Goal: Information Seeking & Learning: Learn about a topic

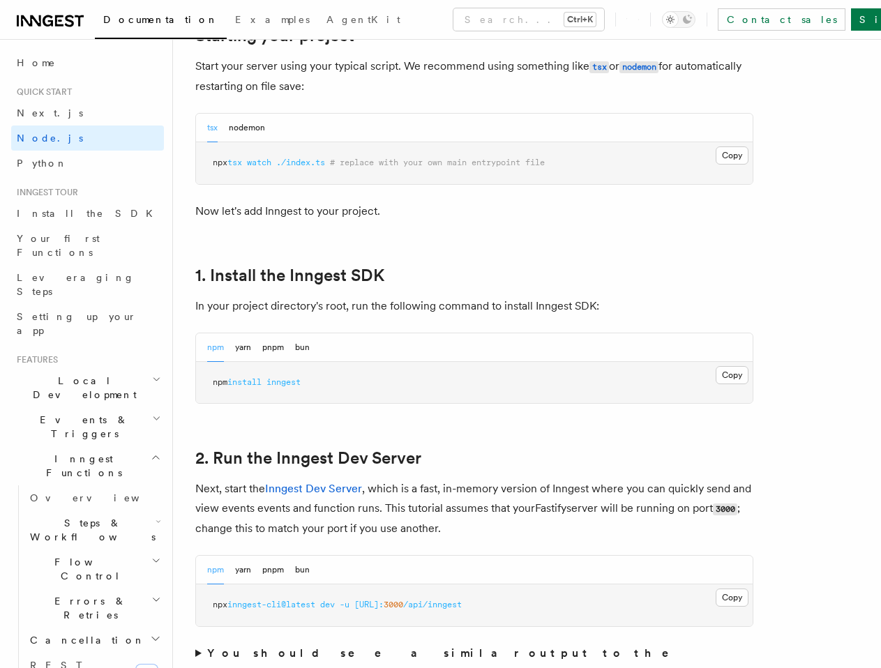
scroll to position [697, 0]
click at [292, 381] on span "inngest" at bounding box center [283, 382] width 34 height 10
click at [291, 381] on span "inngest" at bounding box center [283, 382] width 34 height 10
copy span "inngest"
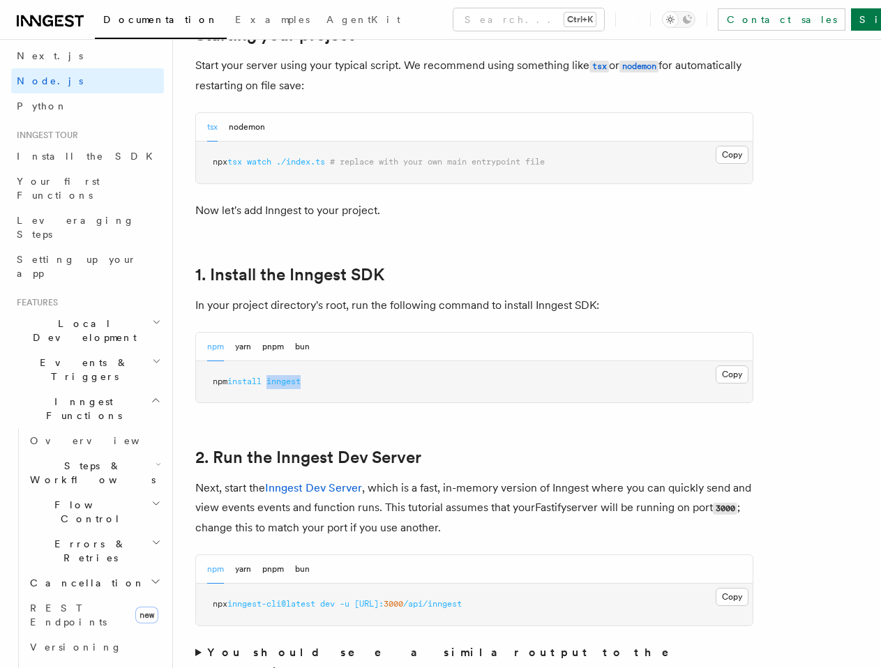
scroll to position [0, 0]
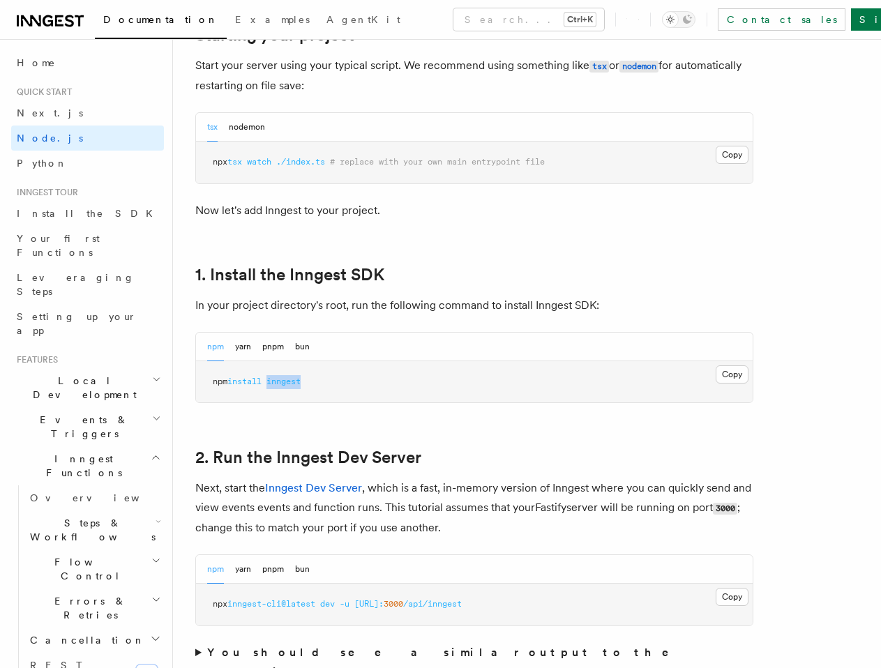
click at [639, 21] on icon at bounding box center [638, 19] width 1 height 13
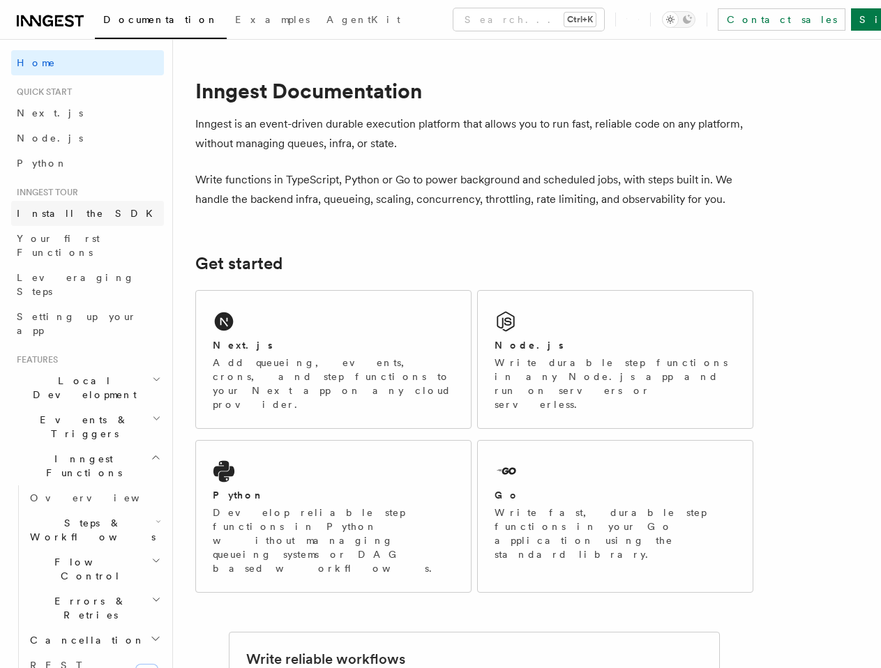
click at [66, 216] on span "Install the SDK" at bounding box center [89, 213] width 144 height 11
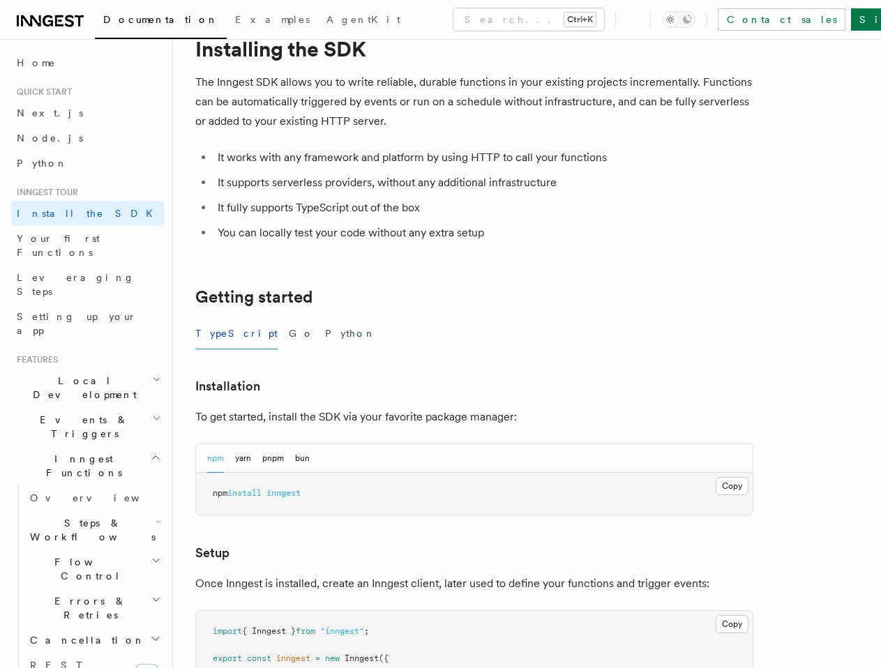
scroll to position [209, 0]
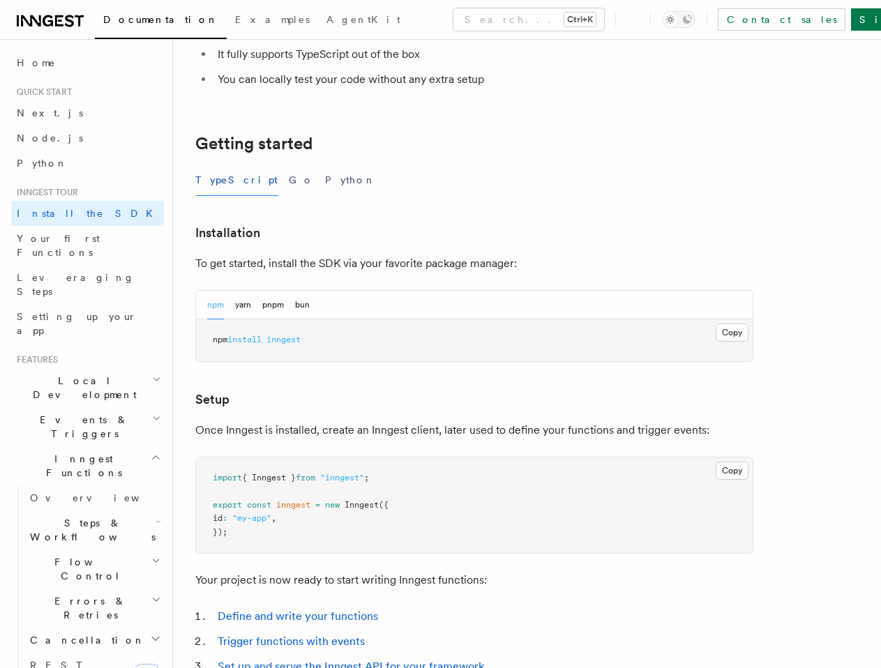
click at [68, 374] on span "Local Development" at bounding box center [81, 388] width 141 height 28
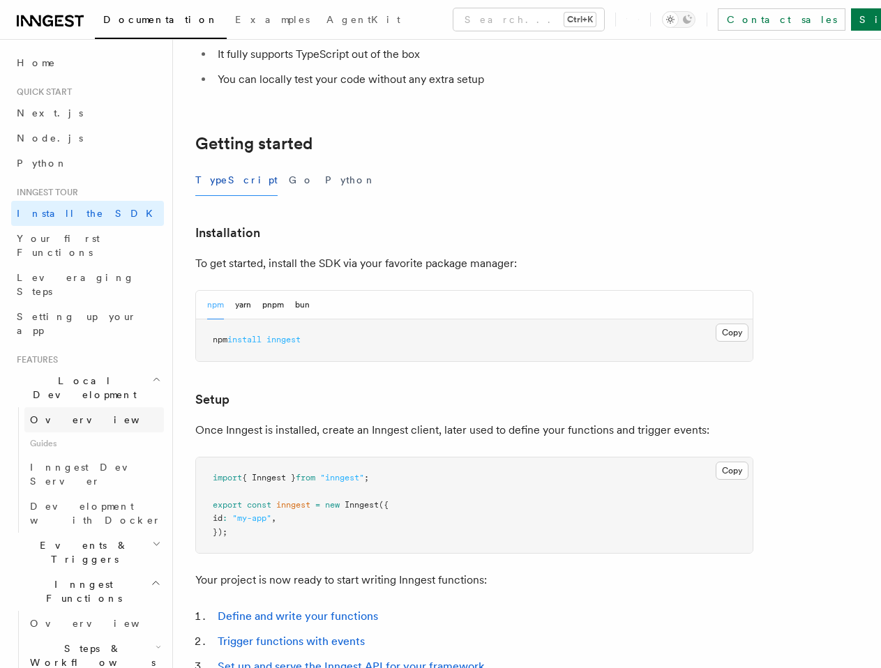
click at [47, 414] on span "Overview" at bounding box center [102, 419] width 144 height 11
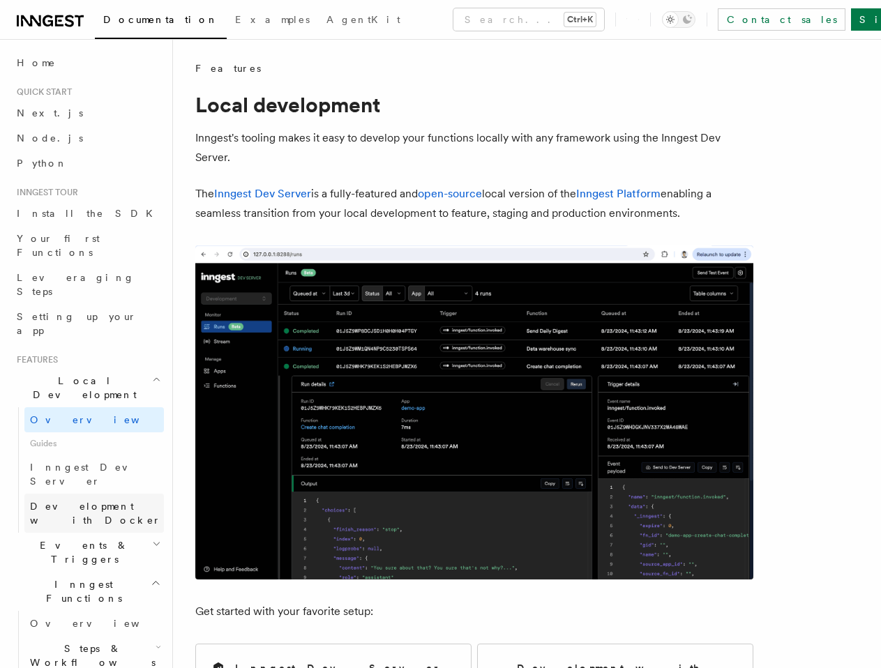
click at [65, 501] on span "Development with Docker" at bounding box center [95, 513] width 131 height 25
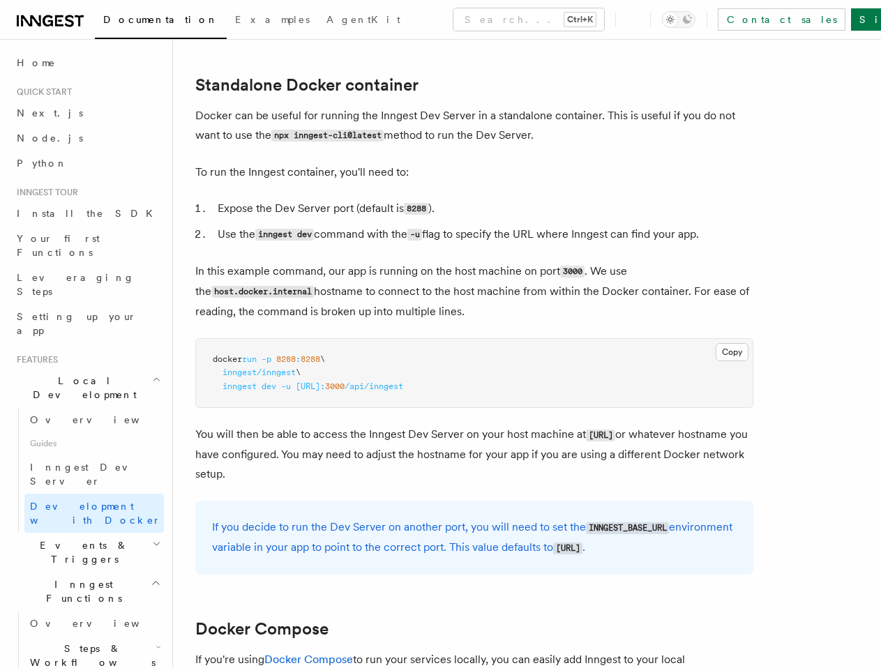
scroll to position [349, 0]
drag, startPoint x: 324, startPoint y: 381, endPoint x: 594, endPoint y: 382, distance: 269.9
click at [557, 382] on pre "docker run -p 8288 : 8288 \ inngest/inngest \ inngest dev -u http://host.docker…" at bounding box center [474, 372] width 556 height 69
click at [623, 382] on pre "docker run -p 8288 : 8288 \ inngest/inngest \ inngest dev -u http://host.docker…" at bounding box center [474, 372] width 556 height 69
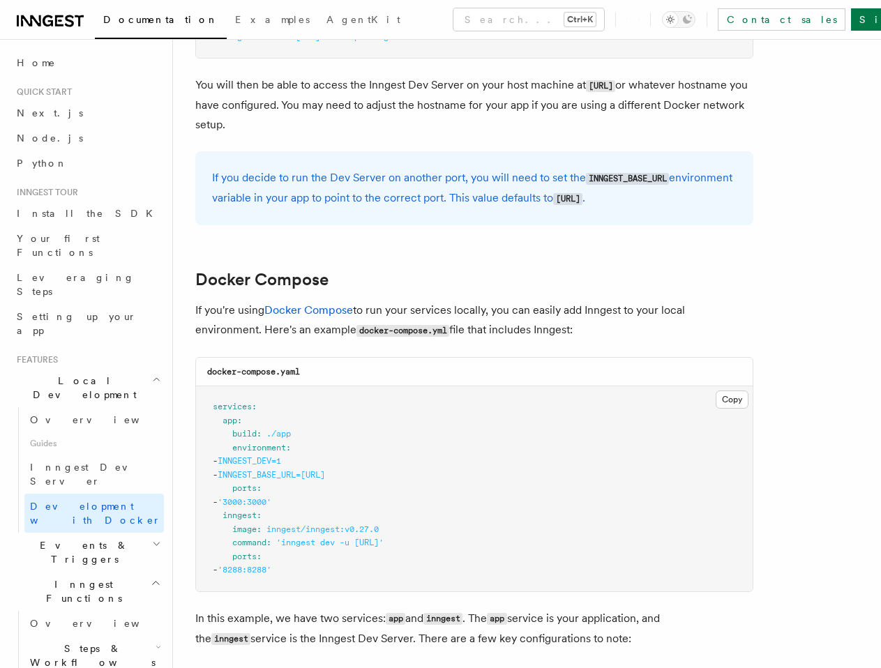
scroll to position [767, 0]
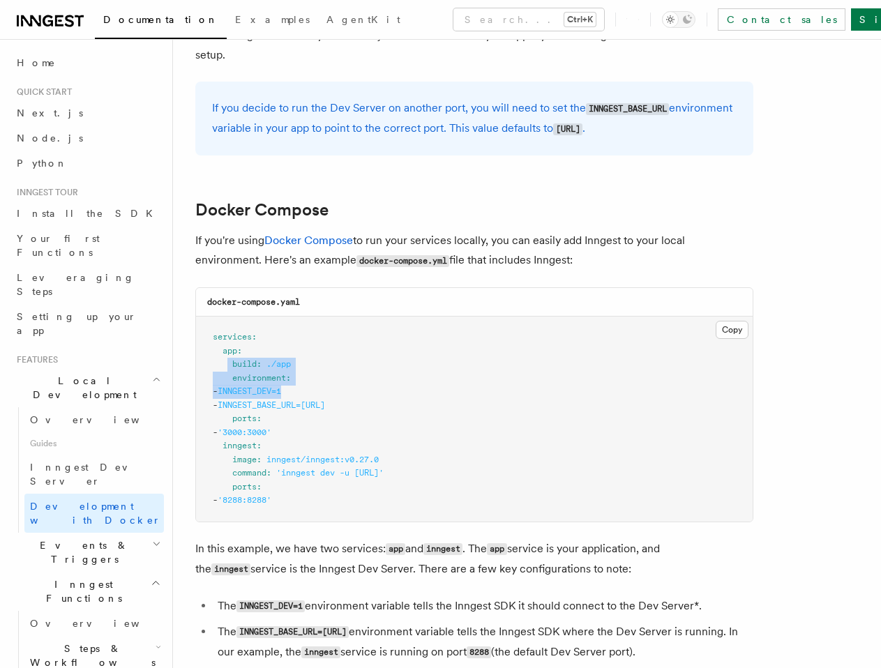
drag, startPoint x: 229, startPoint y: 370, endPoint x: 570, endPoint y: 393, distance: 341.8
click at [524, 389] on pre "services : app : build : ./app environment : - INNGEST_DEV=1 - INNGEST_BASE_URL…" at bounding box center [474, 419] width 556 height 205
click at [591, 393] on pre "services : app : build : ./app environment : - INNGEST_DEV=1 - INNGEST_BASE_URL…" at bounding box center [474, 419] width 556 height 205
drag, startPoint x: 459, startPoint y: 409, endPoint x: 556, endPoint y: 462, distance: 110.1
click at [292, 387] on pre "services : app : build : ./app environment : - INNGEST_DEV=1 - INNGEST_BASE_URL…" at bounding box center [474, 419] width 556 height 205
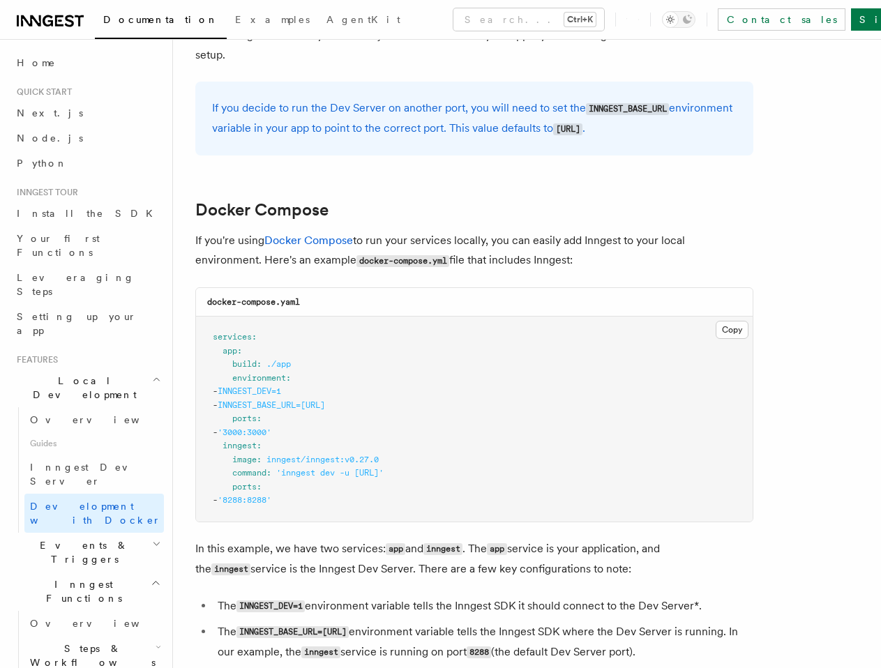
click at [560, 464] on pre "services : app : build : ./app environment : - INNGEST_DEV=1 - INNGEST_BASE_URL…" at bounding box center [474, 419] width 556 height 205
drag, startPoint x: 523, startPoint y: 473, endPoint x: 231, endPoint y: 477, distance: 292.2
click at [231, 477] on pre "services : app : build : ./app environment : - INNGEST_DEV=1 - INNGEST_BASE_URL…" at bounding box center [474, 419] width 556 height 205
copy span "command : 'inngest dev -u http://app:3000/api/inngest'"
click at [368, 420] on pre "services : app : build : ./app environment : - INNGEST_DEV=1 - INNGEST_BASE_URL…" at bounding box center [474, 419] width 556 height 205
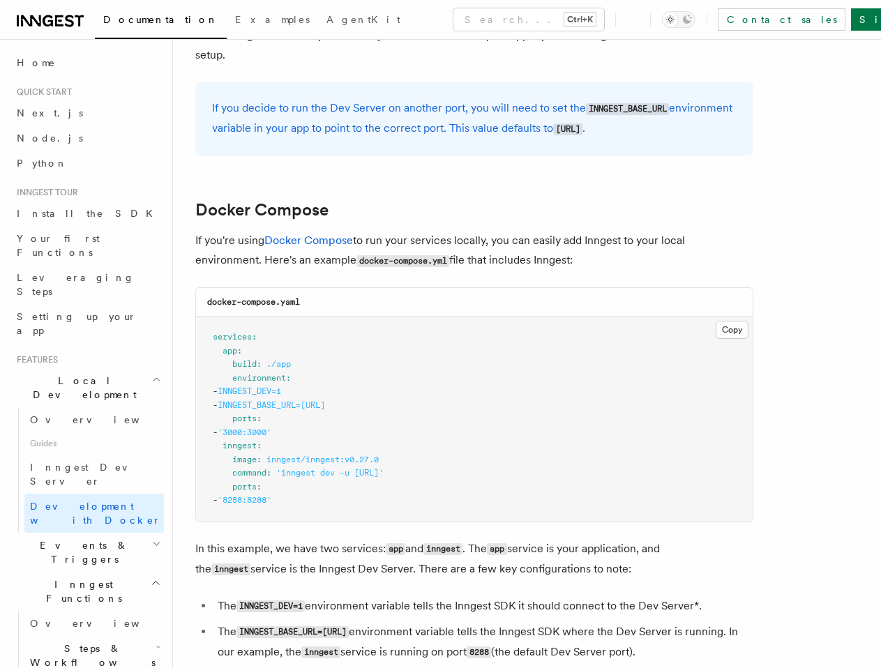
click at [434, 409] on pre "services : app : build : ./app environment : - INNGEST_DEV=1 - INNGEST_BASE_URL…" at bounding box center [474, 419] width 556 height 205
drag, startPoint x: 438, startPoint y: 407, endPoint x: 232, endPoint y: 377, distance: 207.9
click at [232, 377] on pre "services : app : build : ./app environment : - INNGEST_DEV=1 - INNGEST_BASE_URL…" at bounding box center [474, 419] width 556 height 205
copy code "environment : - INNGEST_DEV=1 - INNGEST_BASE_URL=http://inngest:8288"
drag, startPoint x: 416, startPoint y: 360, endPoint x: 429, endPoint y: 383, distance: 26.2
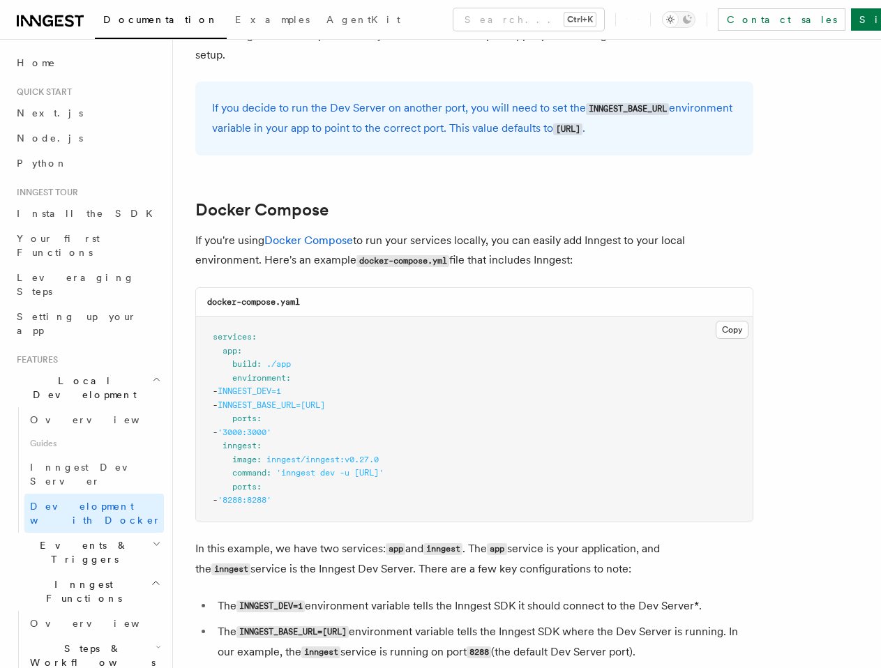
click at [416, 361] on pre "services : app : build : ./app environment : - INNGEST_DEV=1 - INNGEST_BASE_URL…" at bounding box center [474, 419] width 556 height 205
drag, startPoint x: 427, startPoint y: 399, endPoint x: 176, endPoint y: 393, distance: 251.1
click at [176, 393] on div "Features Local Development Development with Docker Inngest provides a Docker im…" at bounding box center [527, 257] width 708 height 2048
copy code "- INNGEST_DEV=1 - INNGEST_BASE_URL=http://inngest:8288"
click at [516, 372] on pre "services : app : build : ./app environment : - INNGEST_DEV=1 - INNGEST_BASE_URL…" at bounding box center [474, 419] width 556 height 205
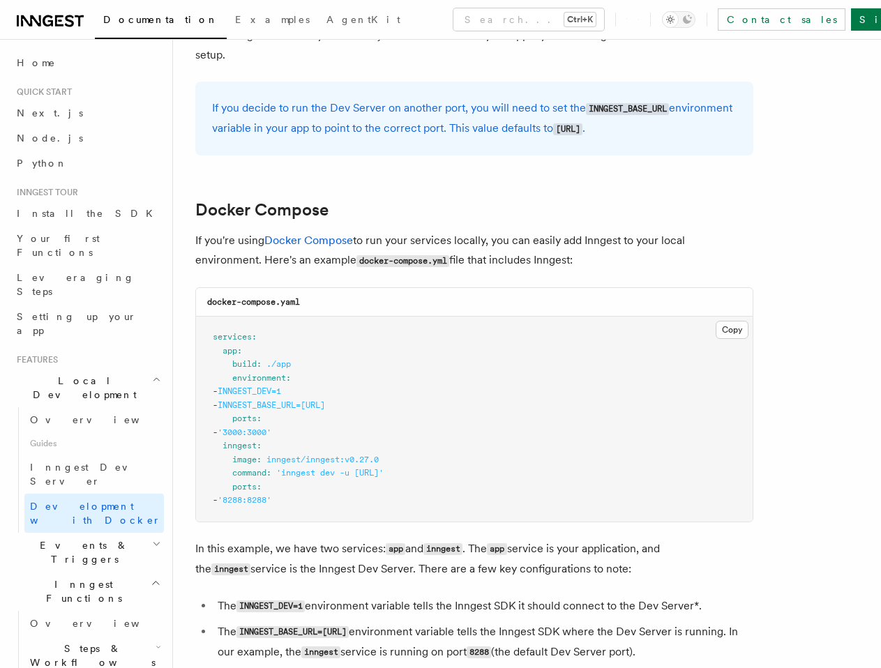
drag, startPoint x: 356, startPoint y: 470, endPoint x: 566, endPoint y: 475, distance: 209.9
click at [542, 473] on pre "services : app : build : ./app environment : - INNGEST_DEV=1 - INNGEST_BASE_URL…" at bounding box center [474, 419] width 556 height 205
click at [623, 477] on pre "services : app : build : ./app environment : - INNGEST_DEV=1 - INNGEST_BASE_URL…" at bounding box center [474, 419] width 556 height 205
click at [220, 354] on span at bounding box center [218, 351] width 10 height 10
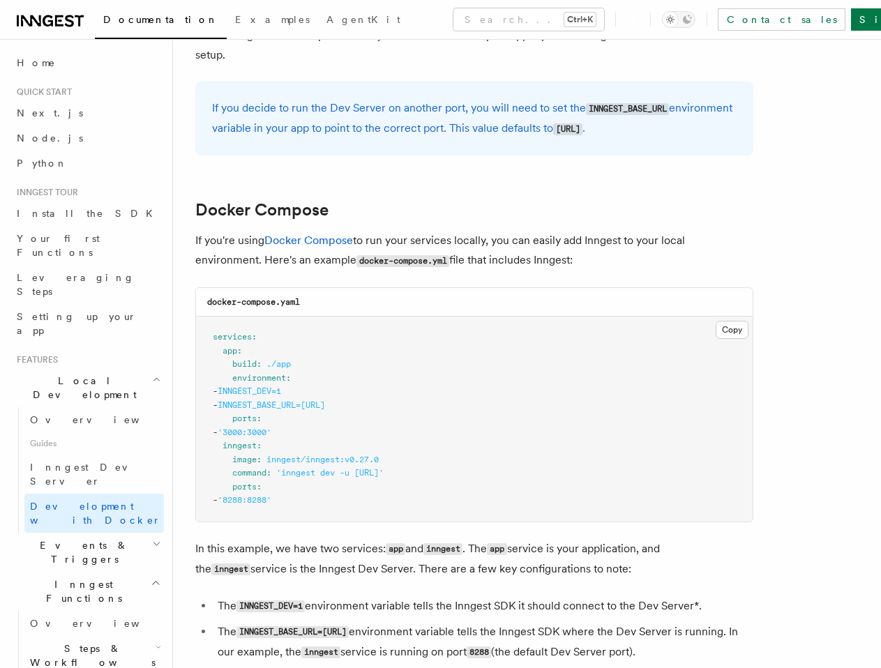
click at [518, 400] on pre "services : app : build : ./app environment : - INNGEST_DEV=1 - INNGEST_BASE_URL…" at bounding box center [474, 419] width 556 height 205
click at [384, 470] on span "'inngest dev -u http://app:3000/api/inngest'" at bounding box center [329, 473] width 107 height 10
click at [384, 474] on span "'inngest dev -u http://app:3000/api/inngest'" at bounding box center [329, 473] width 107 height 10
drag, startPoint x: 494, startPoint y: 476, endPoint x: 419, endPoint y: 471, distance: 74.8
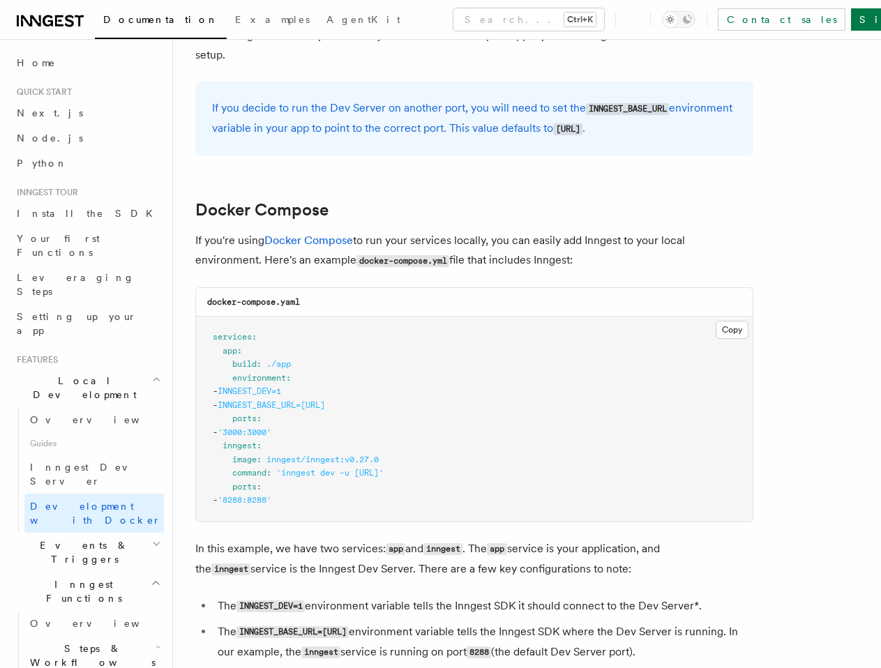
click at [384, 471] on span "'inngest dev -u http://app:3000/api/inngest'" at bounding box center [329, 473] width 107 height 10
click at [567, 470] on pre "services : app : build : ./app environment : - INNGEST_DEV=1 - INNGEST_BASE_URL…" at bounding box center [474, 419] width 556 height 205
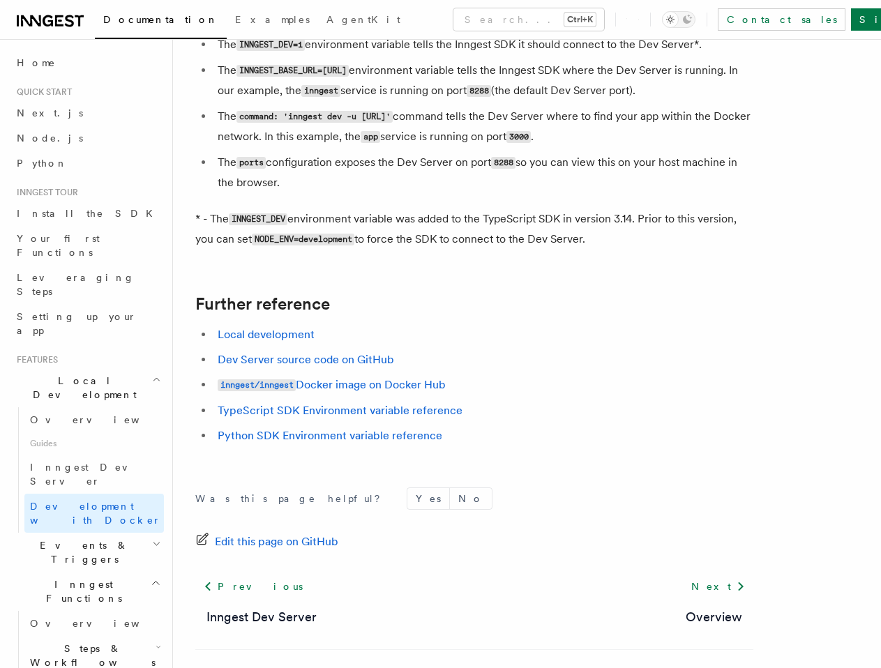
scroll to position [1379, 0]
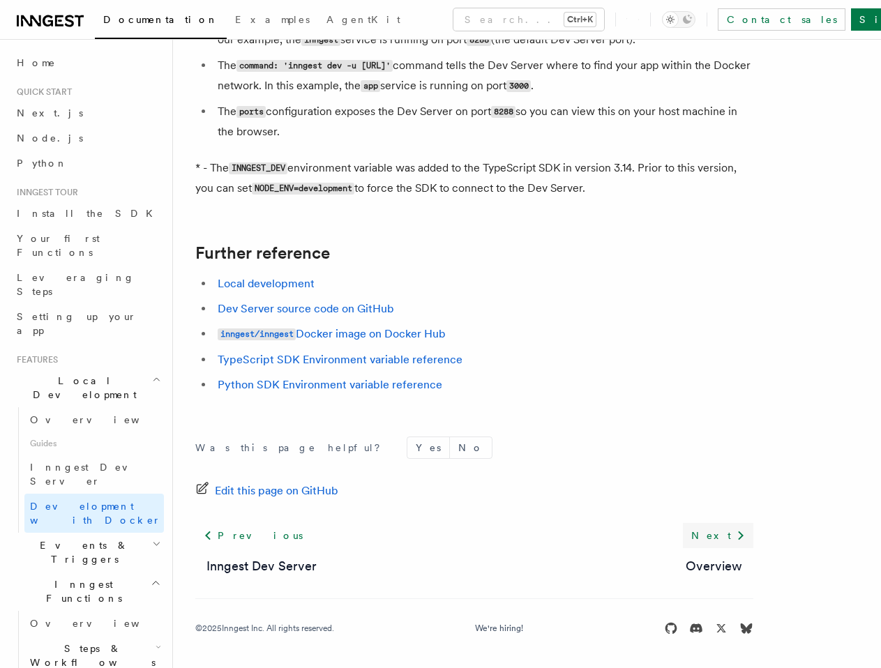
click at [720, 536] on link "Next" at bounding box center [718, 535] width 70 height 25
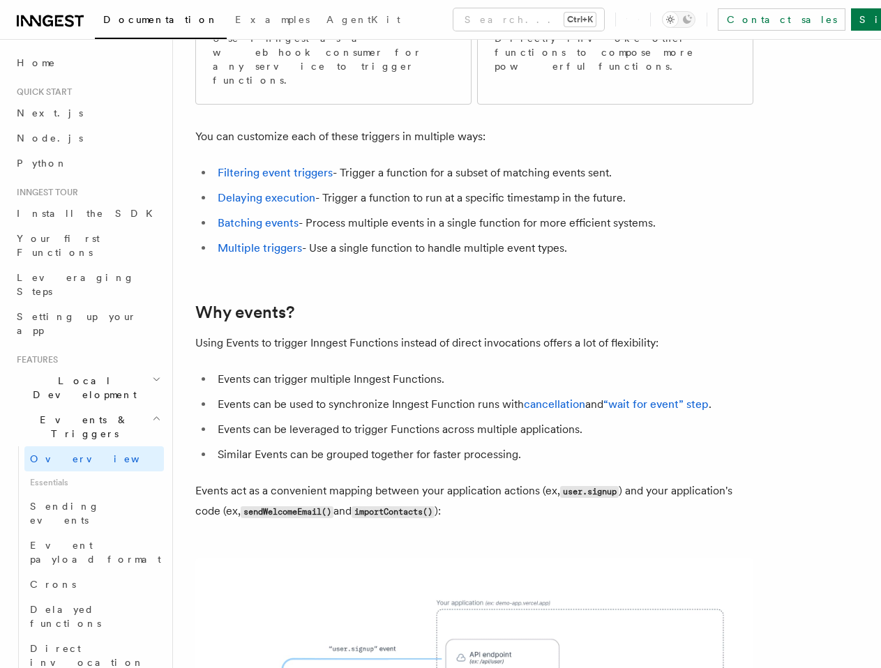
scroll to position [279, 0]
click at [152, 413] on icon "button" at bounding box center [156, 418] width 9 height 11
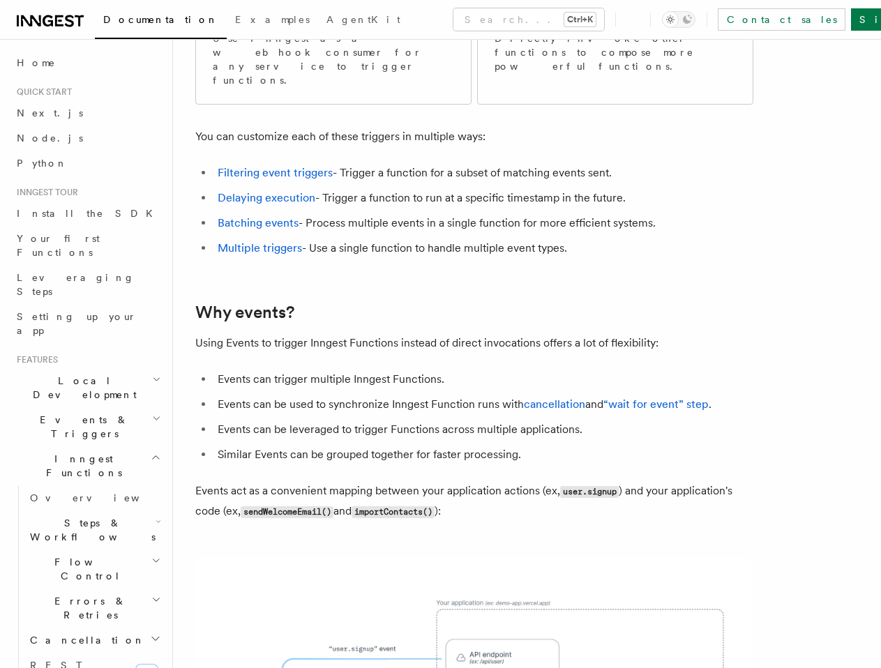
click at [102, 374] on span "Local Development" at bounding box center [81, 388] width 141 height 28
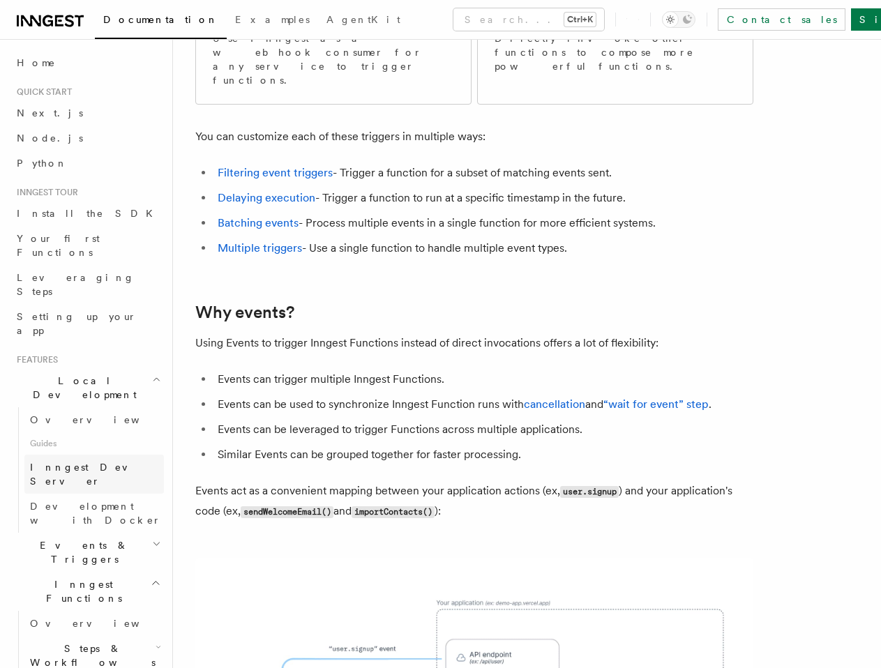
click at [55, 462] on span "Inngest Dev Server" at bounding box center [89, 474] width 119 height 25
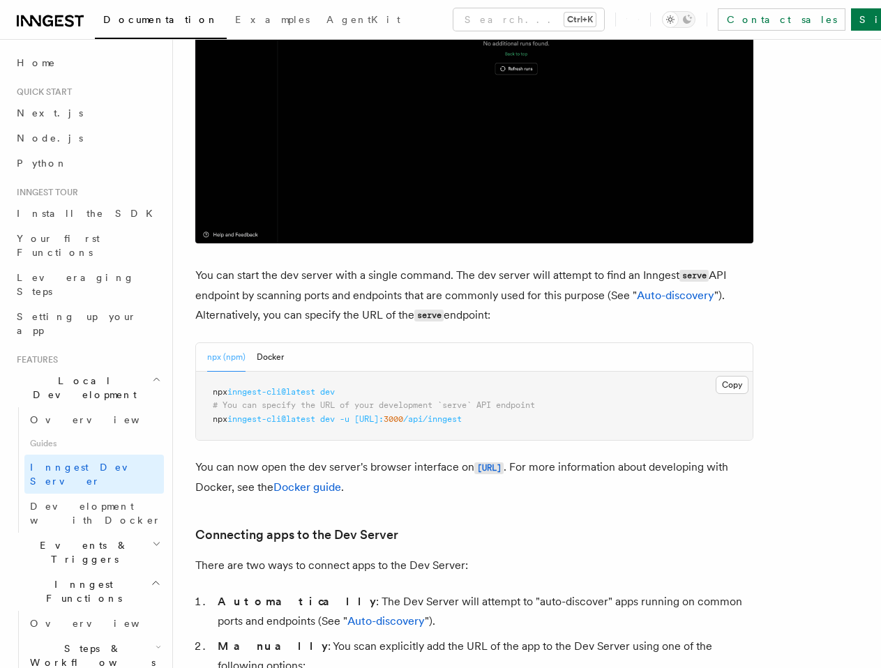
scroll to position [558, 0]
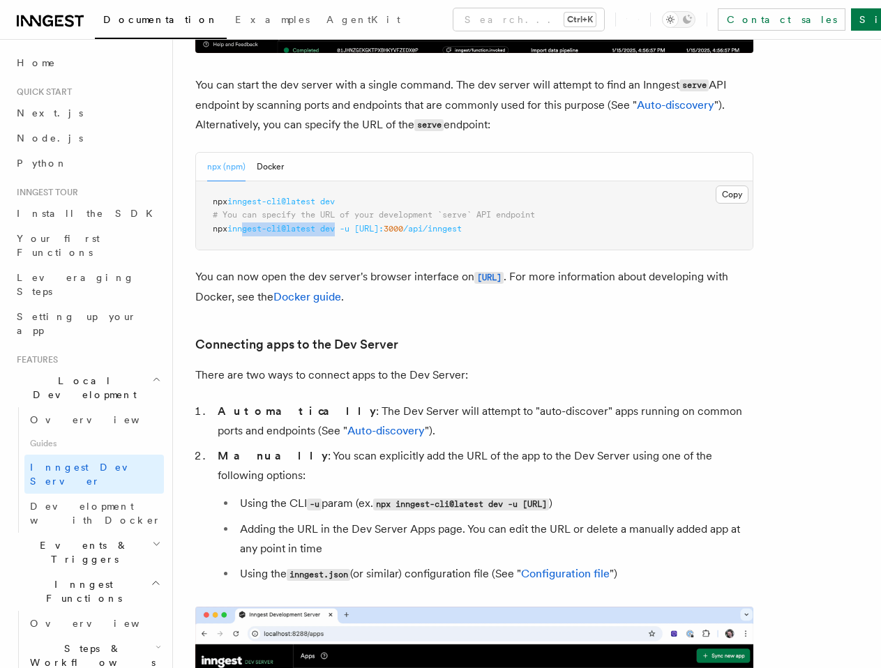
drag, startPoint x: 249, startPoint y: 231, endPoint x: 340, endPoint y: 231, distance: 90.6
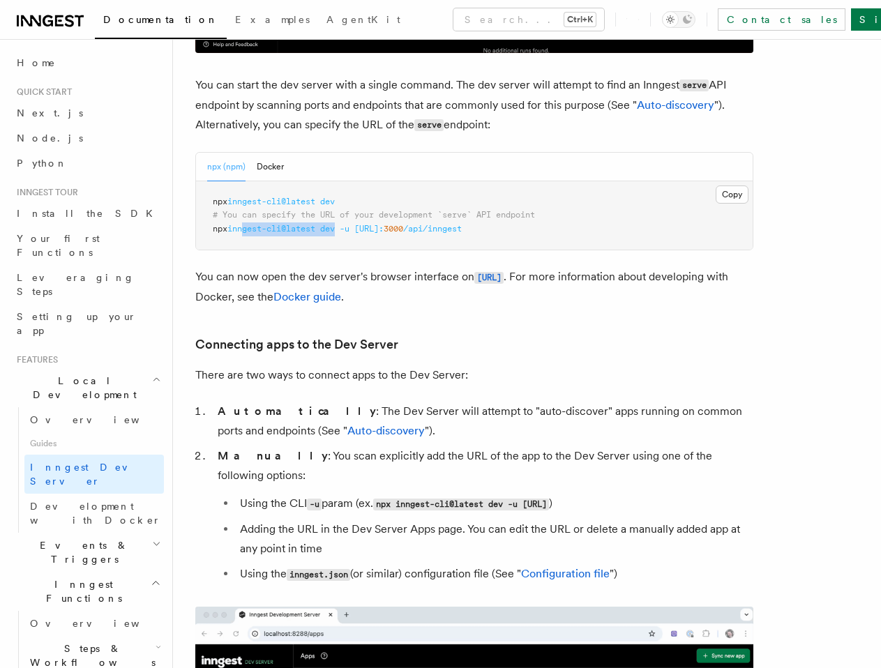
click at [355, 231] on span "npx inngest-cli@latest dev -u http://localhost: 3000 /api/inngest" at bounding box center [337, 229] width 249 height 10
click at [335, 231] on span "dev" at bounding box center [327, 229] width 15 height 10
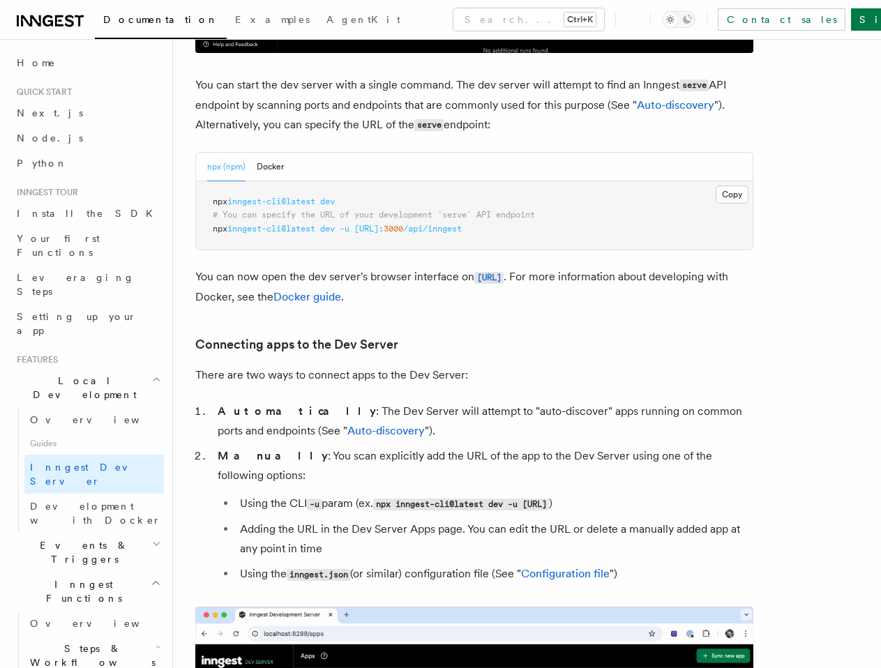
click at [259, 229] on span "inngest-cli@latest" at bounding box center [271, 229] width 88 height 10
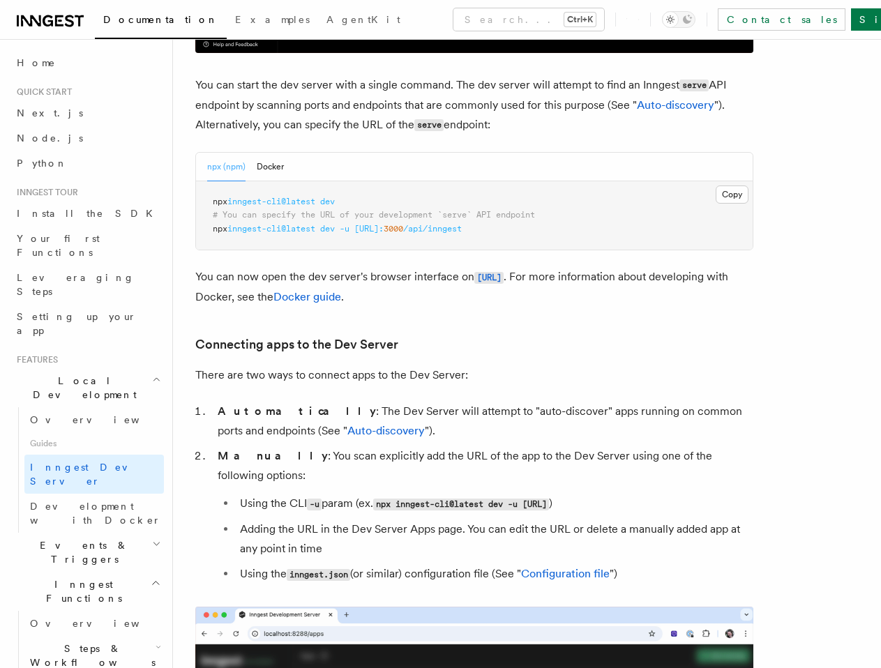
click at [224, 227] on span "npx" at bounding box center [220, 229] width 15 height 10
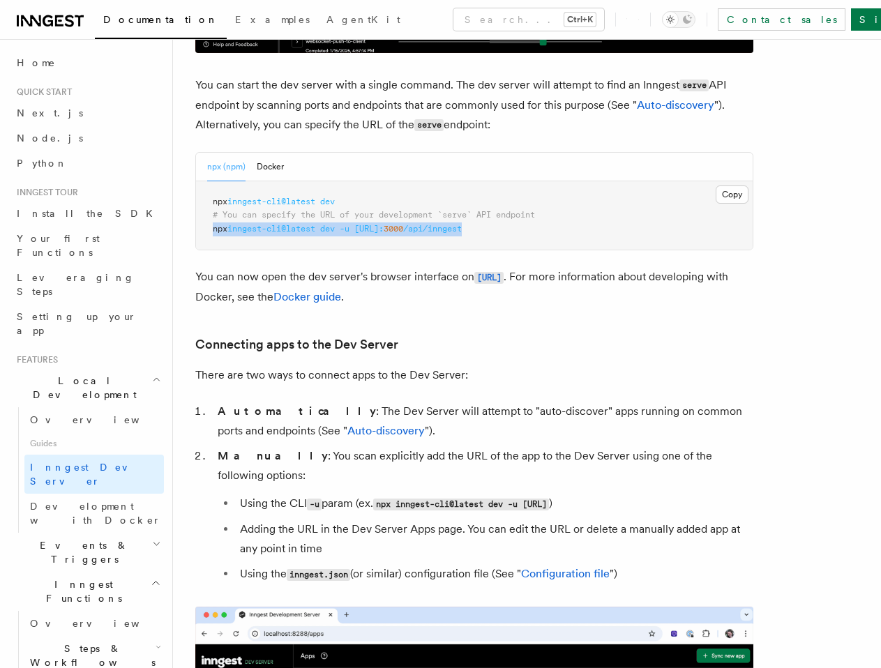
drag, startPoint x: 211, startPoint y: 227, endPoint x: 621, endPoint y: 236, distance: 410.8
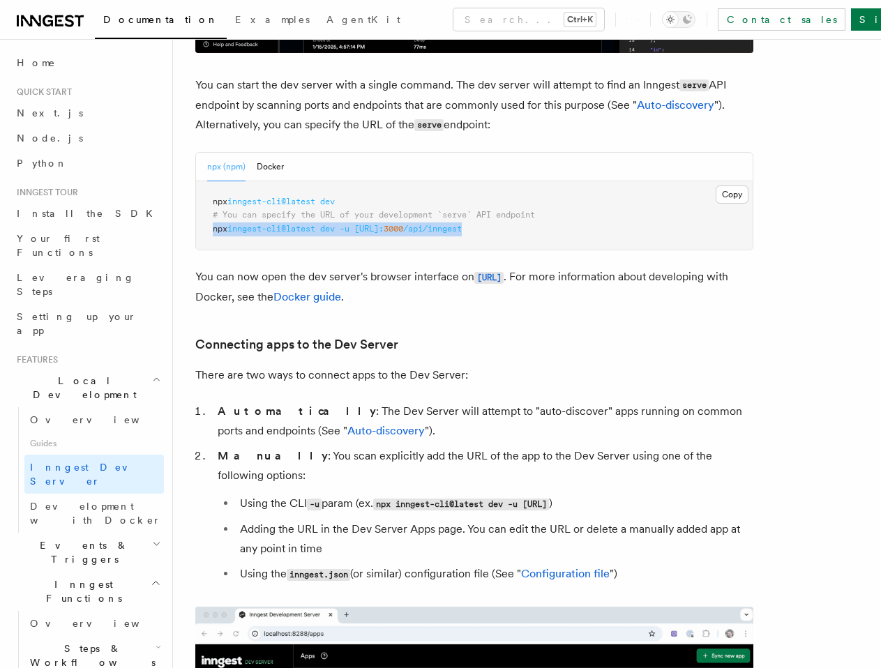
click at [621, 236] on pre "npx inngest-cli@latest dev # You can specify the URL of your development `serve…" at bounding box center [474, 215] width 556 height 69
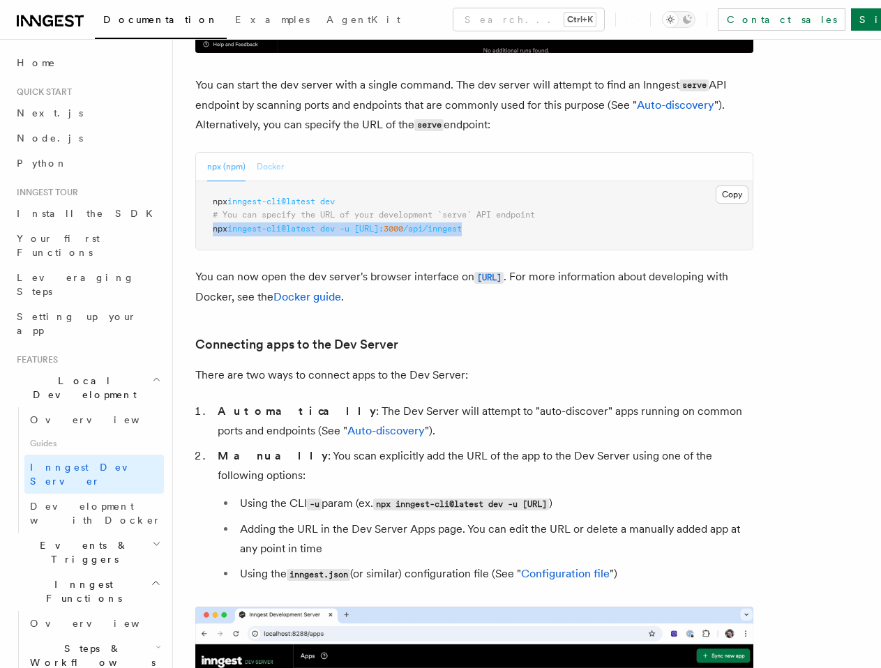
click at [263, 160] on button "Docker" at bounding box center [270, 167] width 27 height 29
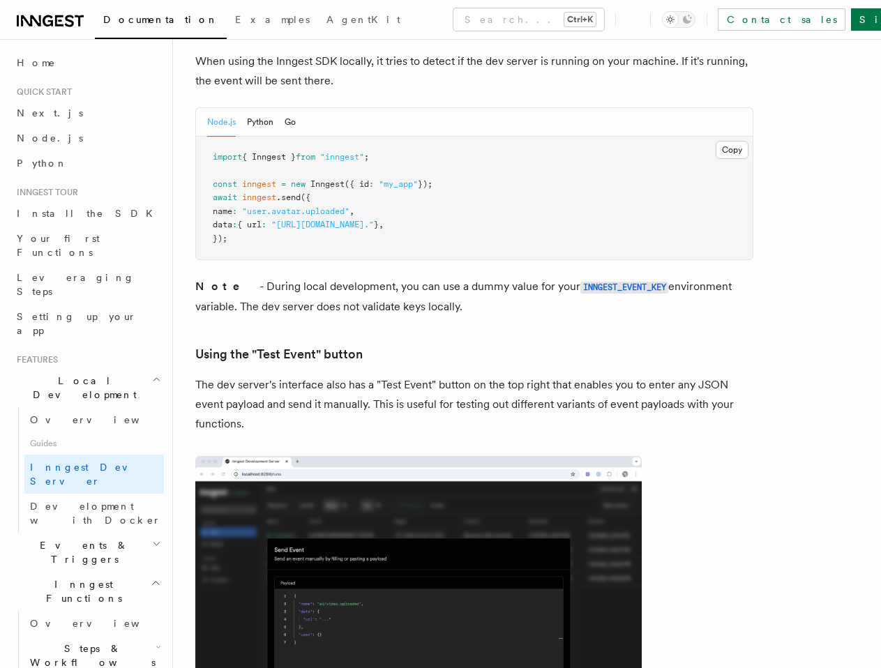
scroll to position [2580, 0]
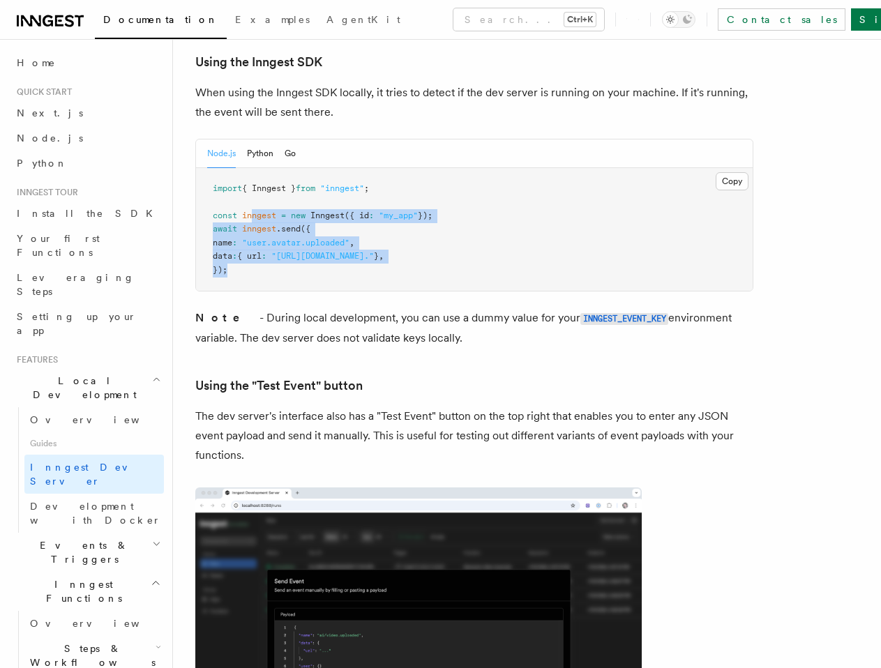
drag, startPoint x: 252, startPoint y: 179, endPoint x: 407, endPoint y: 231, distance: 163.2
click at [407, 231] on pre "import { Inngest } from "inngest" ; const inngest = new Inngest ({ id : "my_app…" at bounding box center [474, 229] width 556 height 123
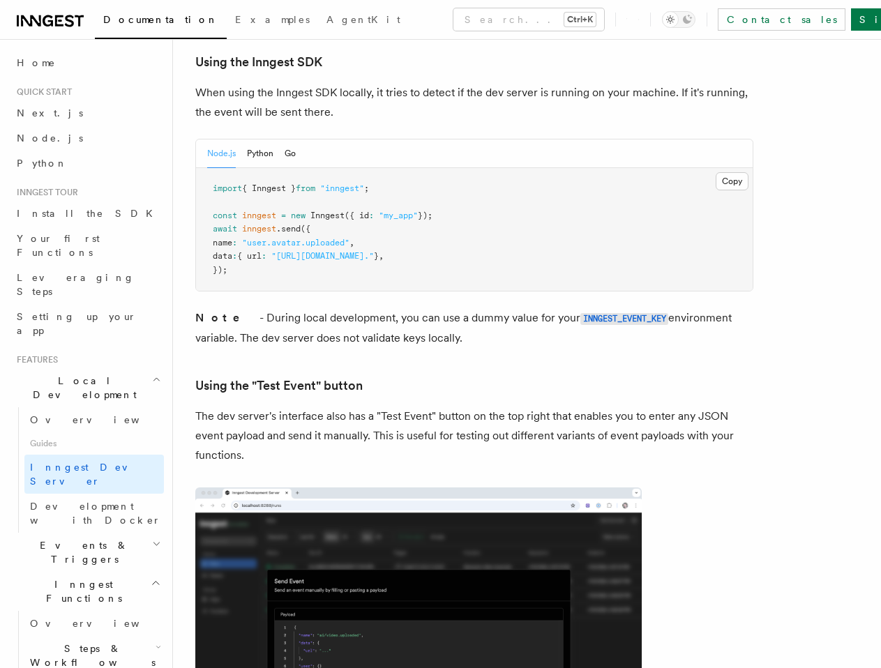
click at [382, 308] on p "Note - During local development, you can use a dummy value for your INNGEST_EVE…" at bounding box center [474, 328] width 558 height 40
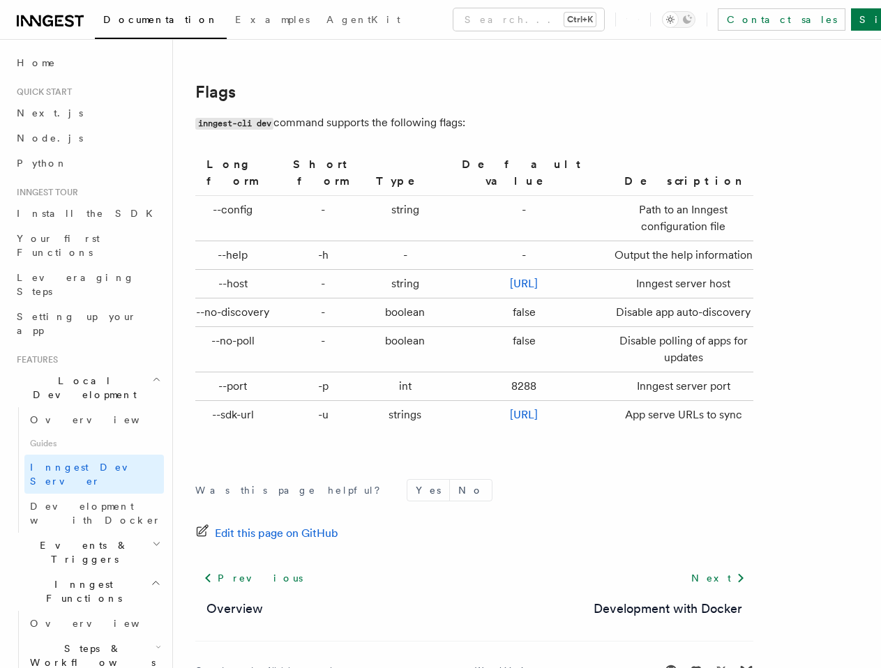
scroll to position [4601, 0]
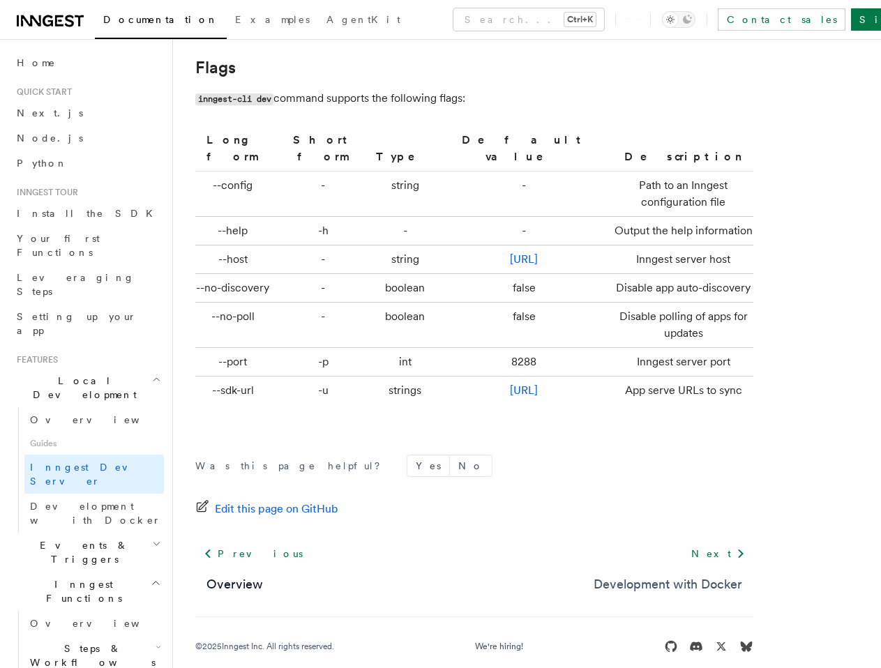
click at [699, 575] on link "Development with Docker" at bounding box center [667, 585] width 149 height 20
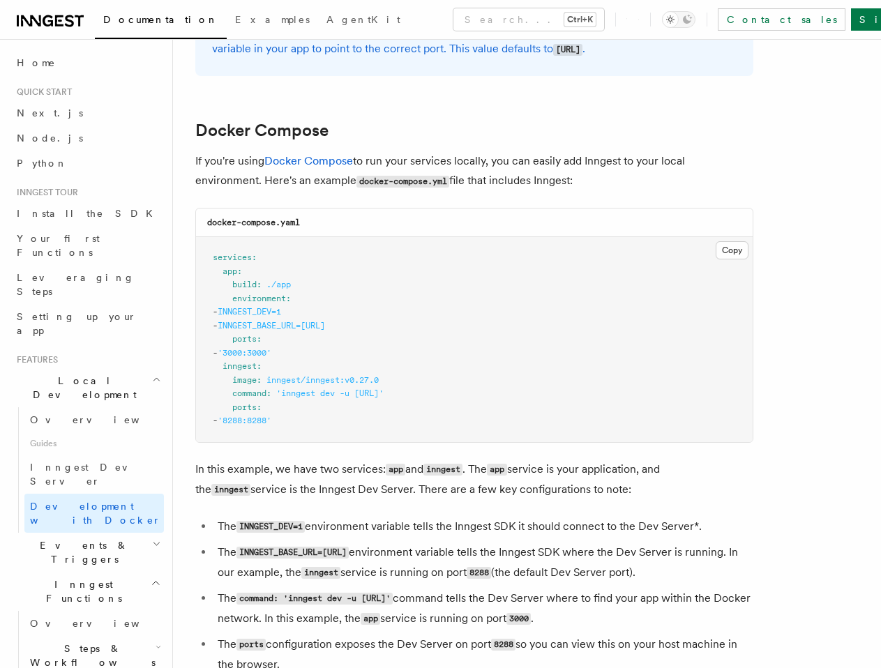
scroll to position [837, 0]
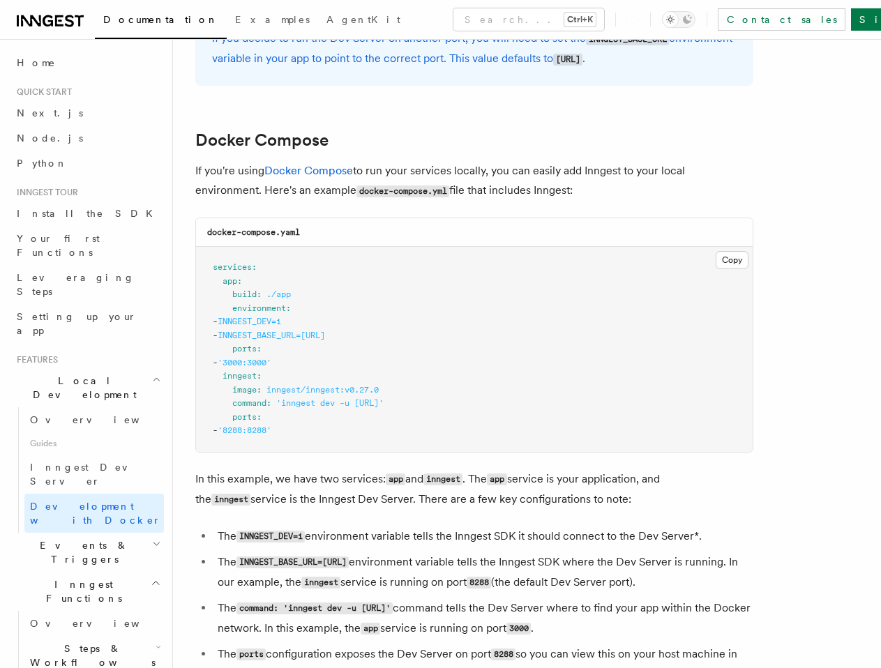
drag, startPoint x: 436, startPoint y: 335, endPoint x: 536, endPoint y: 312, distance: 102.2
click at [264, 332] on pre "services : app : build : ./app environment : - INNGEST_DEV=1 - INNGEST_BASE_URL…" at bounding box center [474, 349] width 556 height 205
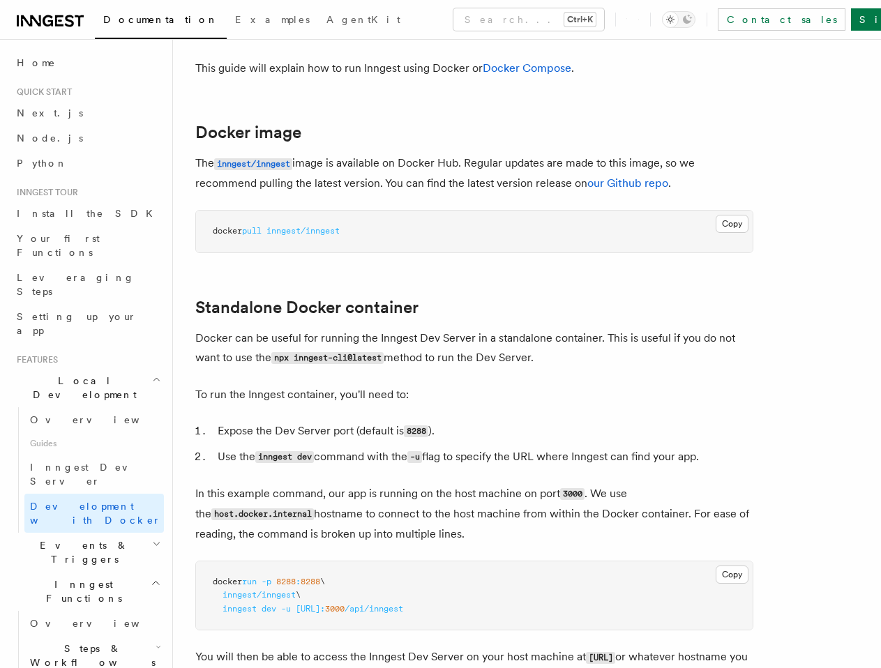
scroll to position [0, 0]
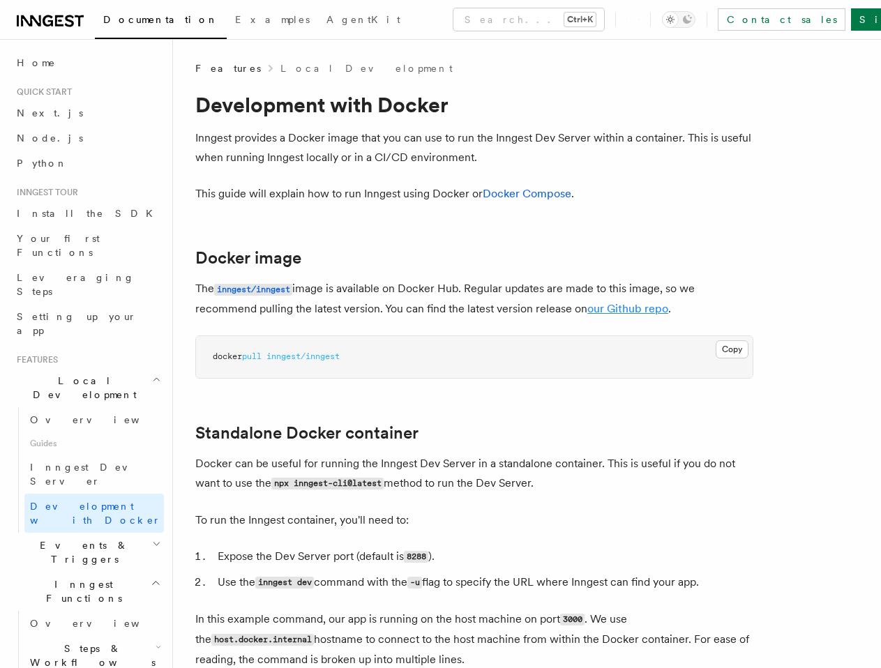
click at [608, 304] on link "our Github repo" at bounding box center [627, 308] width 81 height 13
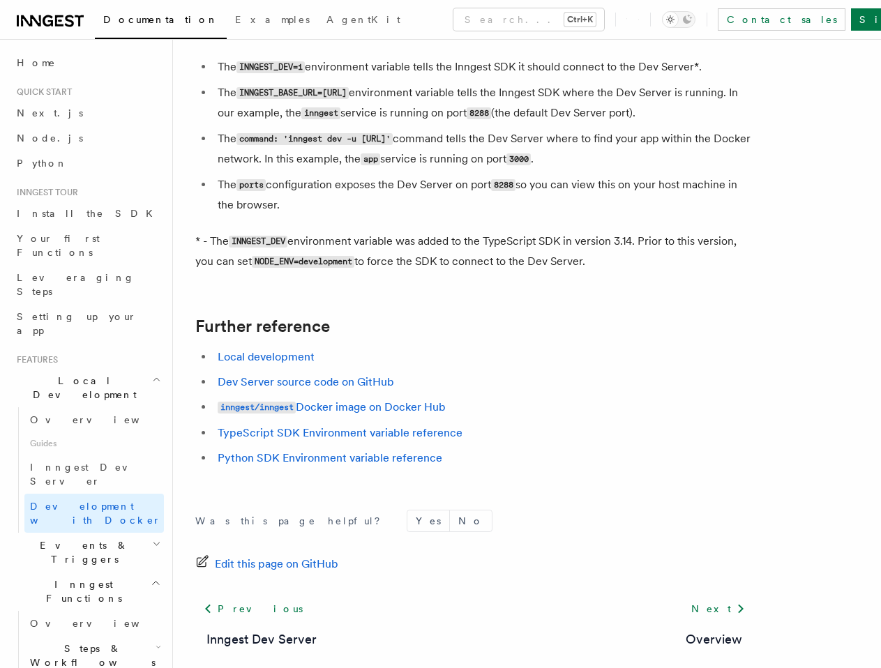
scroll to position [1379, 0]
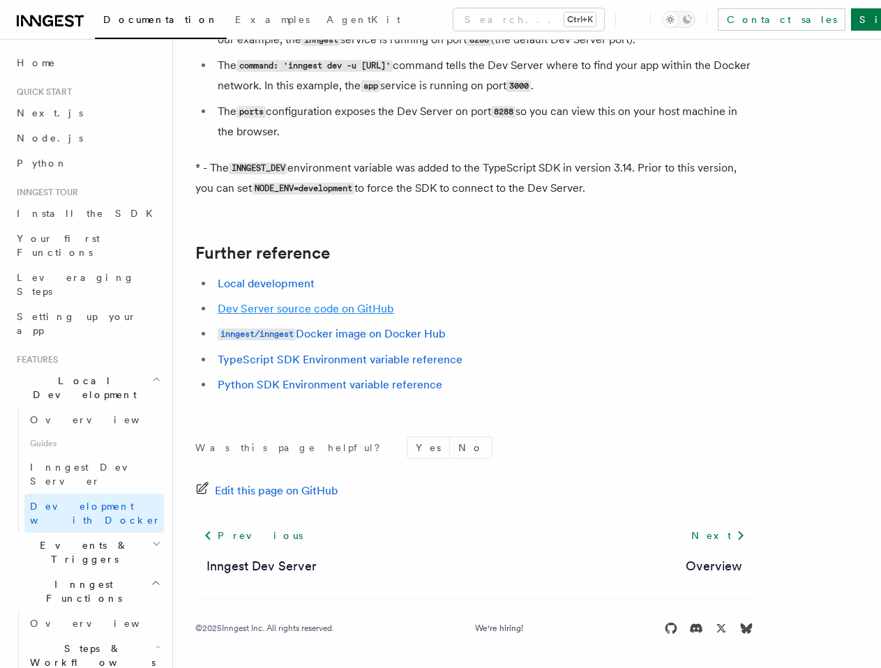
click at [284, 309] on link "Dev Server source code on GitHub" at bounding box center [306, 308] width 176 height 13
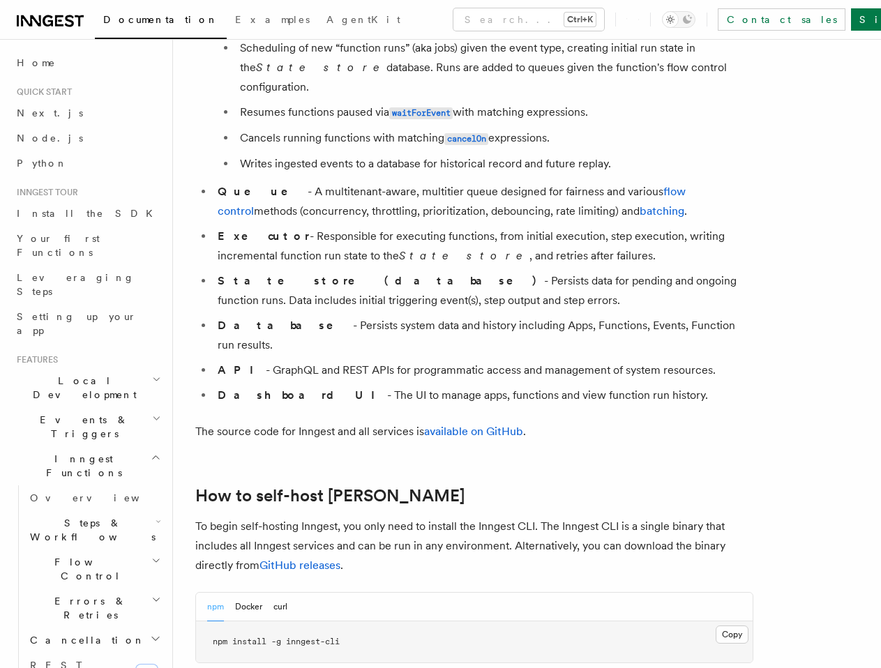
scroll to position [1325, 0]
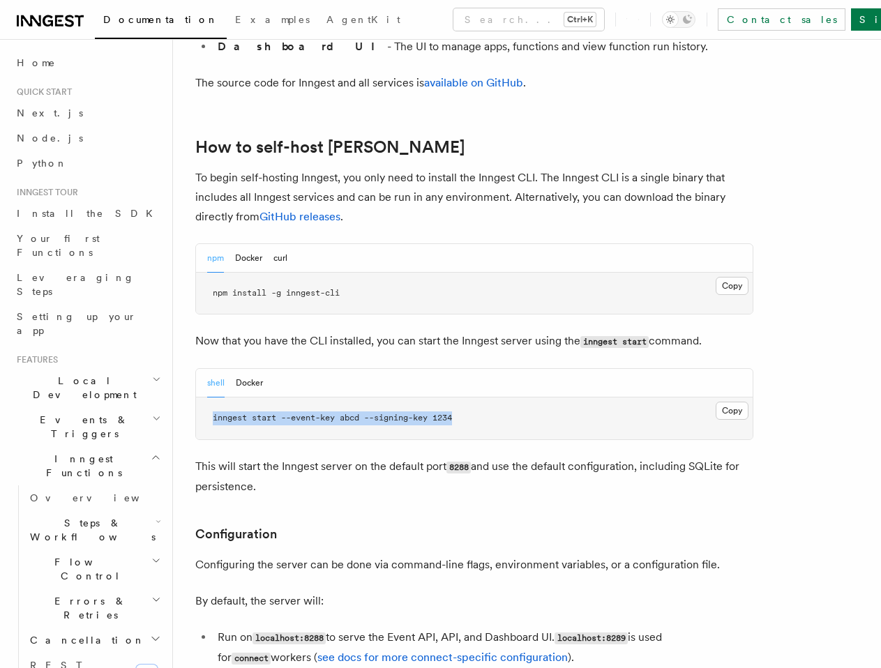
drag, startPoint x: 211, startPoint y: 377, endPoint x: 552, endPoint y: 379, distance: 341.0
click at [506, 397] on pre "inngest start --event-key abcd --signing-key 1234" at bounding box center [474, 418] width 556 height 42
click at [573, 397] on pre "inngest start --event-key abcd --signing-key 1234" at bounding box center [474, 418] width 556 height 42
click at [255, 244] on button "Docker" at bounding box center [248, 258] width 27 height 29
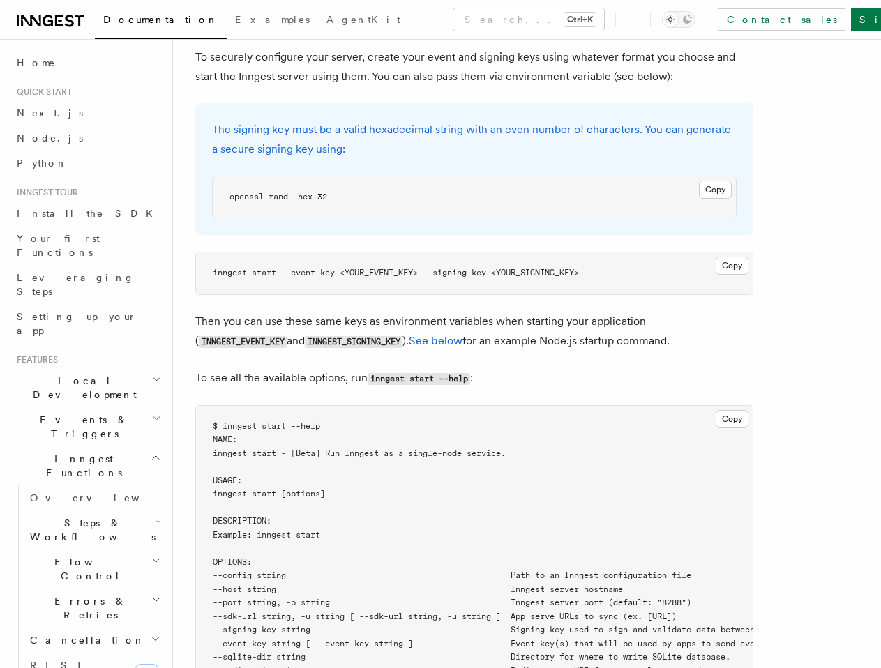
scroll to position [2092, 0]
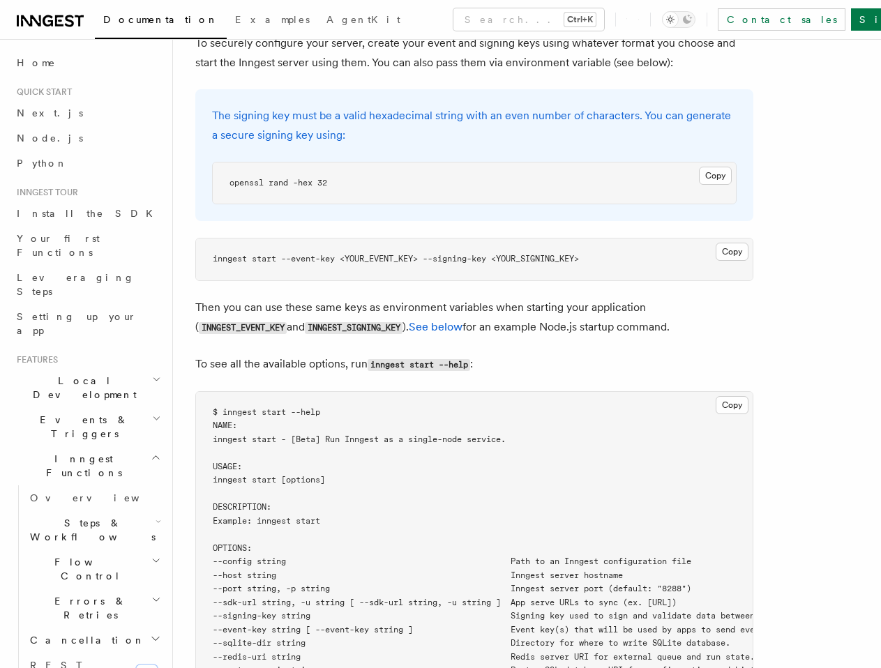
drag, startPoint x: 238, startPoint y: 413, endPoint x: 552, endPoint y: 416, distance: 314.5
click at [552, 416] on pre "$ inngest start --help NAME: inngest start - [Beta] Run Inngest as a single-nod…" at bounding box center [474, 650] width 556 height 517
click at [543, 416] on div at bounding box center [543, 416] width 0 height 0
click at [427, 478] on pre "$ inngest start --help NAME: inngest start - [Beta] Run Inngest as a single-nod…" at bounding box center [474, 650] width 556 height 517
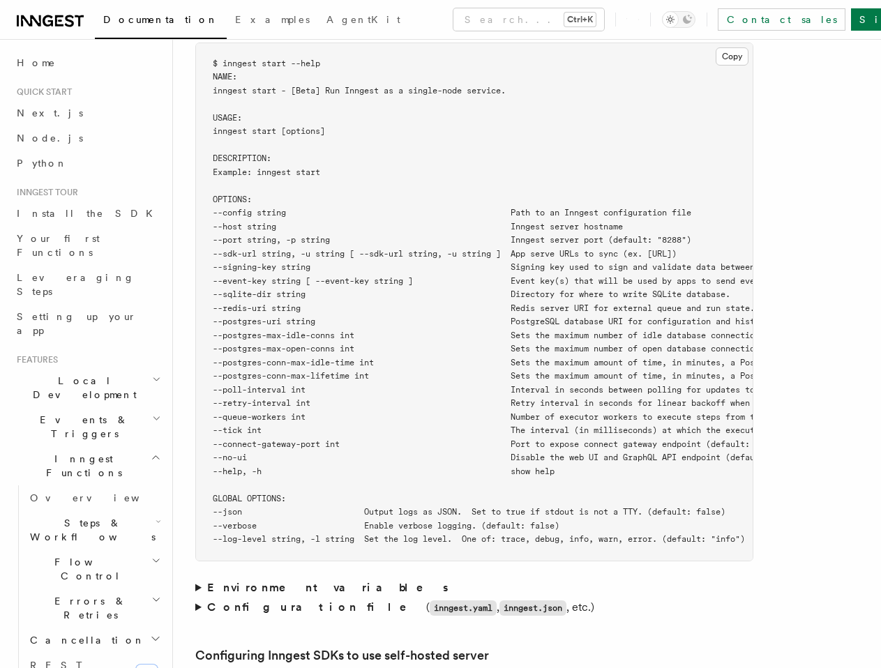
click at [317, 453] on span "--no-ui Disable the web UI and GraphQL API endpoint (default: false)" at bounding box center [508, 458] width 591 height 10
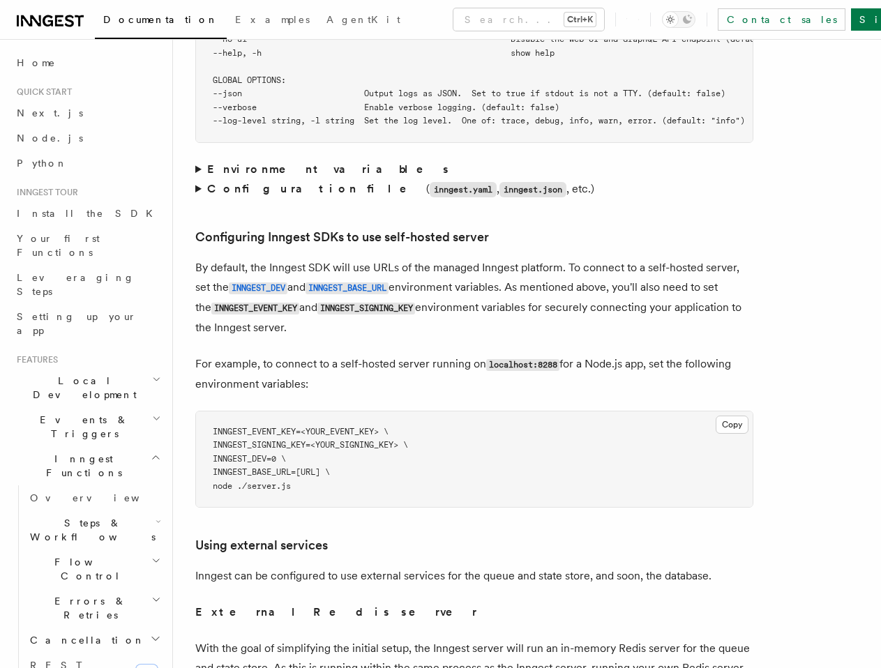
scroll to position [2929, 0]
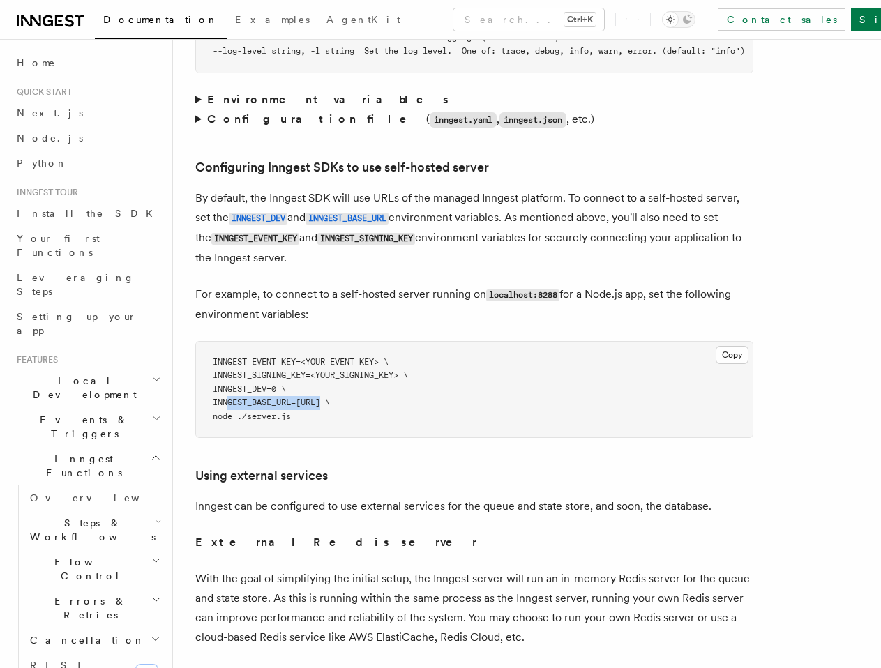
drag, startPoint x: 227, startPoint y: 384, endPoint x: 366, endPoint y: 400, distance: 139.6
click at [328, 397] on span "INNGEST_BASE_URL=http://localhost:8288 \" at bounding box center [271, 402] width 117 height 10
click at [392, 403] on pre "INNGEST_EVENT_KEY=<YOUR_EVENT_KEY> \ INNGEST_SIGNING_KEY=<YOUR_SIGNING_KEY> \ I…" at bounding box center [474, 390] width 556 height 96
drag, startPoint x: 266, startPoint y: 400, endPoint x: 429, endPoint y: 407, distance: 162.6
click at [398, 403] on pre "INNGEST_EVENT_KEY=<YOUR_EVENT_KEY> \ INNGEST_SIGNING_KEY=<YOUR_SIGNING_KEY> \ I…" at bounding box center [474, 390] width 556 height 96
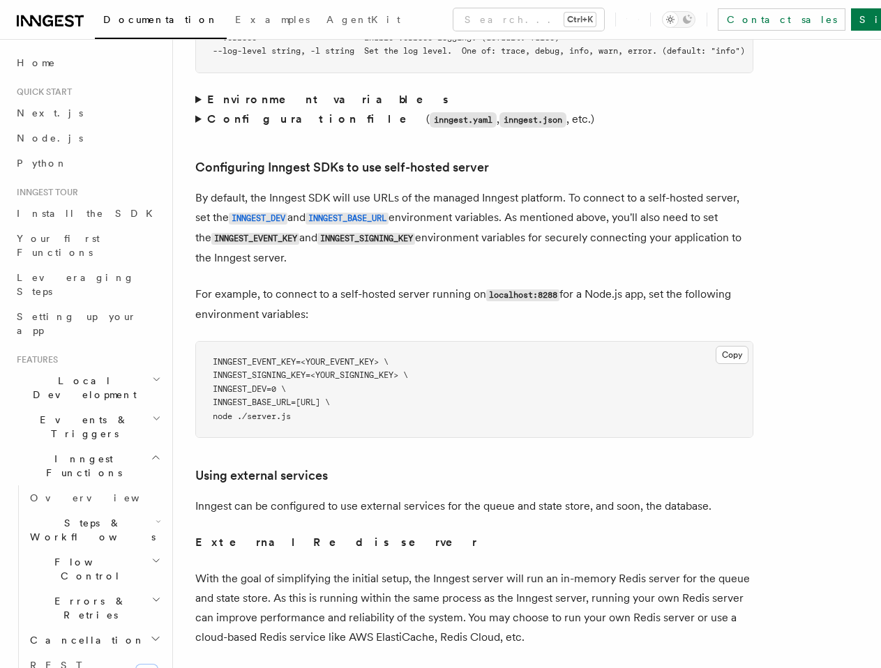
click at [446, 407] on pre "INNGEST_EVENT_KEY=<YOUR_EVENT_KEY> \ INNGEST_SIGNING_KEY=<YOUR_SIGNING_KEY> \ I…" at bounding box center [474, 390] width 556 height 96
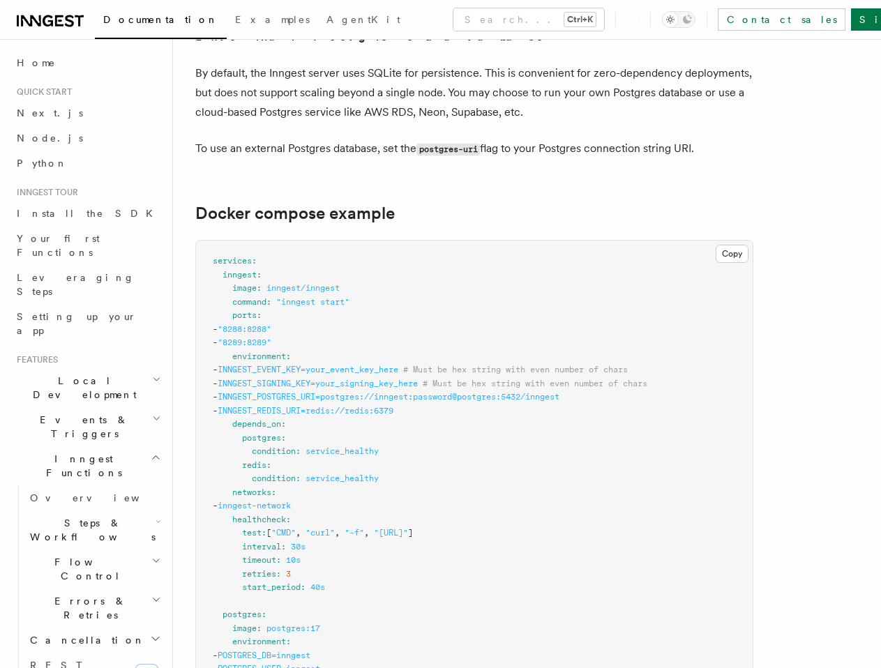
scroll to position [3626, 0]
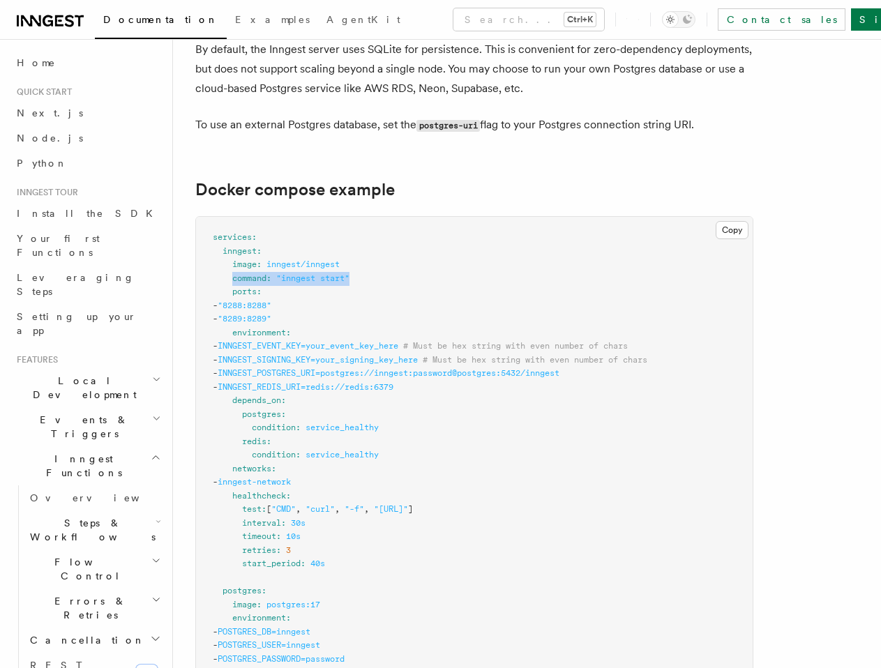
drag, startPoint x: 231, startPoint y: 262, endPoint x: 407, endPoint y: 277, distance: 176.3
click at [370, 261] on pre "services : inngest : image : inngest/inngest command : "inngest start" ports : …" at bounding box center [474, 679] width 556 height 925
click at [450, 267] on pre "services : inngest : image : inngest/inngest command : "inngest start" ports : …" at bounding box center [474, 679] width 556 height 925
click at [562, 355] on span "# Must be hex string with even number of chars" at bounding box center [535, 360] width 225 height 10
click at [590, 407] on pre "services : inngest : image : inngest/inngest command : "inngest start" ports : …" at bounding box center [474, 679] width 556 height 925
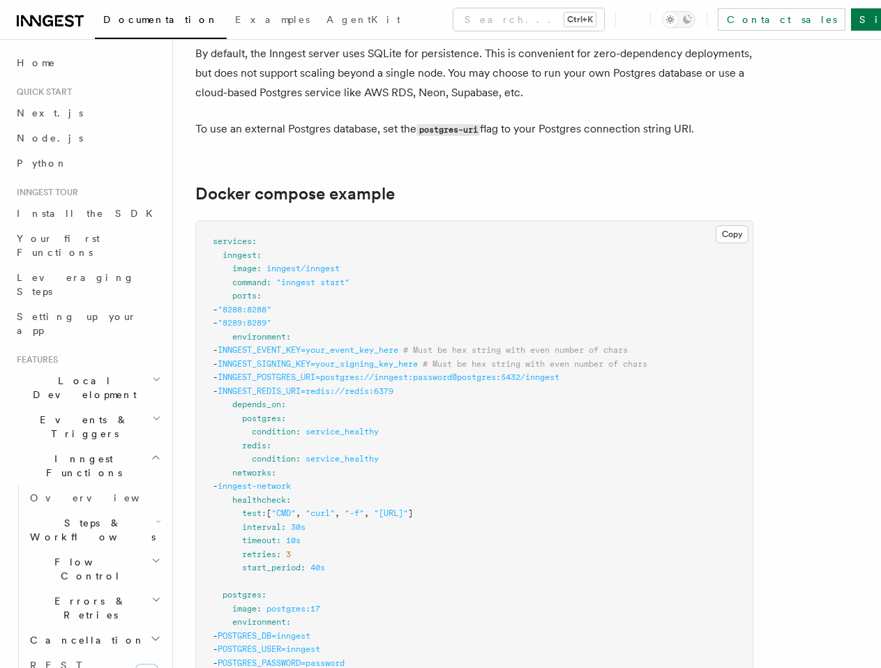
scroll to position [3556, 0]
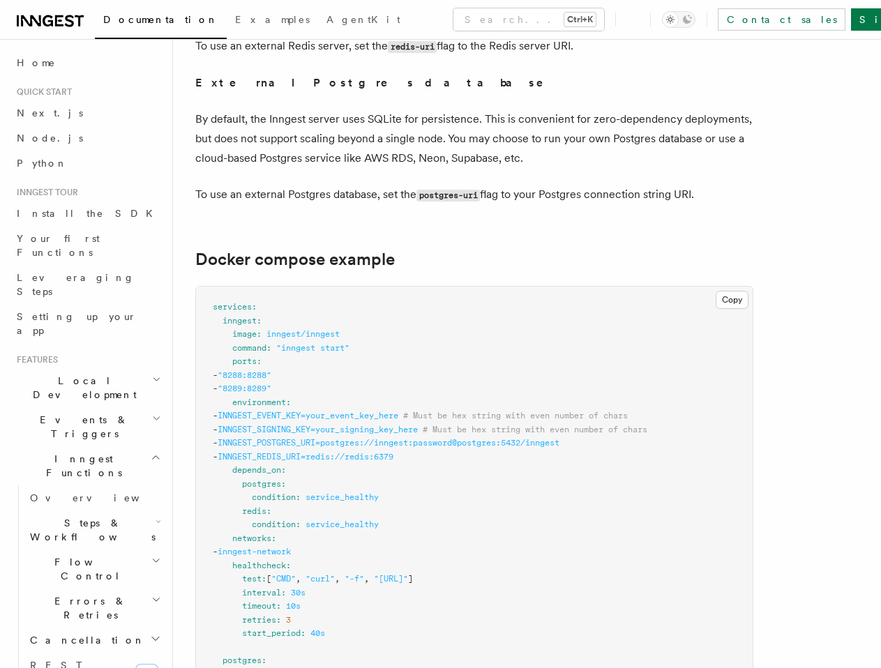
click at [290, 425] on span "INNGEST_SIGNING_KEY=your_signing_key_here" at bounding box center [318, 430] width 200 height 10
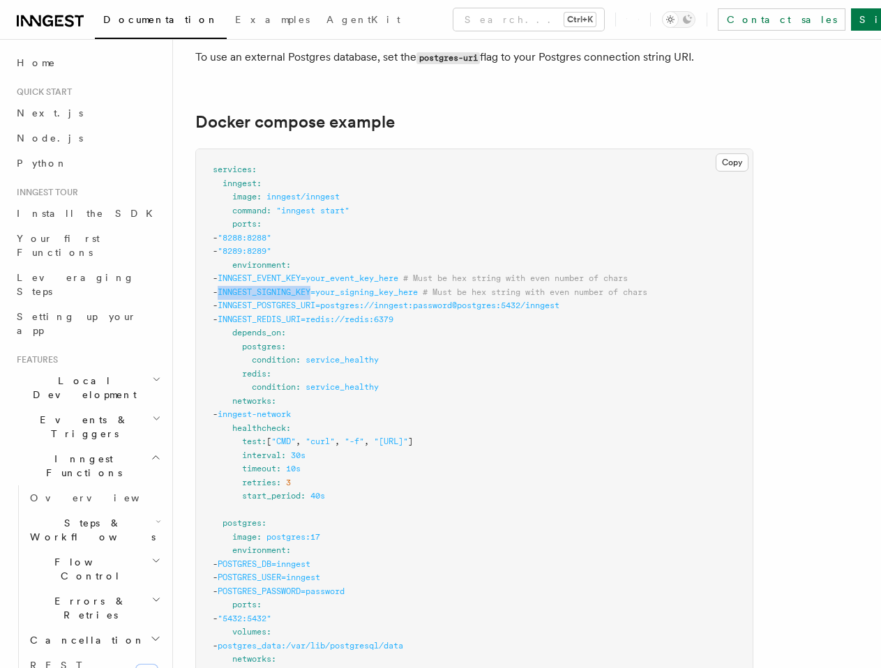
scroll to position [3696, 0]
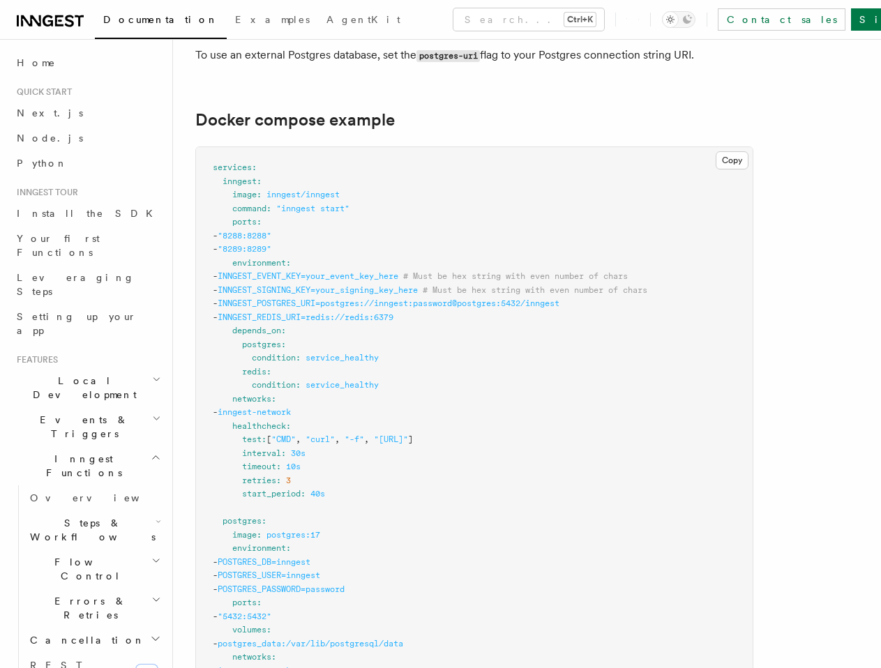
click at [286, 298] on span "INNGEST_POSTGRES_URI=postgres://inngest:password@postgres:5432/inngest" at bounding box center [389, 303] width 342 height 10
drag, startPoint x: 447, startPoint y: 305, endPoint x: 298, endPoint y: 304, distance: 148.5
click at [257, 301] on pre "services : inngest : image : inngest/inngest command : "inngest start" ports : …" at bounding box center [474, 609] width 556 height 925
click at [298, 312] on span "INNGEST_REDIS_URI=redis://redis:6379" at bounding box center [306, 317] width 176 height 10
click at [333, 304] on pre "services : inngest : image : inngest/inngest command : "inngest start" ports : …" at bounding box center [474, 609] width 556 height 925
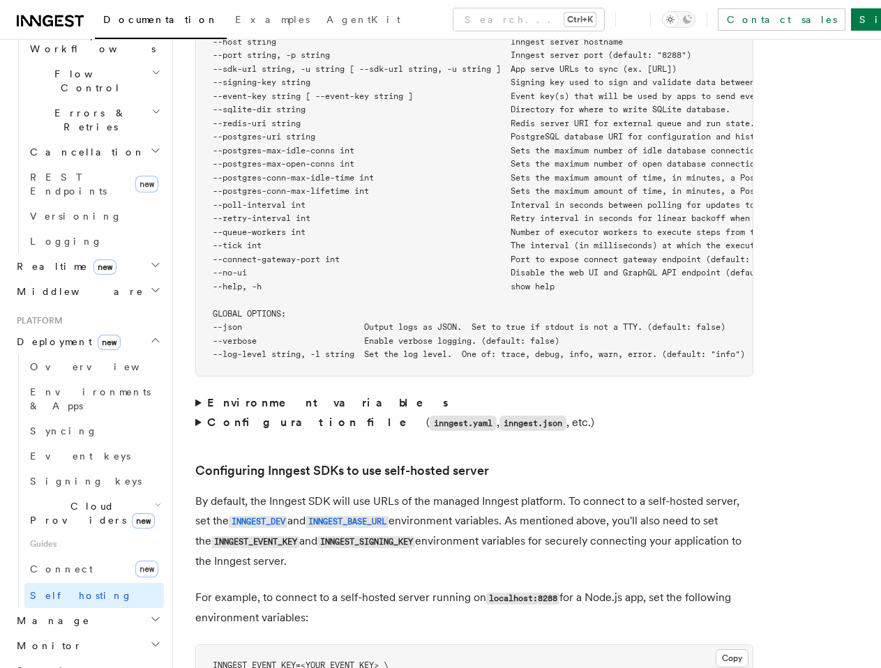
scroll to position [2650, 0]
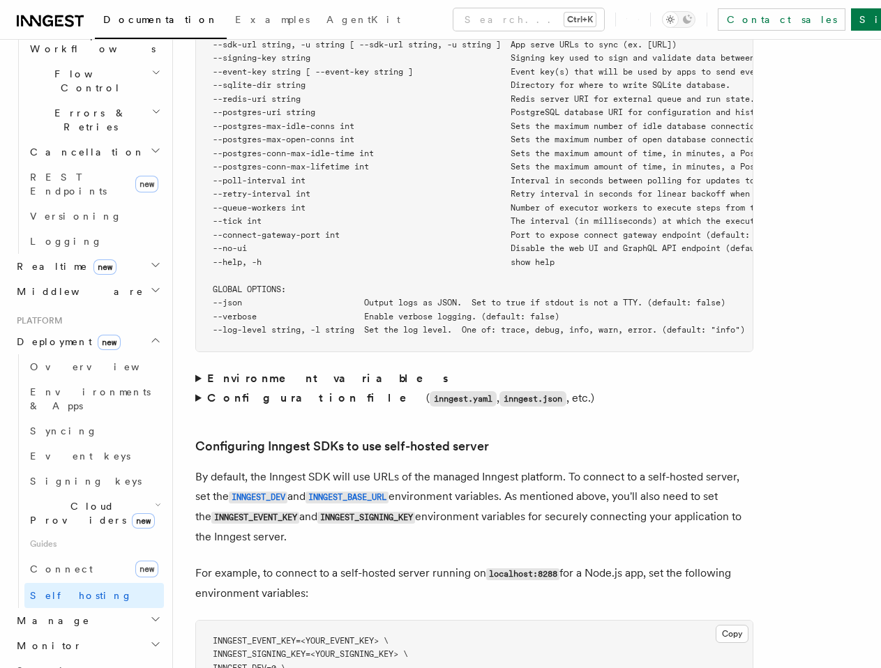
click at [234, 372] on strong "Environment variables" at bounding box center [328, 378] width 243 height 13
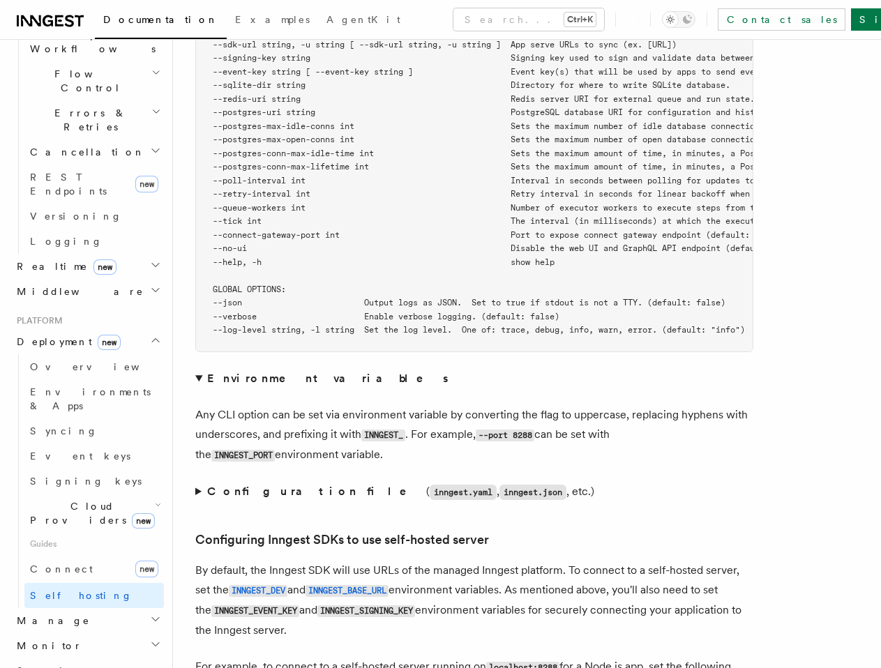
click at [196, 369] on summary "Environment variables" at bounding box center [474, 379] width 558 height 20
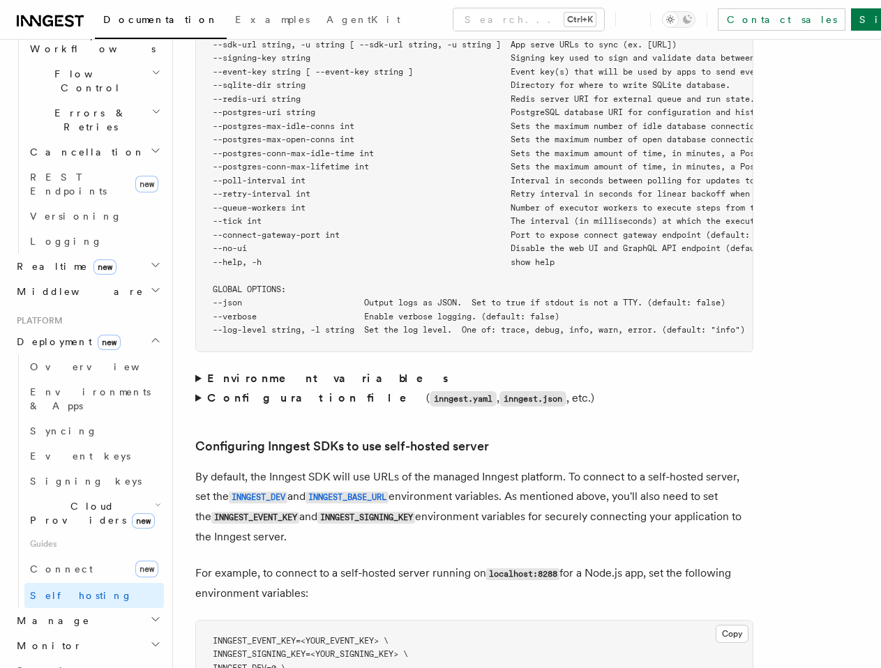
click at [211, 388] on summary "Configuration file ( inngest.yaml , inngest.json , etc.)" at bounding box center [474, 398] width 558 height 20
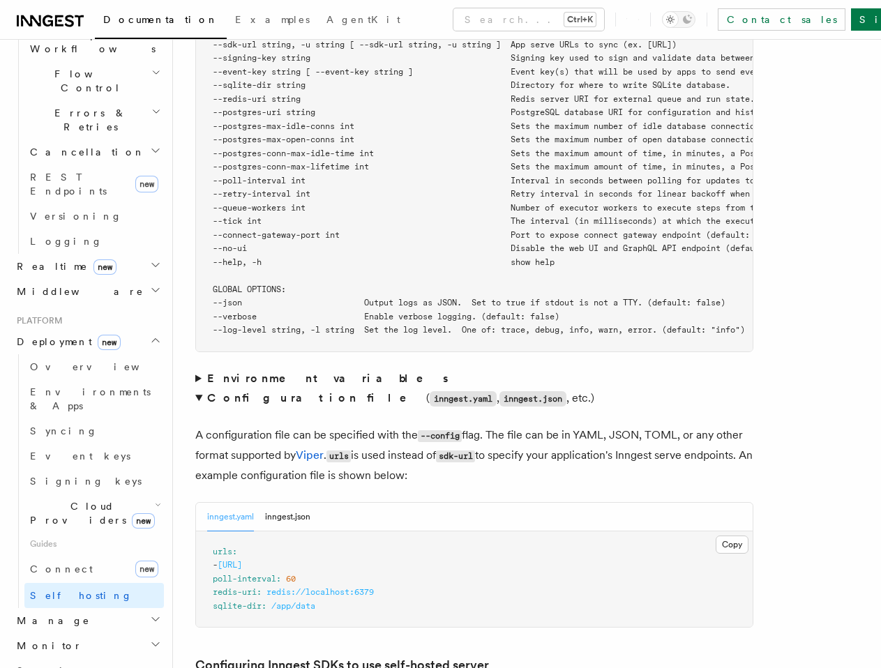
click at [202, 388] on summary "Configuration file ( inngest.yaml , inngest.json , etc.)" at bounding box center [474, 398] width 558 height 20
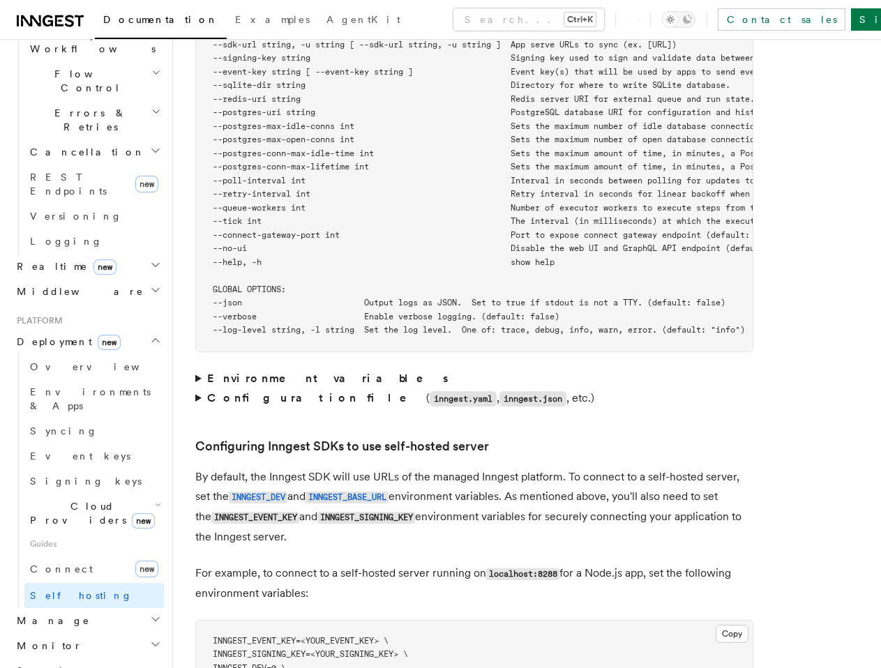
click at [191, 381] on div "Platform Deployment Self-hosting Self-hosting support for Inngest is supported …" at bounding box center [527, 361] width 708 height 6022
click at [195, 380] on div "Platform Deployment Self-hosting Self-hosting support for Inngest is supported …" at bounding box center [527, 361] width 708 height 6022
click at [201, 388] on summary "Configuration file ( inngest.yaml , inngest.json , etc.)" at bounding box center [474, 398] width 558 height 20
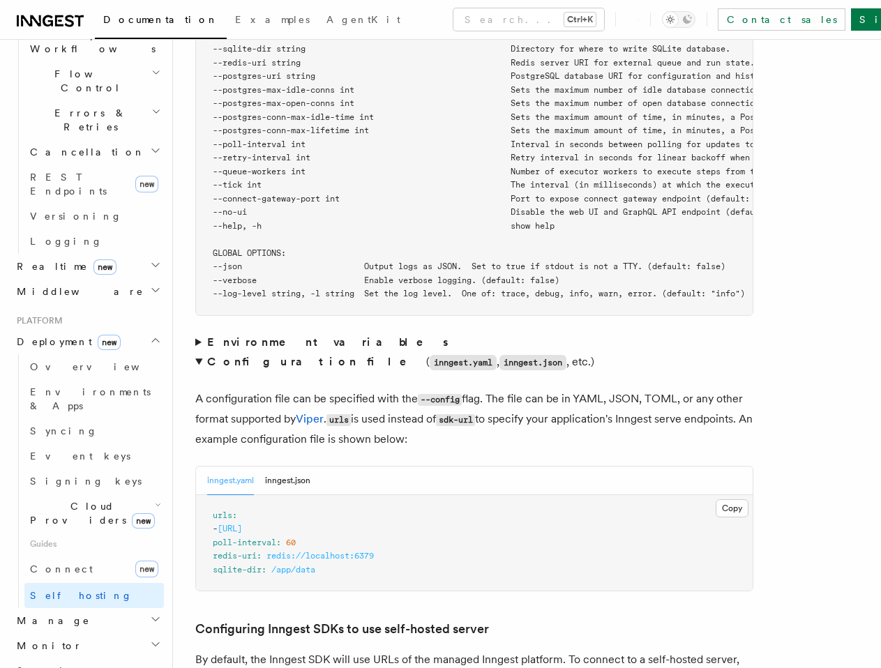
scroll to position [2719, 0]
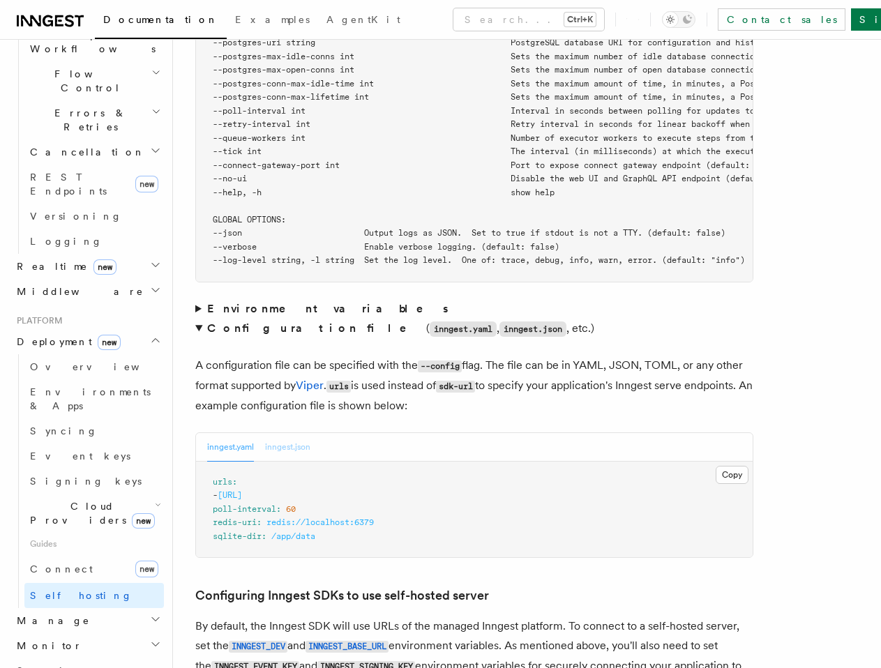
click at [281, 433] on button "inngest.json" at bounding box center [287, 447] width 45 height 29
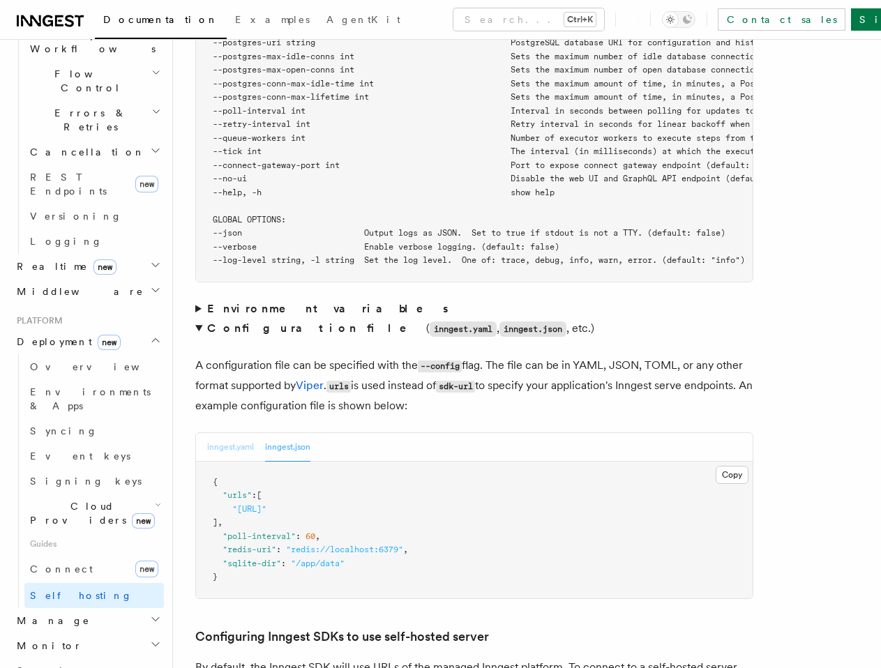
click at [220, 433] on button "inngest.yaml" at bounding box center [230, 447] width 47 height 29
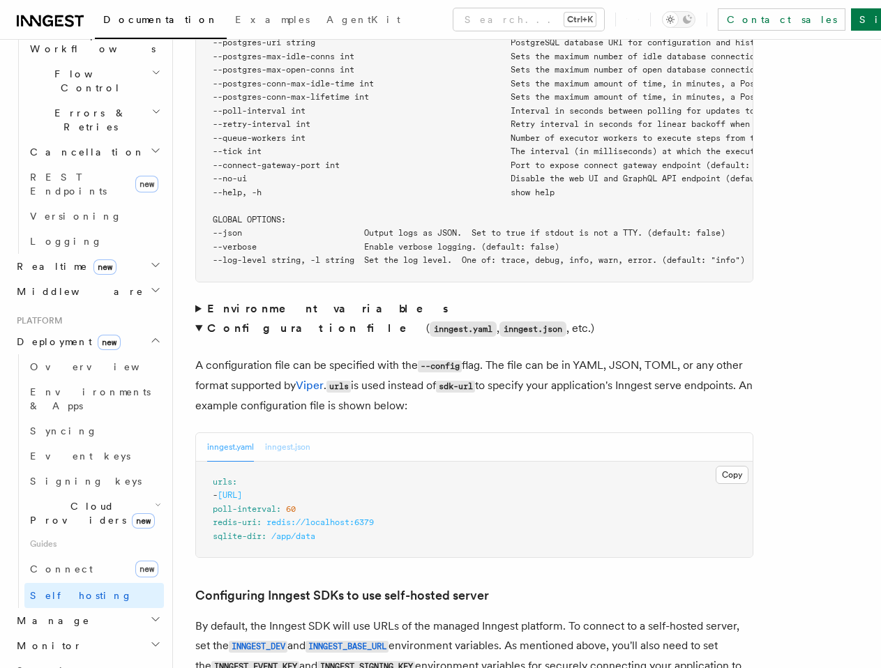
click at [276, 436] on button "inngest.json" at bounding box center [287, 447] width 45 height 29
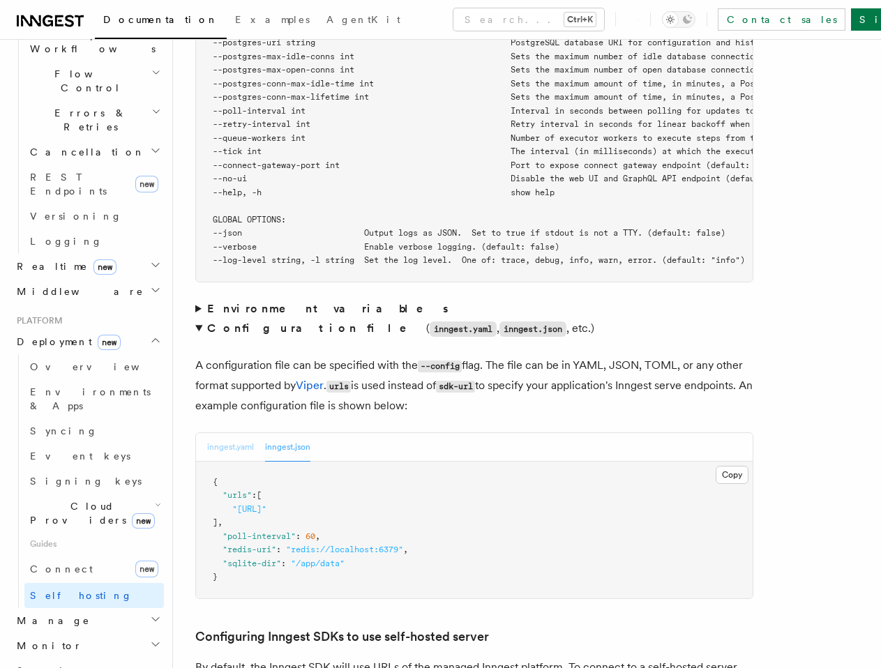
click at [222, 433] on button "inngest.yaml" at bounding box center [230, 447] width 47 height 29
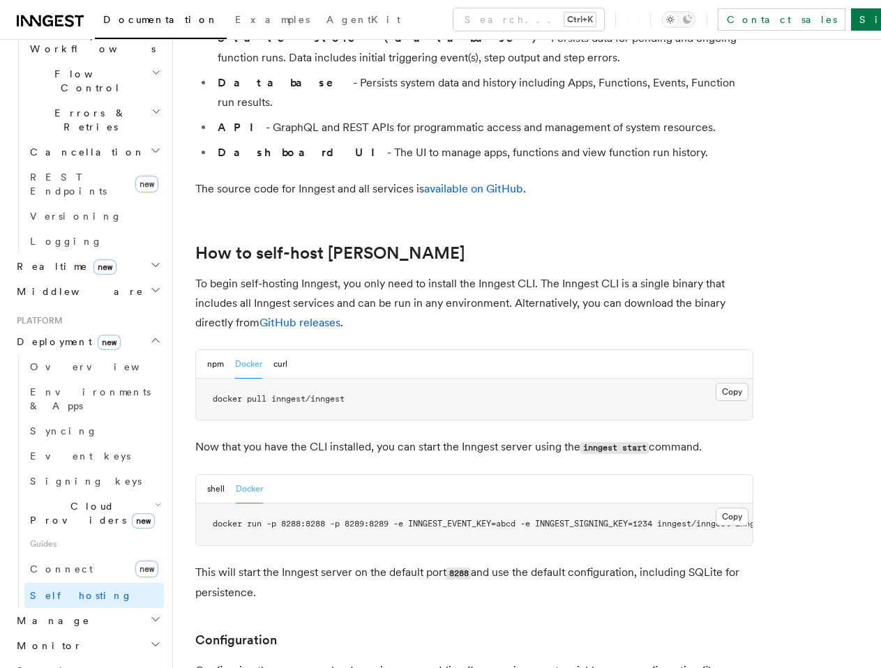
scroll to position [1255, 0]
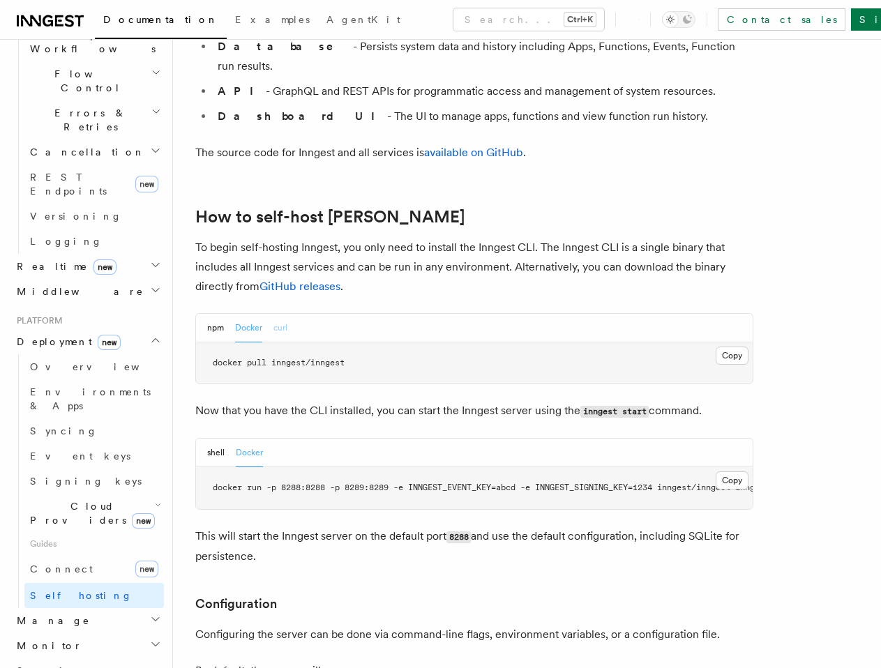
click at [286, 314] on button "curl" at bounding box center [280, 328] width 14 height 29
click at [244, 314] on button "Docker" at bounding box center [248, 328] width 27 height 29
click at [291, 314] on div "npm Docker curl" at bounding box center [474, 328] width 556 height 29
click at [275, 314] on button "curl" at bounding box center [280, 328] width 14 height 29
click at [245, 314] on button "Docker" at bounding box center [248, 328] width 27 height 29
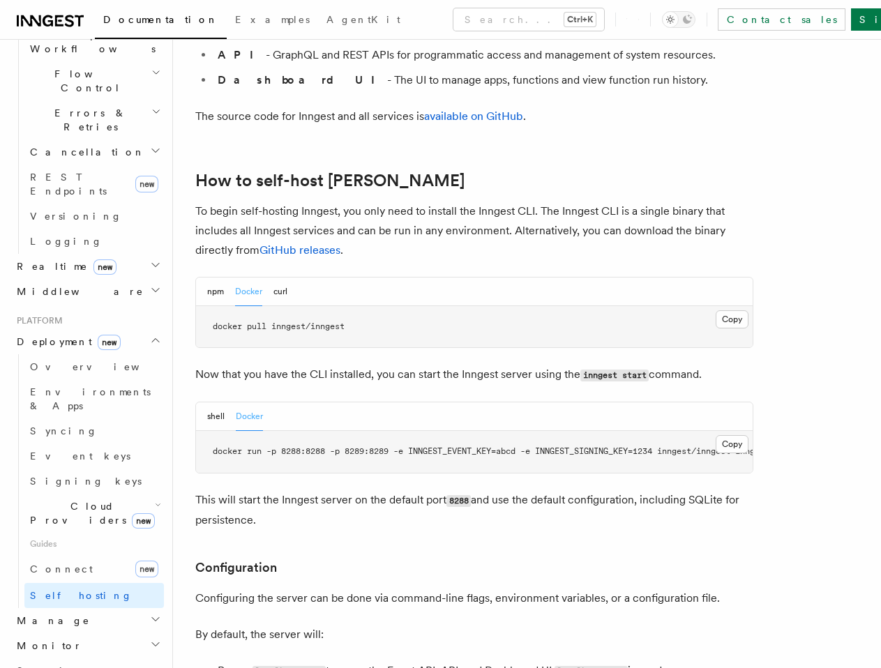
scroll to position [1325, 0]
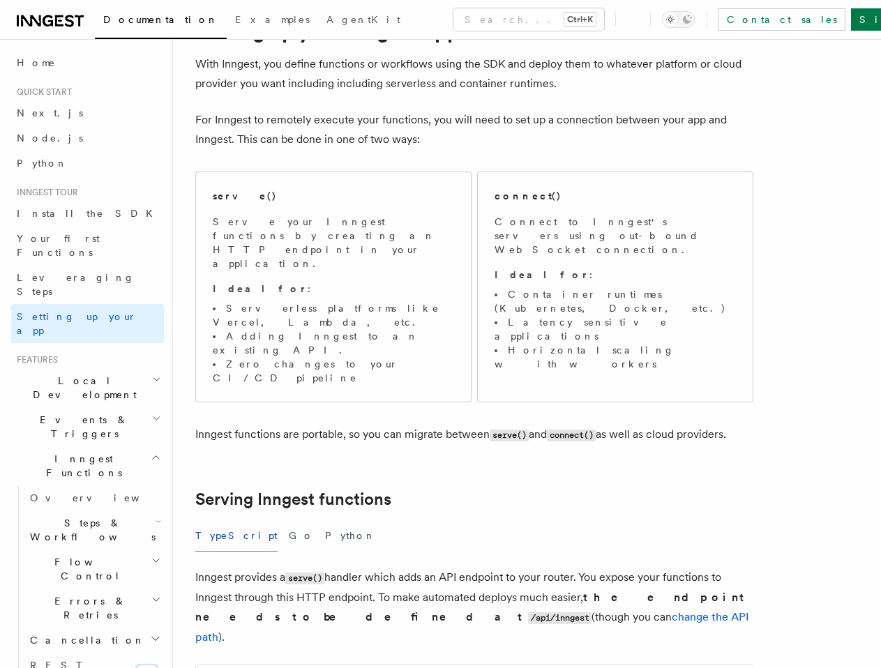
scroll to position [70, 0]
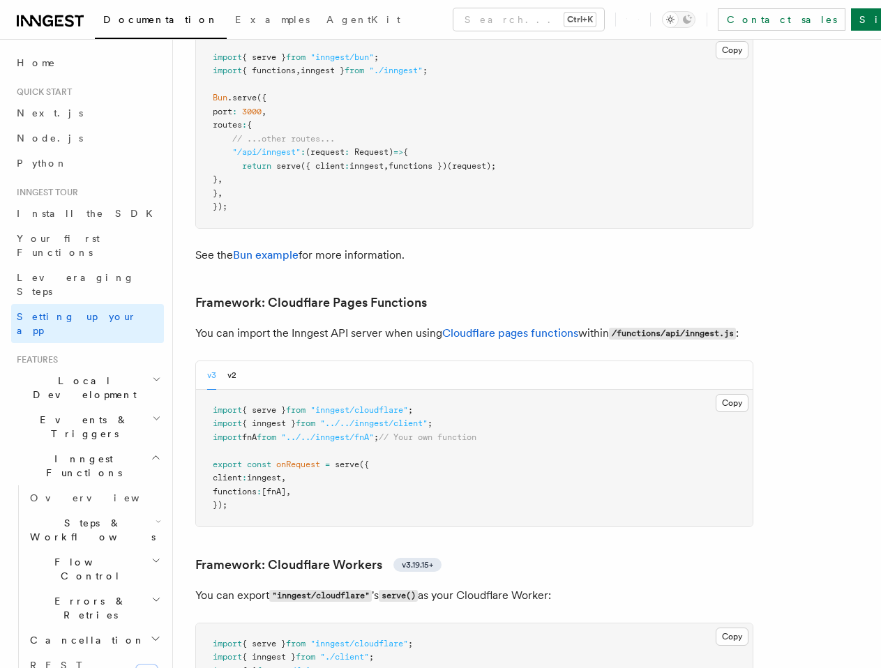
scroll to position [1813, 0]
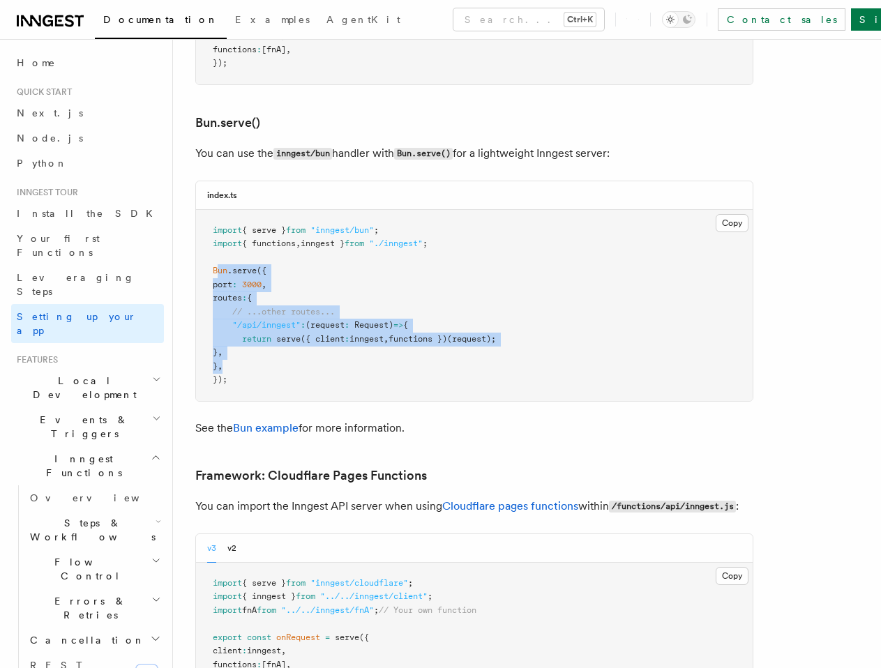
drag, startPoint x: 220, startPoint y: 212, endPoint x: 298, endPoint y: 316, distance: 130.0
click at [299, 315] on pre "import { serve } from "inngest/bun" ; import { functions , inngest } from "./in…" at bounding box center [474, 305] width 556 height 191
click at [279, 324] on pre "import { serve } from "inngest/bun" ; import { functions , inngest } from "./in…" at bounding box center [474, 305] width 556 height 191
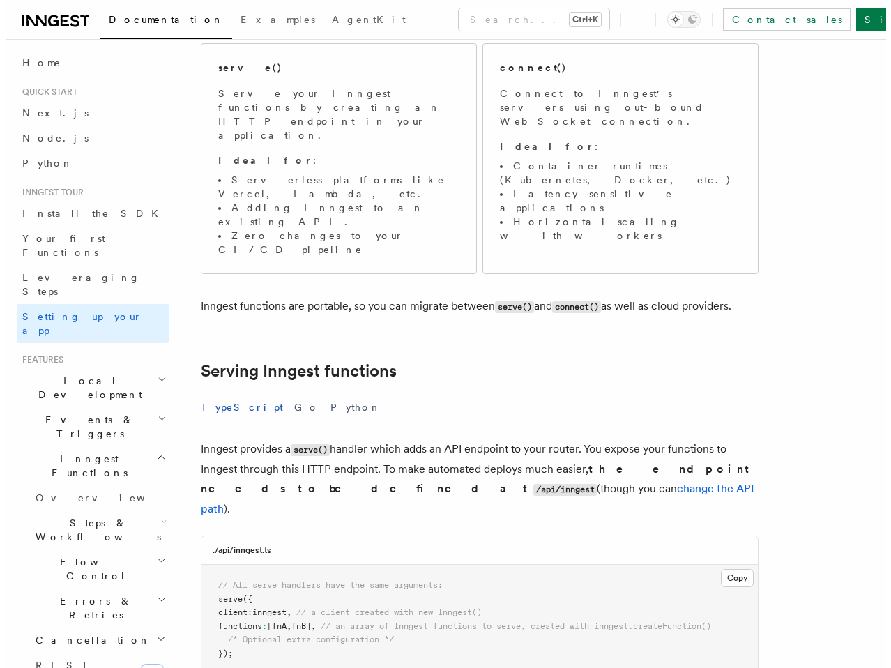
scroll to position [0, 0]
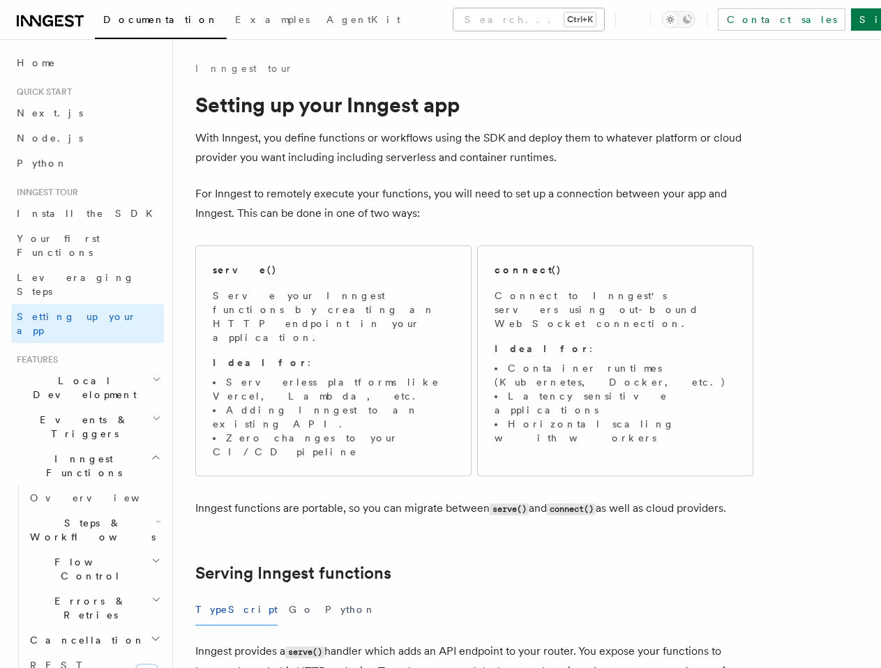
click at [453, 22] on button "Search... Ctrl+K" at bounding box center [528, 19] width 151 height 22
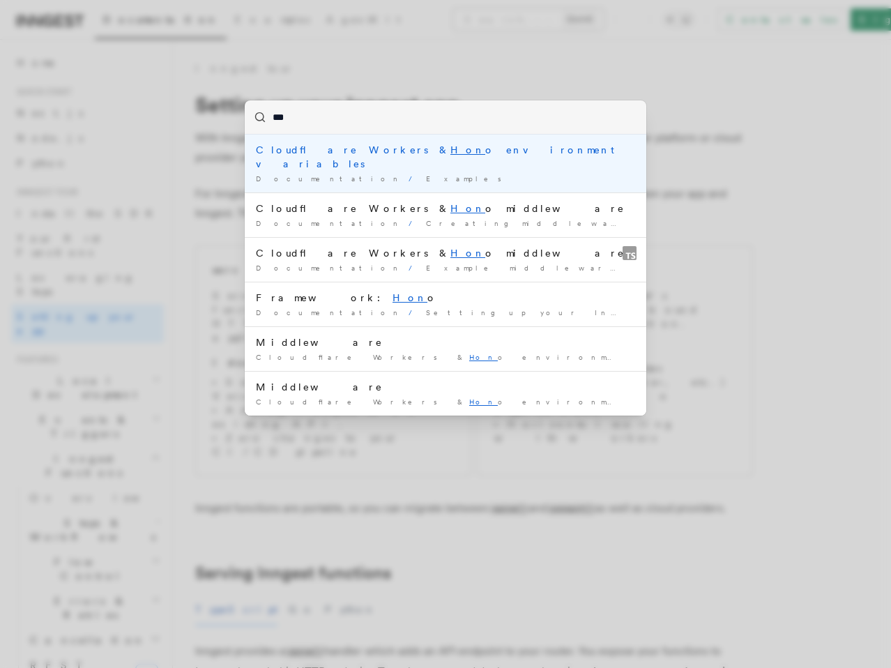
type input "****"
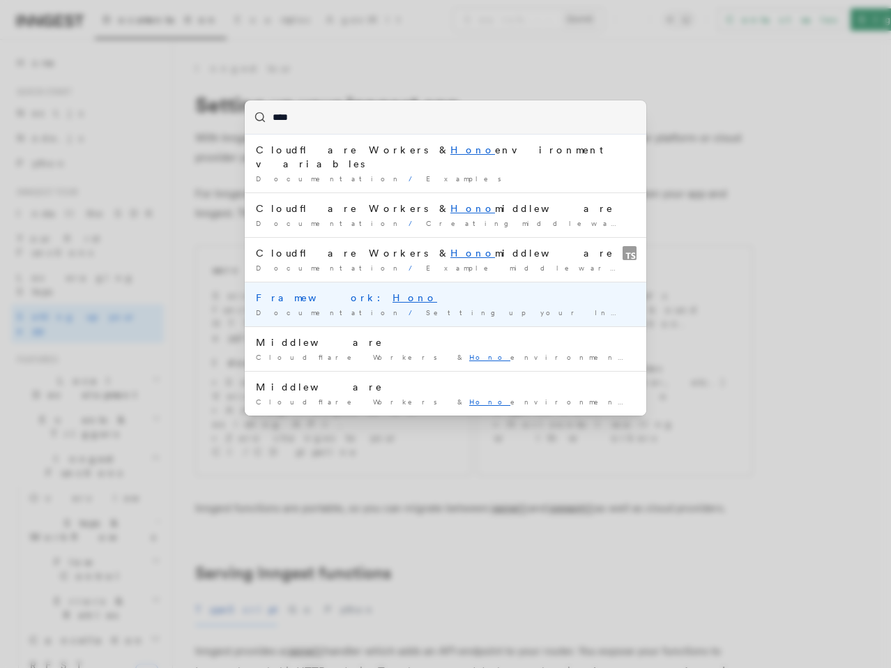
click at [305, 291] on div "Framework: Hono" at bounding box center [445, 298] width 379 height 14
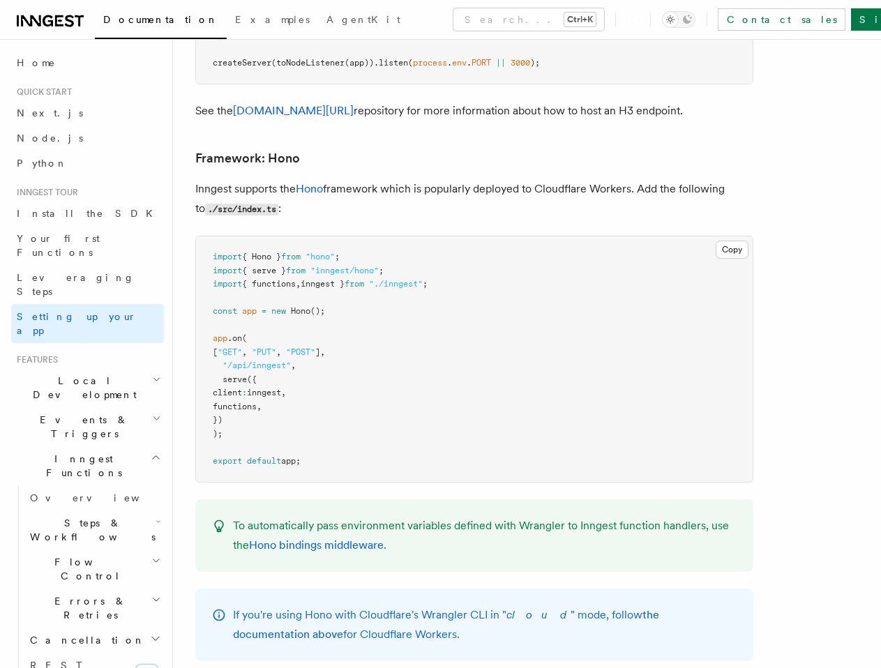
scroll to position [7337, 0]
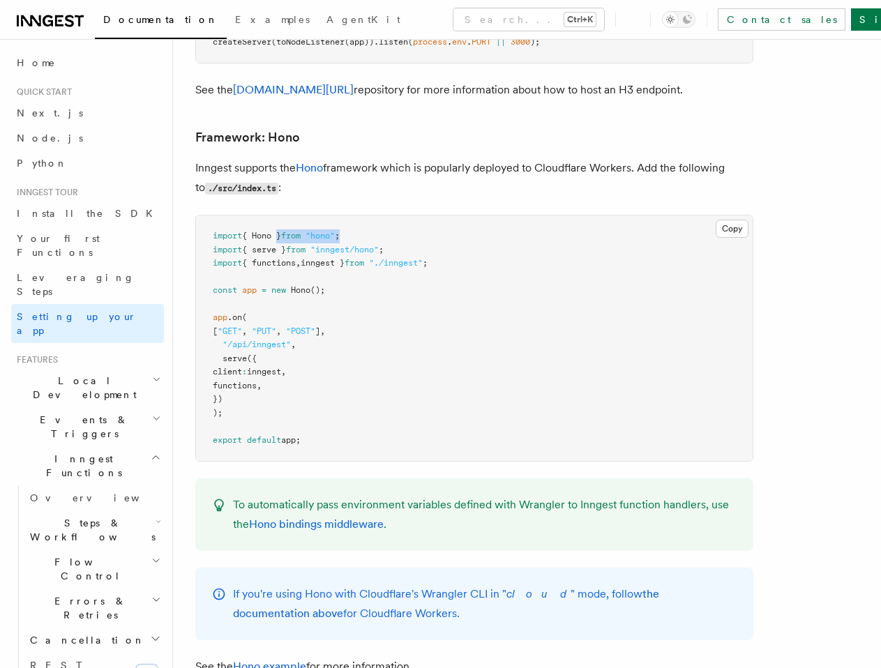
drag, startPoint x: 279, startPoint y: 179, endPoint x: 517, endPoint y: 190, distance: 238.0
click at [441, 215] on pre "import { Hono } from "hono" ; import { serve } from "inngest/hono" ; import { f…" at bounding box center [474, 337] width 556 height 245
click at [517, 215] on pre "import { Hono } from "hono" ; import { serve } from "inngest/hono" ; import { f…" at bounding box center [474, 337] width 556 height 245
click at [305, 346] on pre "import { Hono } from "hono" ; import { serve } from "inngest/hono" ; import { f…" at bounding box center [474, 337] width 556 height 245
drag, startPoint x: 256, startPoint y: 204, endPoint x: 503, endPoint y: 211, distance: 247.0
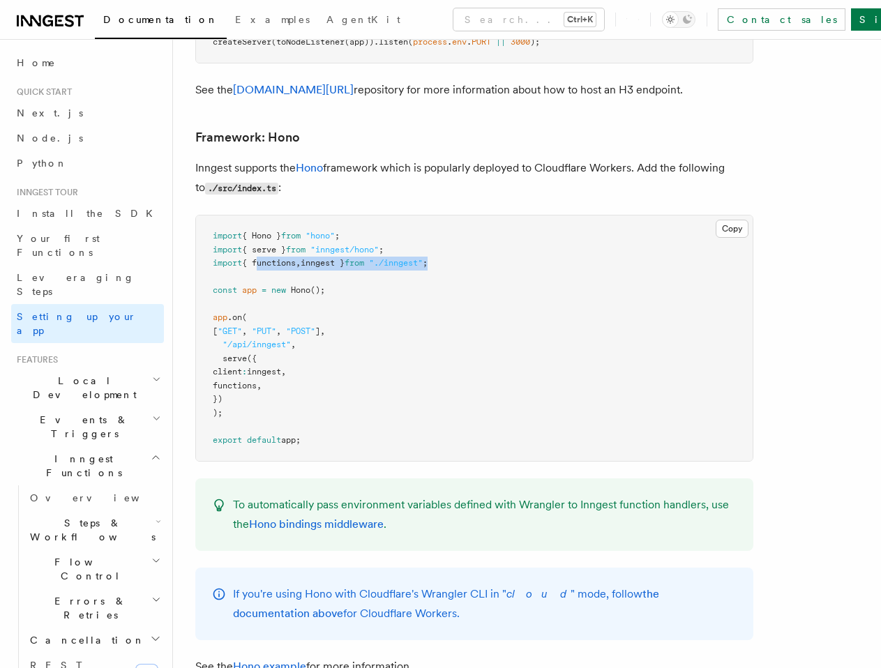
click at [465, 215] on pre "import { Hono } from "hono" ; import { serve } from "inngest/hono" ; import { f…" at bounding box center [474, 337] width 556 height 245
click at [510, 215] on pre "import { Hono } from "hono" ; import { serve } from "inngest/hono" ; import { f…" at bounding box center [474, 337] width 556 height 245
drag, startPoint x: 242, startPoint y: 280, endPoint x: 441, endPoint y: 296, distance: 200.1
click at [390, 289] on pre "import { Hono } from "hono" ; import { serve } from "inngest/hono" ; import { f…" at bounding box center [474, 337] width 556 height 245
click at [446, 298] on pre "import { Hono } from "hono" ; import { serve } from "inngest/hono" ; import { f…" at bounding box center [474, 337] width 556 height 245
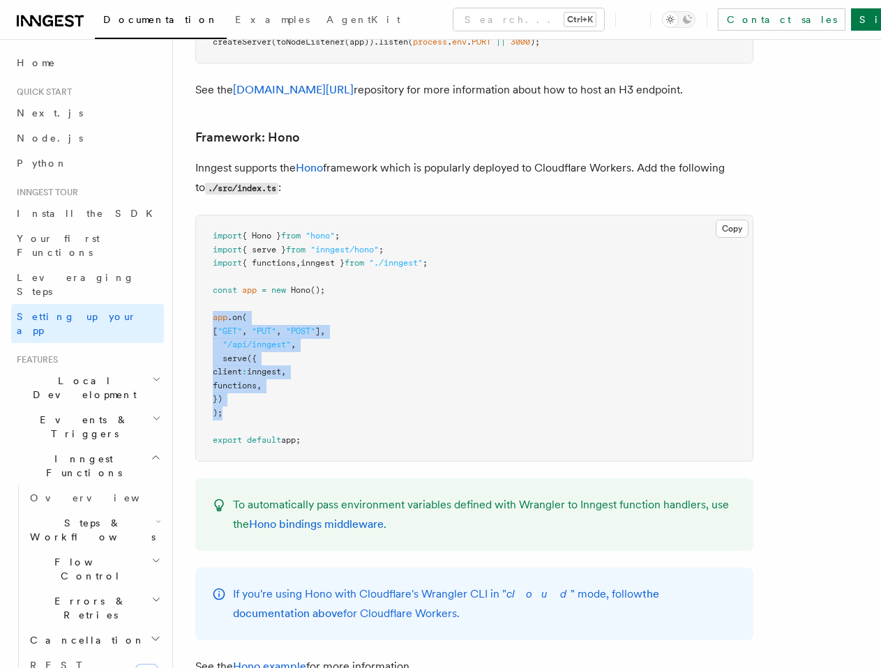
drag, startPoint x: 227, startPoint y: 350, endPoint x: 593, endPoint y: 239, distance: 382.5
click at [206, 263] on pre "import { Hono } from "hono" ; import { serve } from "inngest/hono" ; import { f…" at bounding box center [474, 337] width 556 height 245
click at [601, 236] on pre "import { Hono } from "hono" ; import { serve } from "inngest/hono" ; import { f…" at bounding box center [474, 337] width 556 height 245
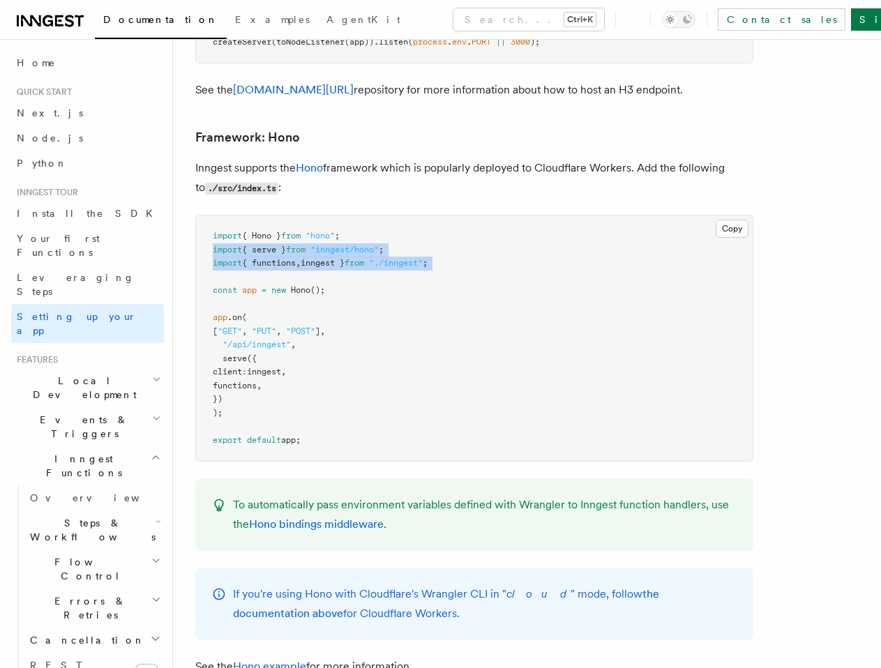
drag, startPoint x: 492, startPoint y: 214, endPoint x: 195, endPoint y: 190, distance: 298.7
copy code "import { serve } from "inngest/hono" ; import { functions , inngest } from "./i…"
click at [331, 257] on pre "import { Hono } from "hono" ; import { serve } from "inngest/hono" ; import { f…" at bounding box center [474, 337] width 556 height 245
click at [333, 249] on pre "import { Hono } from "hono" ; import { serve } from "inngest/hono" ; import { f…" at bounding box center [474, 337] width 556 height 245
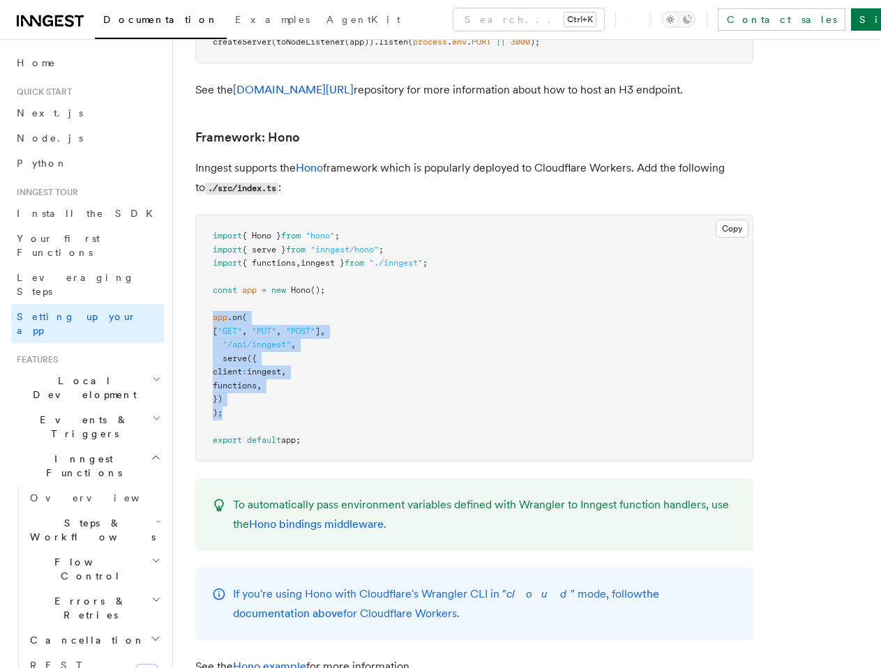
drag, startPoint x: 232, startPoint y: 355, endPoint x: 202, endPoint y: 259, distance: 100.3
click at [202, 259] on pre "import { Hono } from "hono" ; import { serve } from "inngest/hono" ; import { f…" at bounding box center [474, 337] width 556 height 245
copy code "app .on ( [ "GET" , "PUT" , "POST" ] , "/api/inngest" , serve ({ client : innge…"
click at [308, 285] on span "Hono" at bounding box center [301, 290] width 20 height 10
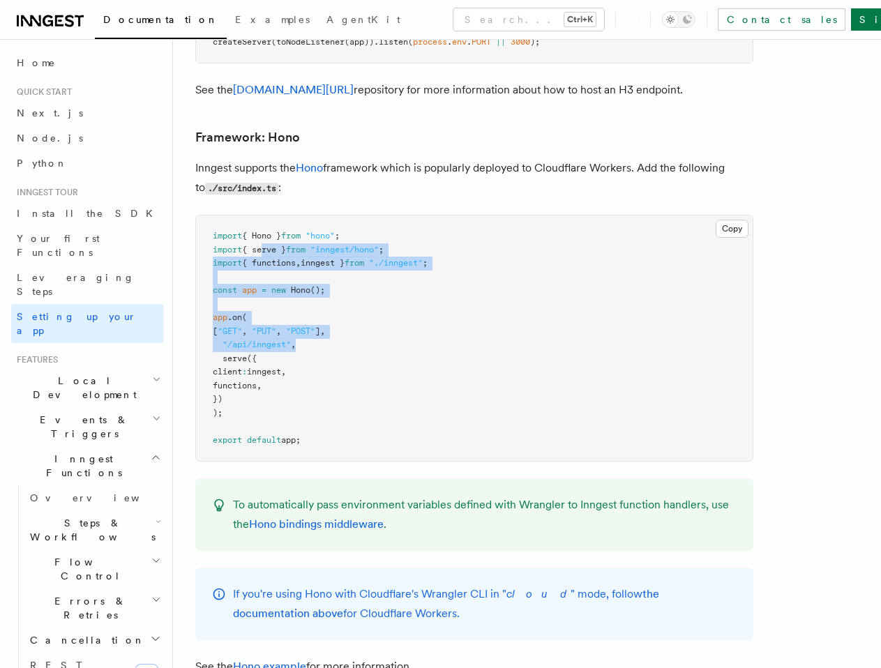
drag, startPoint x: 261, startPoint y: 195, endPoint x: 439, endPoint y: 301, distance: 207.6
click at [439, 300] on pre "import { Hono } from "hono" ; import { serve } from "inngest/hono" ; import { f…" at bounding box center [474, 337] width 556 height 245
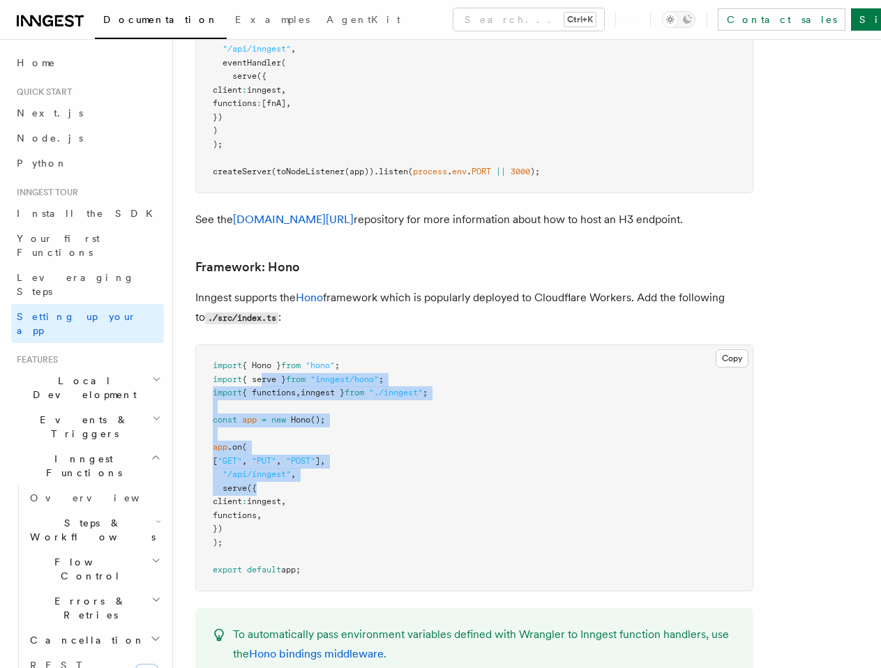
scroll to position [7197, 0]
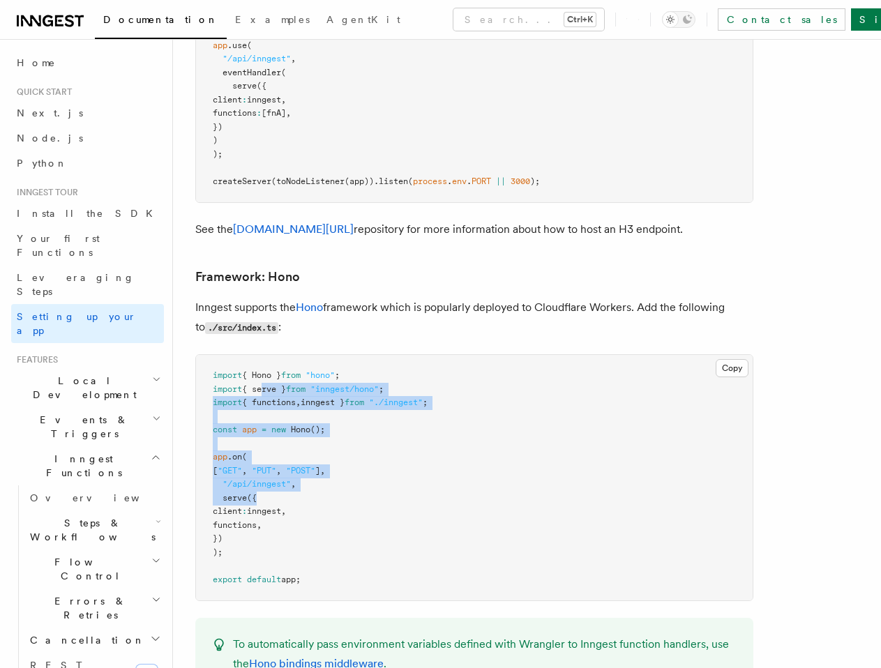
click at [347, 370] on pre "import { Hono } from "hono" ; import { serve } from "inngest/hono" ; import { f…" at bounding box center [474, 477] width 556 height 245
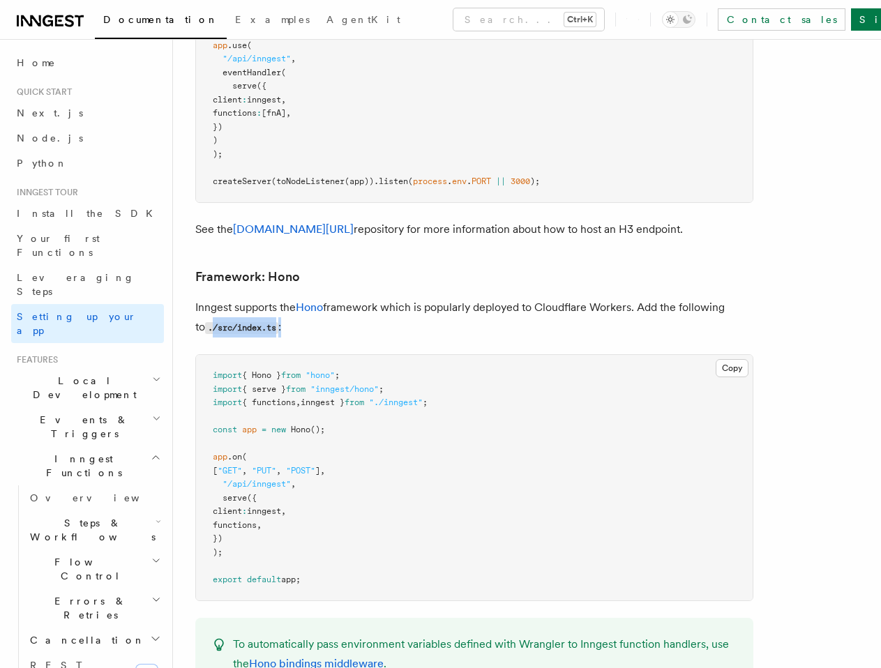
drag, startPoint x: 206, startPoint y: 266, endPoint x: 402, endPoint y: 296, distance: 198.3
click at [336, 298] on p "Inngest supports the Hono framework which is popularly deployed to Cloudflare W…" at bounding box center [474, 318] width 558 height 40
click at [382, 397] on pre "import { Hono } from "hono" ; import { serve } from "inngest/hono" ; import { f…" at bounding box center [474, 477] width 556 height 245
drag, startPoint x: 358, startPoint y: 526, endPoint x: 490, endPoint y: 528, distance: 131.8
click at [287, 529] on pre "import { Hono } from "hono" ; import { serve } from "inngest/hono" ; import { f…" at bounding box center [474, 477] width 556 height 245
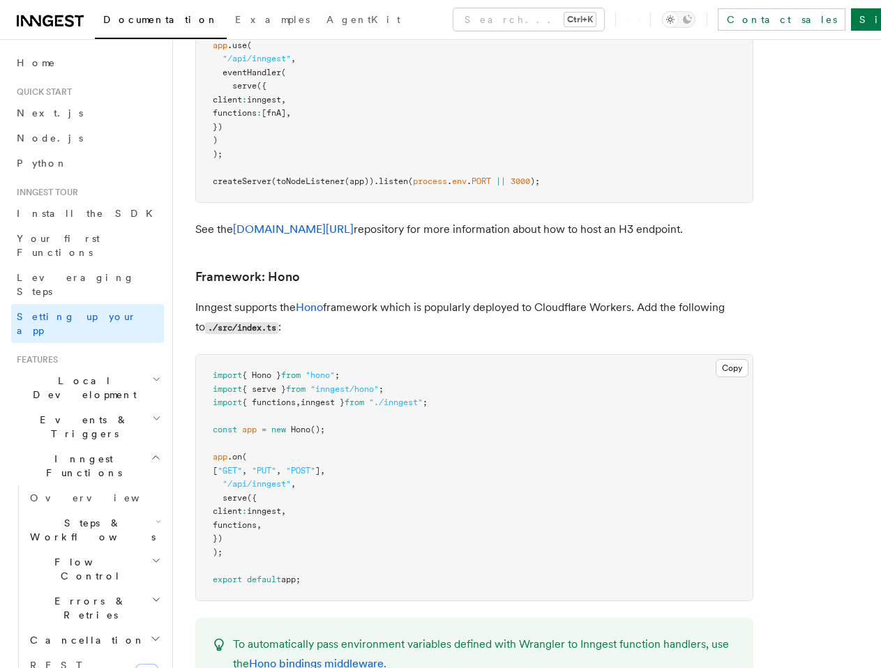
click at [498, 527] on pre "import { Hono } from "hono" ; import { serve } from "inngest/hono" ; import { f…" at bounding box center [474, 477] width 556 height 245
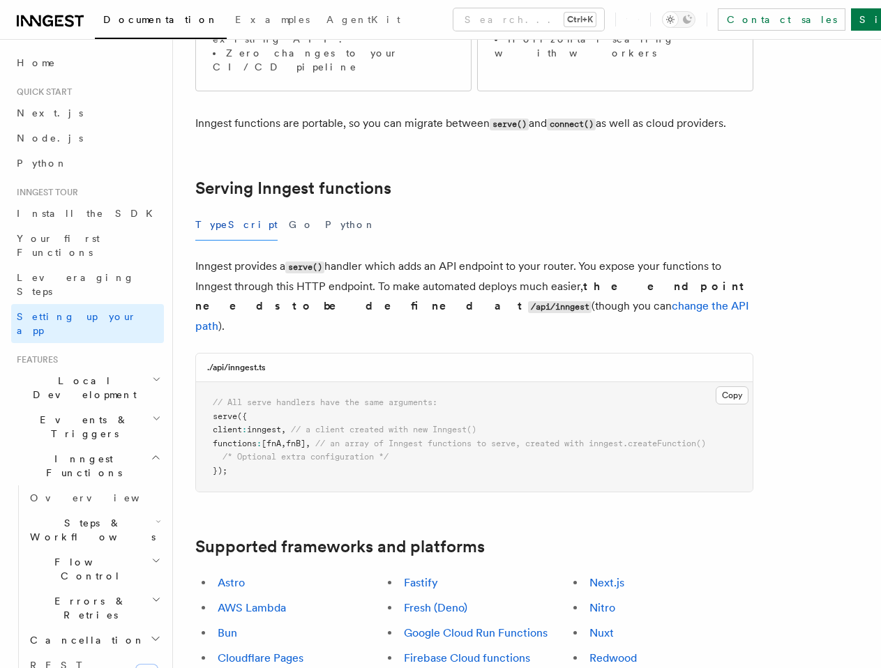
scroll to position [418, 0]
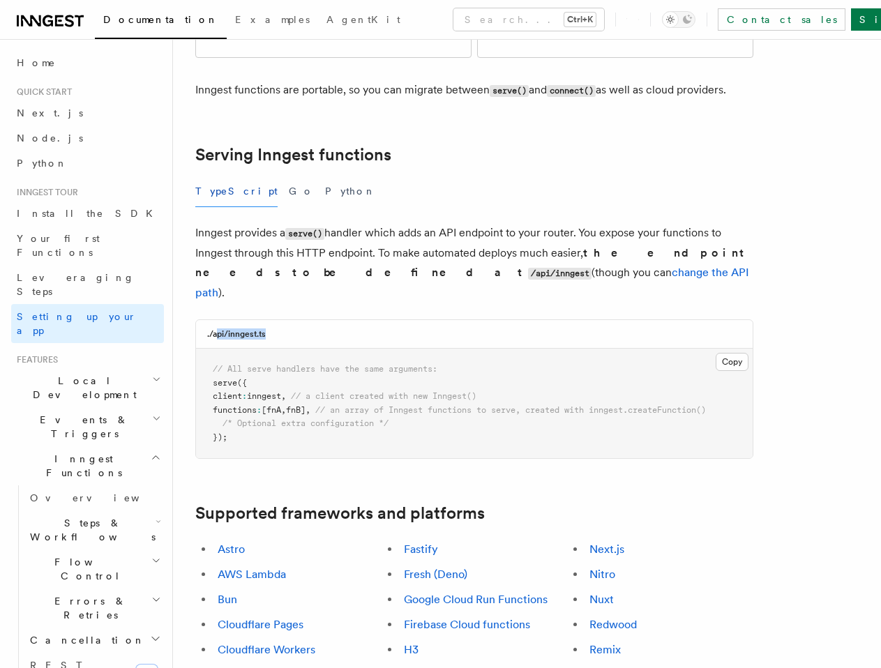
drag, startPoint x: 266, startPoint y: 246, endPoint x: 414, endPoint y: 248, distance: 147.8
click at [360, 320] on div "./api/inngest.ts" at bounding box center [474, 334] width 556 height 29
click at [435, 320] on div "./api/inngest.ts" at bounding box center [474, 334] width 556 height 29
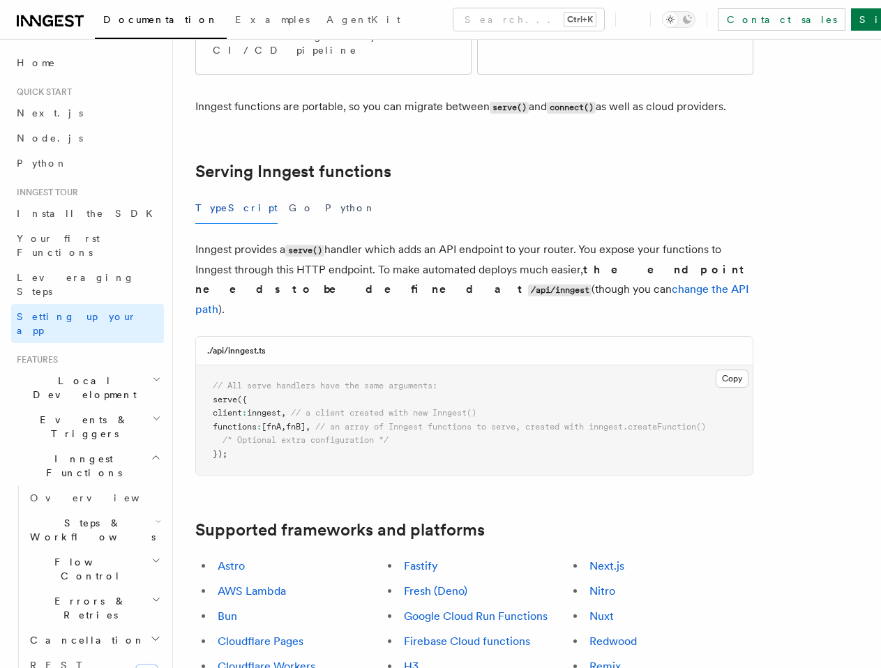
scroll to position [349, 0]
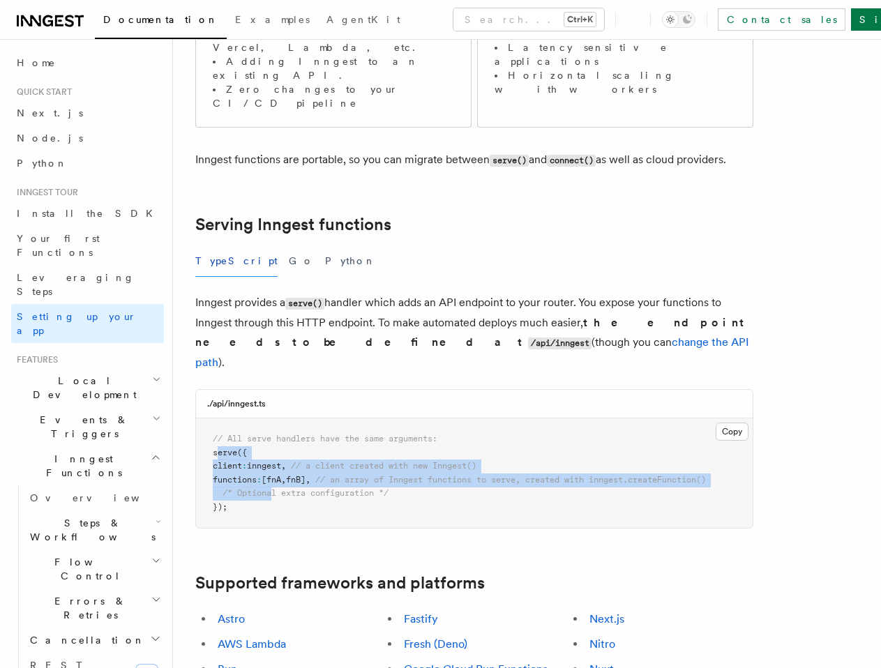
drag, startPoint x: 218, startPoint y: 358, endPoint x: 337, endPoint y: 418, distance: 132.8
click at [286, 418] on pre "// All serve handlers have the same arguments: serve ({ client : inngest , // a…" at bounding box center [474, 472] width 556 height 109
click at [494, 418] on pre "// All serve handlers have the same arguments: serve ({ client : inngest , // a…" at bounding box center [474, 472] width 556 height 109
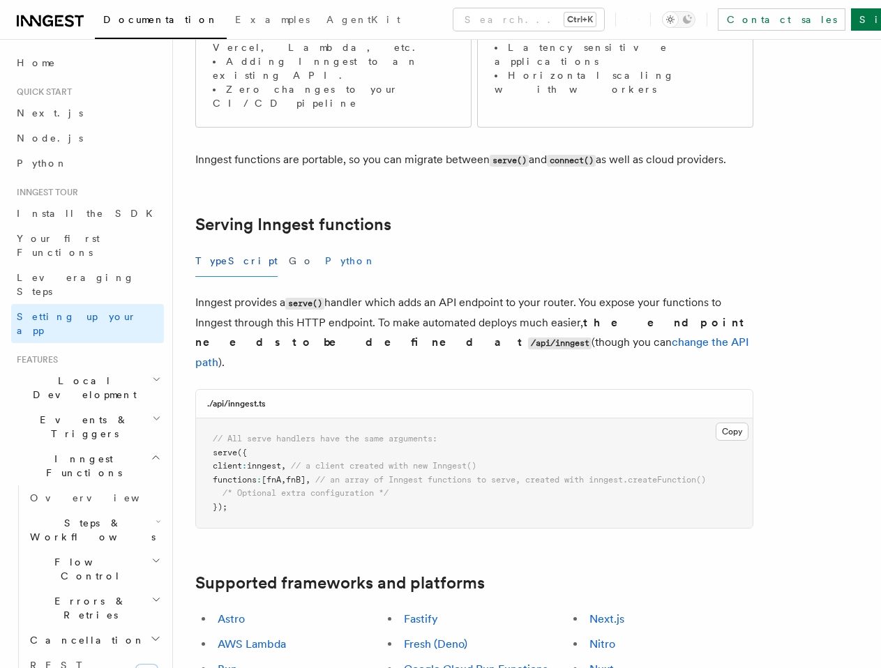
click at [325, 245] on button "Python" at bounding box center [350, 260] width 51 height 31
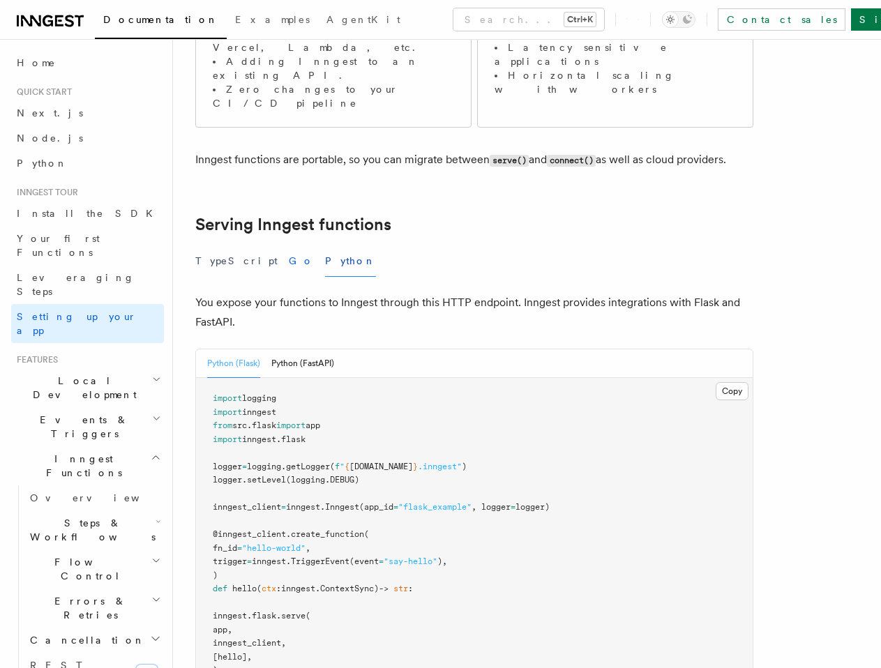
click at [289, 245] on button "Go" at bounding box center [301, 260] width 25 height 31
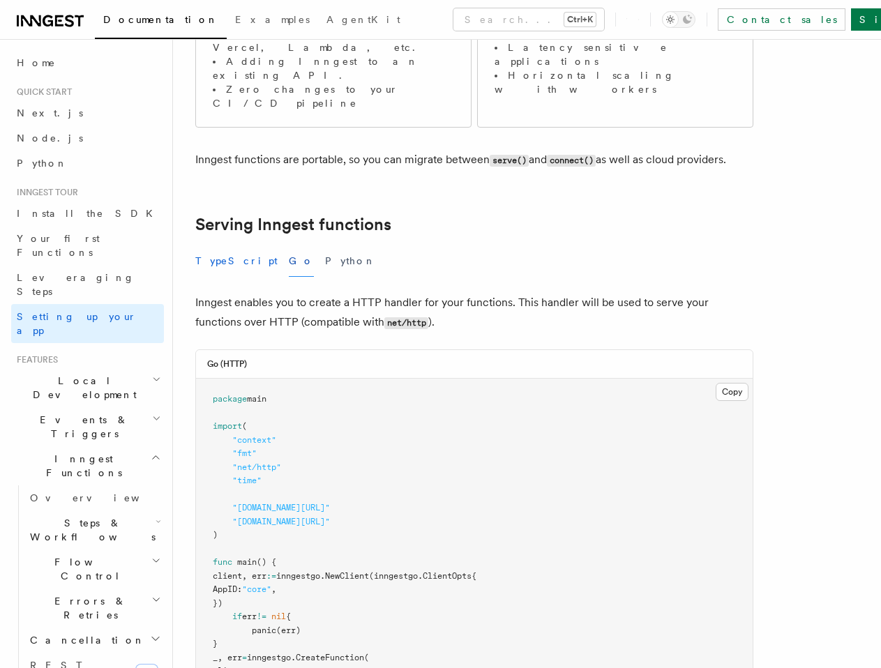
click at [225, 245] on button "TypeScript" at bounding box center [236, 260] width 82 height 31
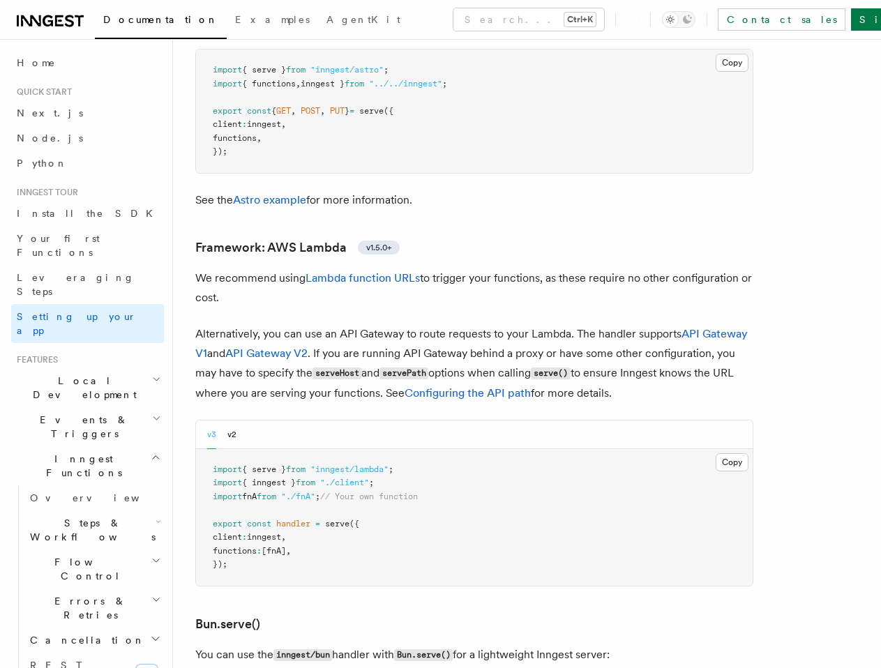
scroll to position [1325, 0]
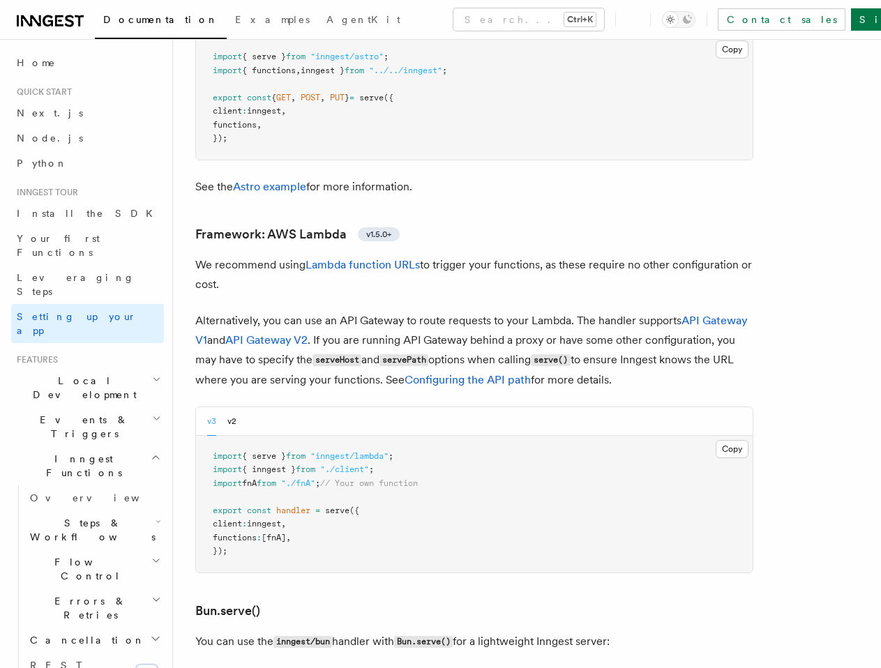
click at [225, 407] on div "v3 v2" at bounding box center [221, 421] width 29 height 29
click at [65, 225] on link "Install the SDK" at bounding box center [87, 213] width 153 height 25
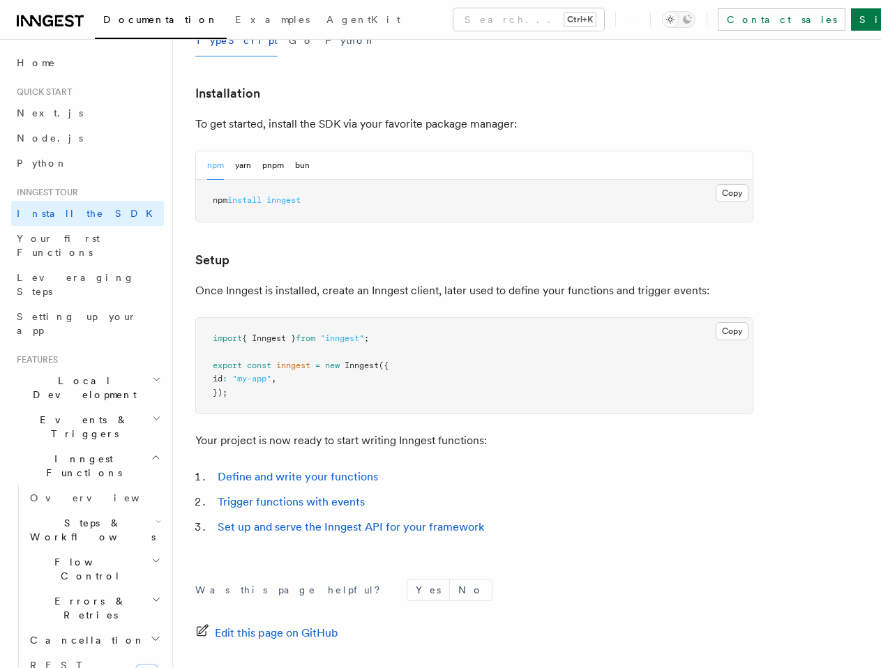
scroll to position [492, 0]
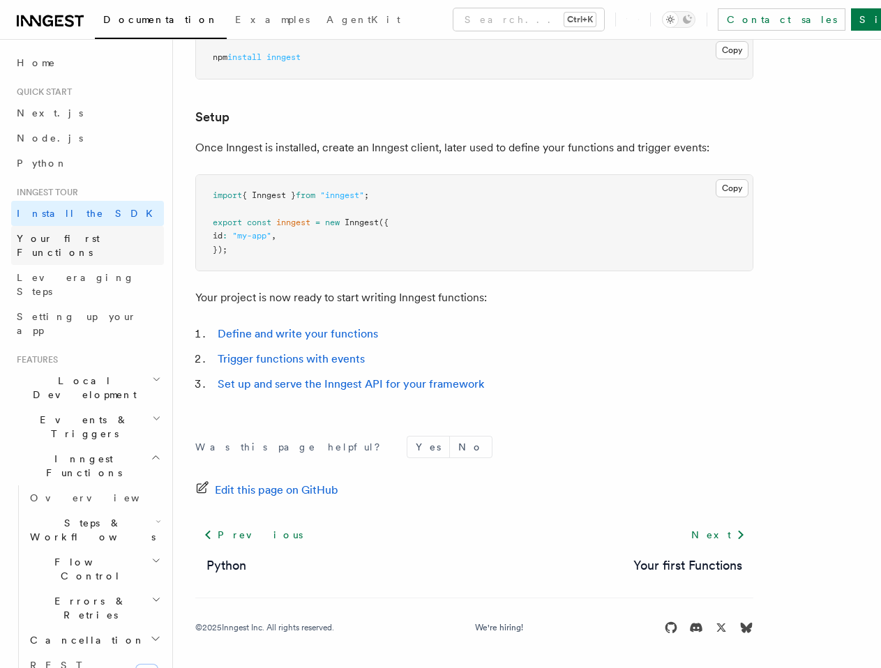
click at [50, 241] on span "Your first Functions" at bounding box center [58, 245] width 83 height 25
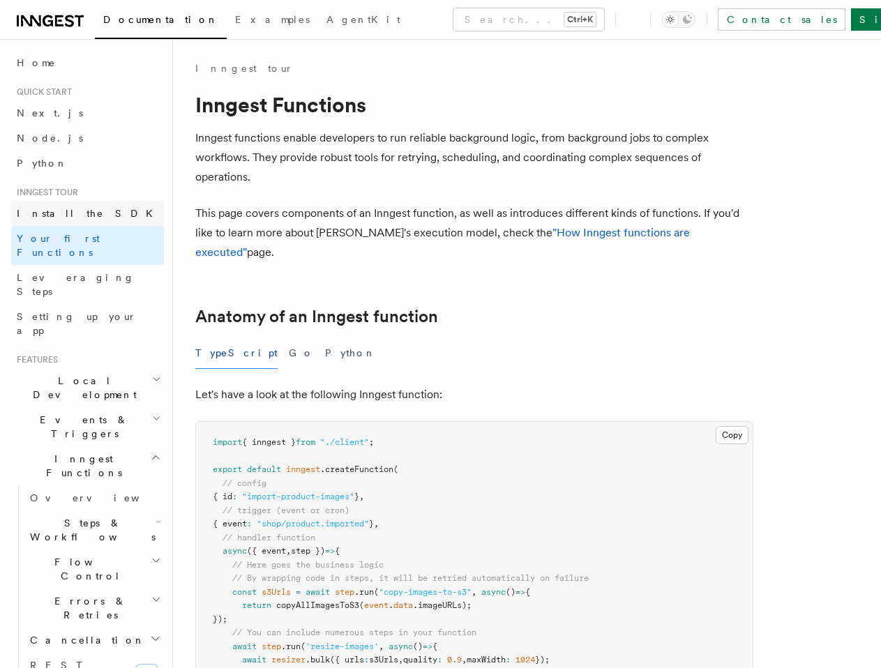
click at [54, 222] on link "Install the SDK" at bounding box center [87, 213] width 153 height 25
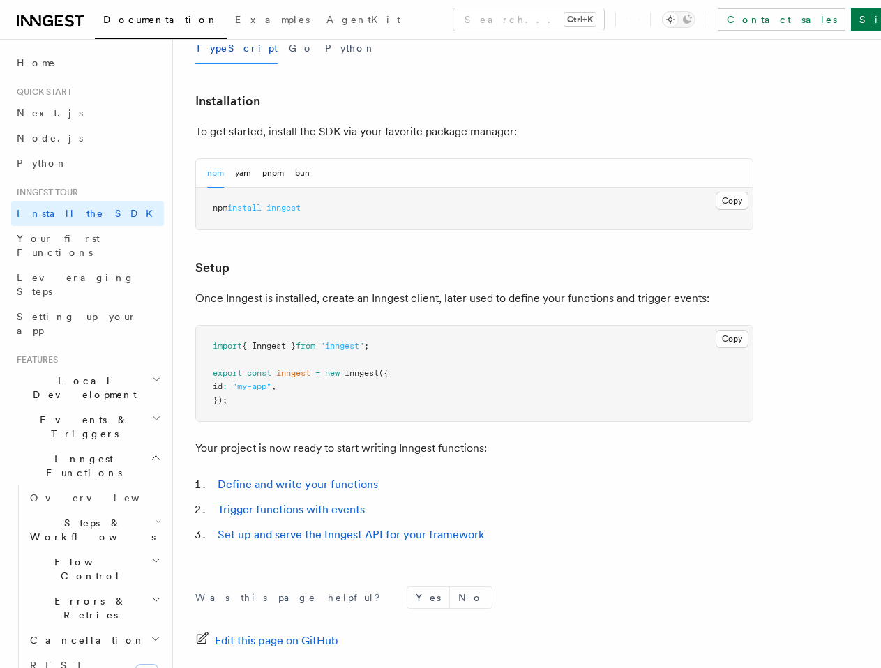
scroll to position [349, 0]
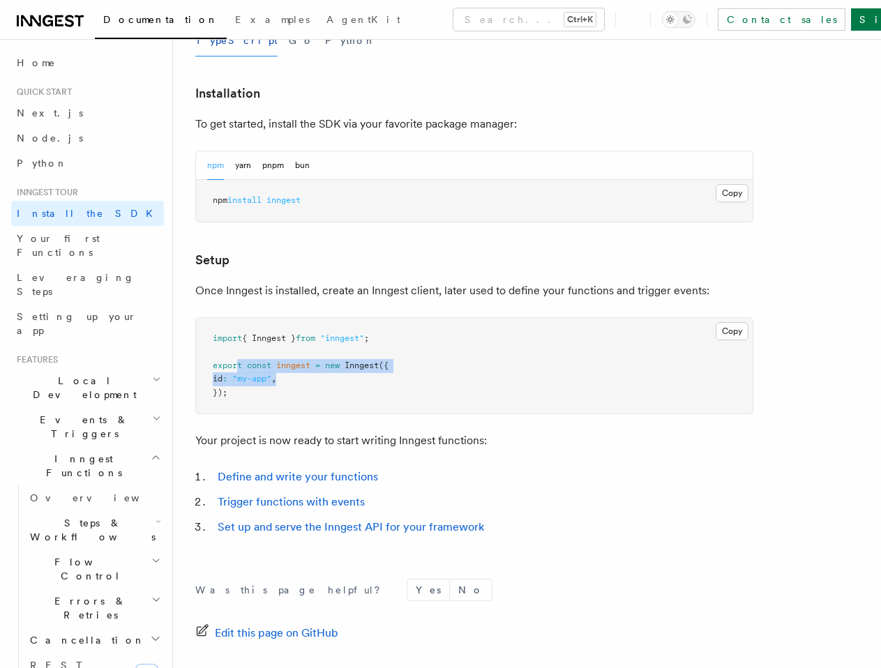
drag, startPoint x: 236, startPoint y: 368, endPoint x: 417, endPoint y: 397, distance: 183.6
click at [393, 385] on pre "import { Inngest } from "inngest" ; export const inngest = new Inngest ({ id : …" at bounding box center [474, 366] width 556 height 96
click at [423, 398] on pre "import { Inngest } from "inngest" ; export const inngest = new Inngest ({ id : …" at bounding box center [474, 366] width 556 height 96
click at [352, 185] on pre "npm install inngest" at bounding box center [474, 201] width 556 height 42
click at [340, 367] on span "new" at bounding box center [332, 365] width 15 height 10
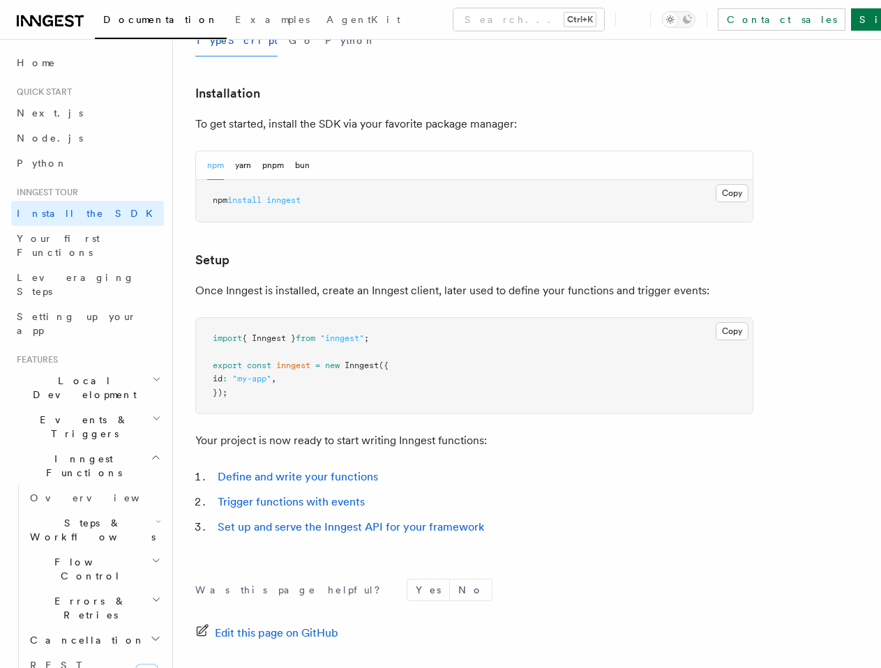
click at [271, 367] on span "const" at bounding box center [259, 365] width 24 height 10
click at [457, 381] on pre "import { Inngest } from "inngest" ; export const inngest = new Inngest ({ id : …" at bounding box center [474, 366] width 556 height 96
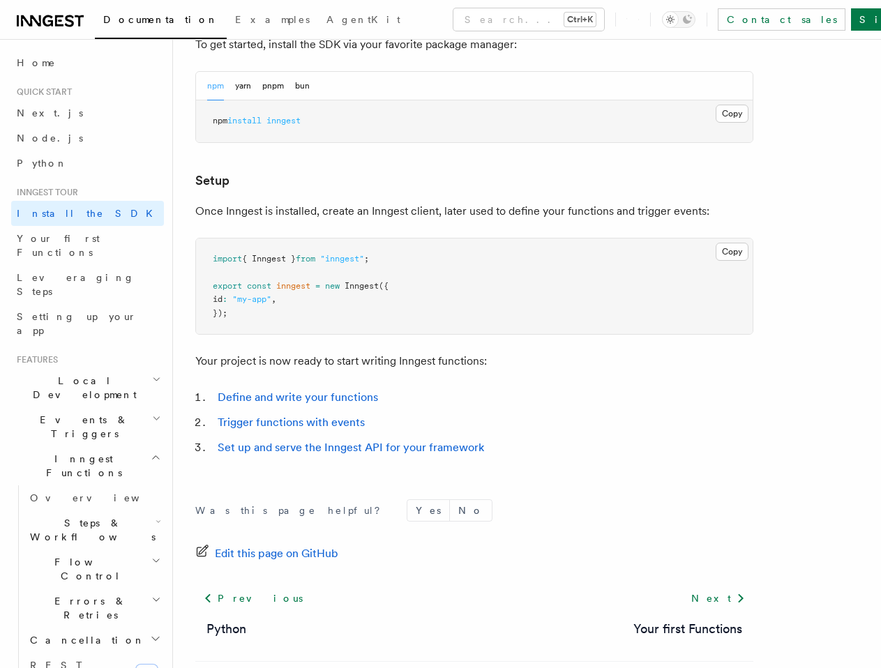
scroll to position [492, 0]
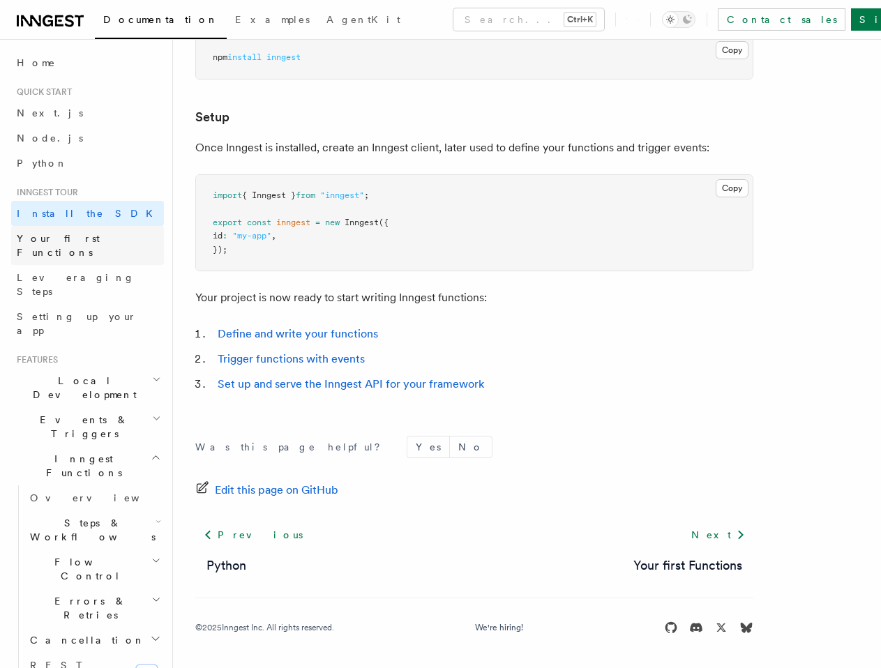
click at [63, 244] on span "Your first Functions" at bounding box center [90, 246] width 147 height 28
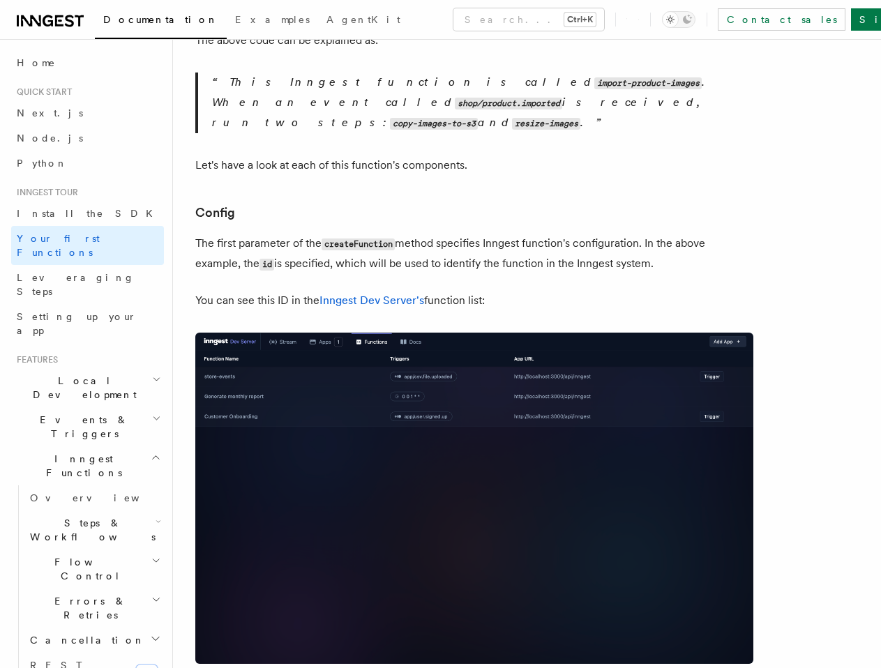
scroll to position [1116, 0]
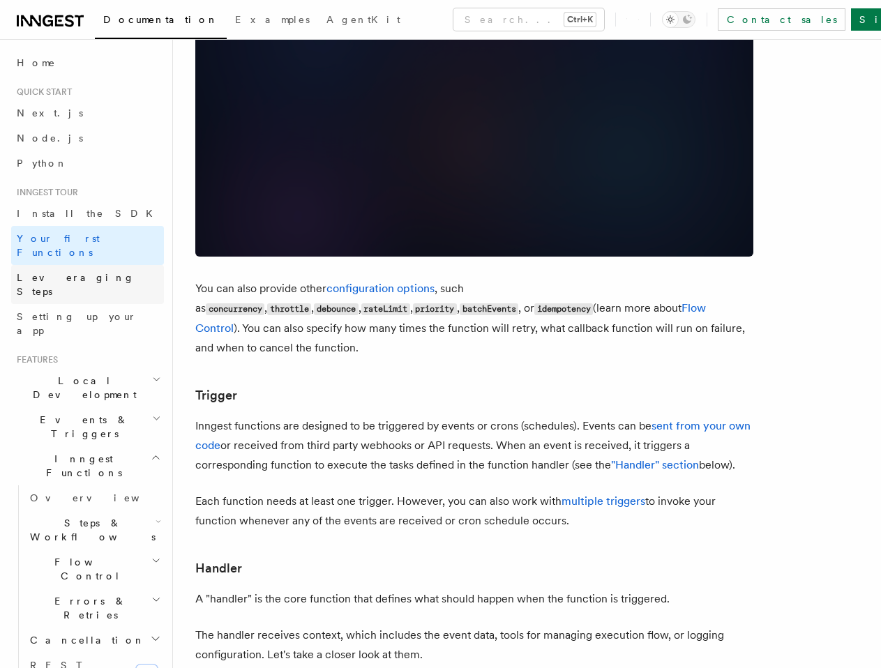
click at [105, 267] on link "Leveraging Steps" at bounding box center [87, 284] width 153 height 39
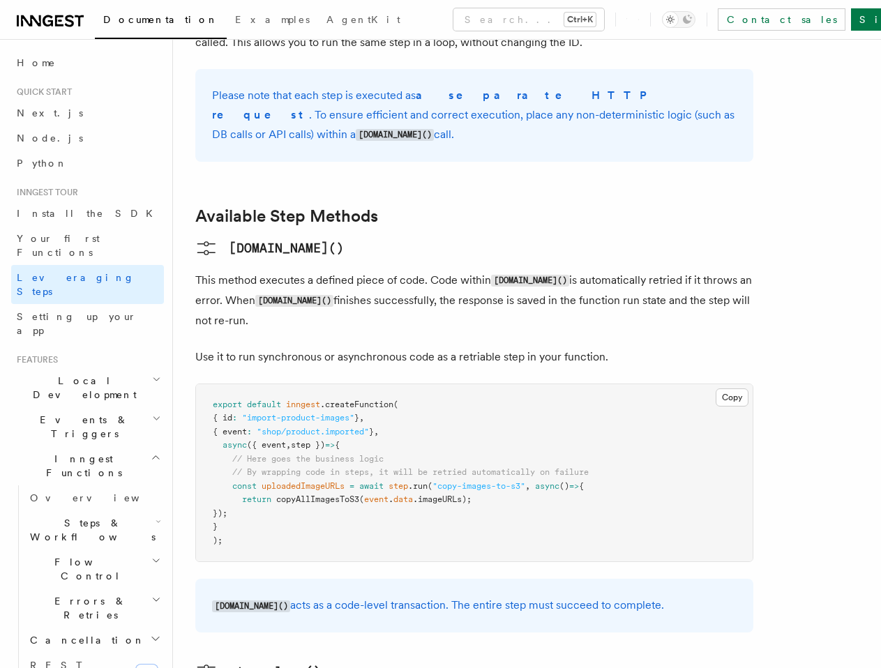
scroll to position [1046, 0]
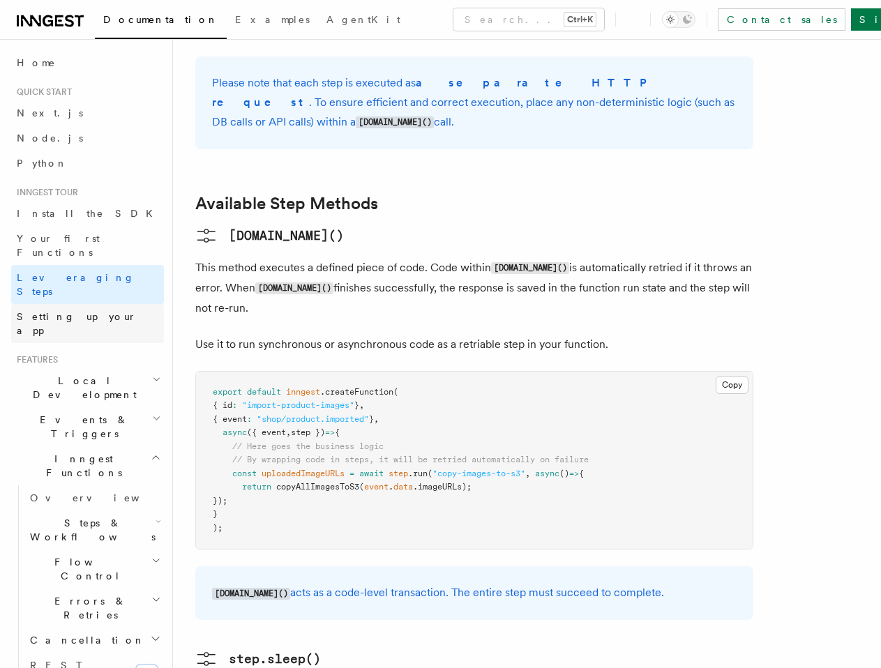
click at [45, 304] on link "Setting up your app" at bounding box center [87, 323] width 153 height 39
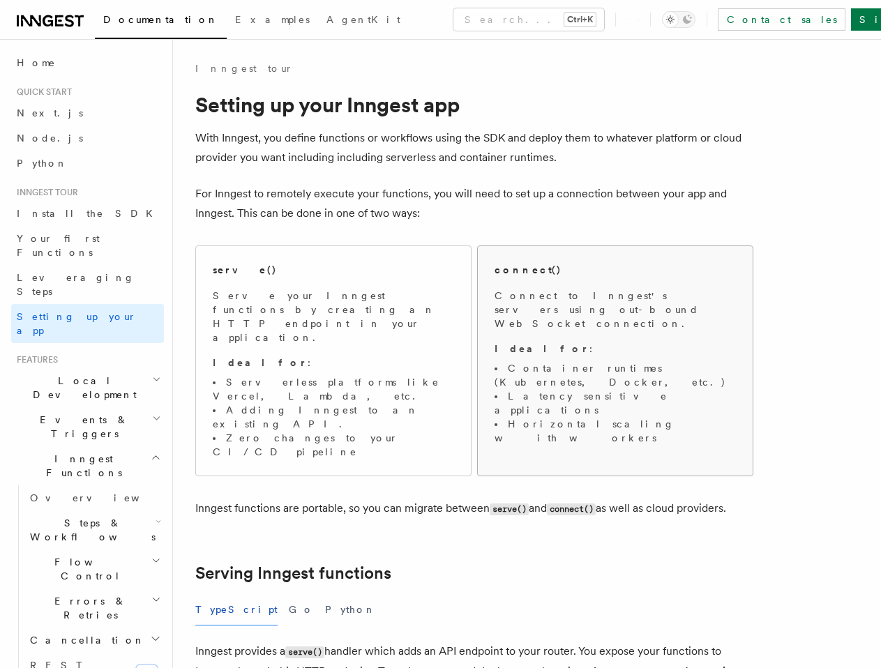
click at [570, 342] on p "Ideal for :" at bounding box center [614, 349] width 241 height 14
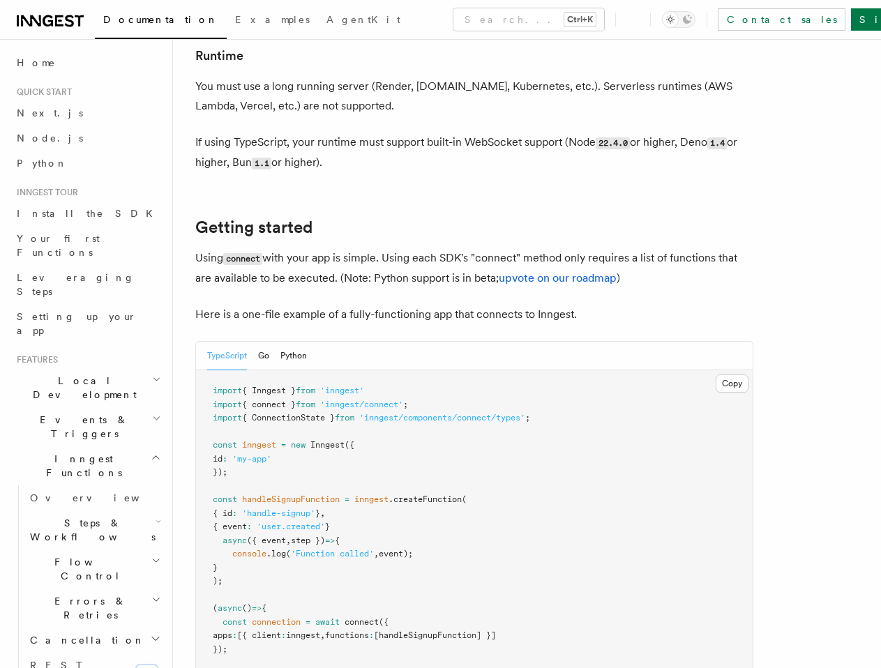
scroll to position [906, 0]
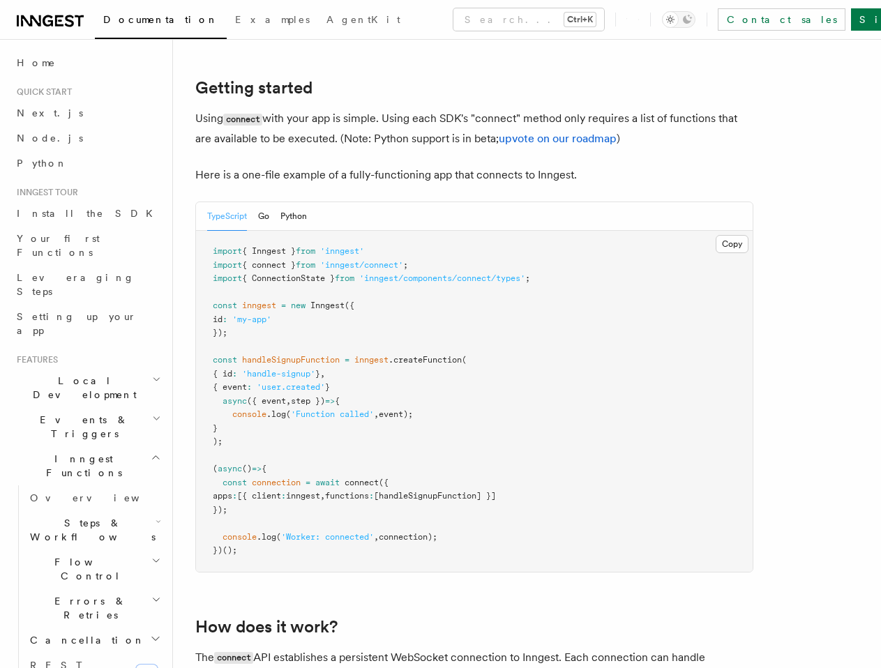
click at [464, 491] on span "[handleSignupFunction] }]" at bounding box center [435, 496] width 122 height 10
click at [389, 445] on pre "import { Inngest } from 'inngest' import { connect } from 'inngest/connect' ; i…" at bounding box center [474, 401] width 556 height 341
click at [369, 491] on span "functions" at bounding box center [347, 496] width 44 height 10
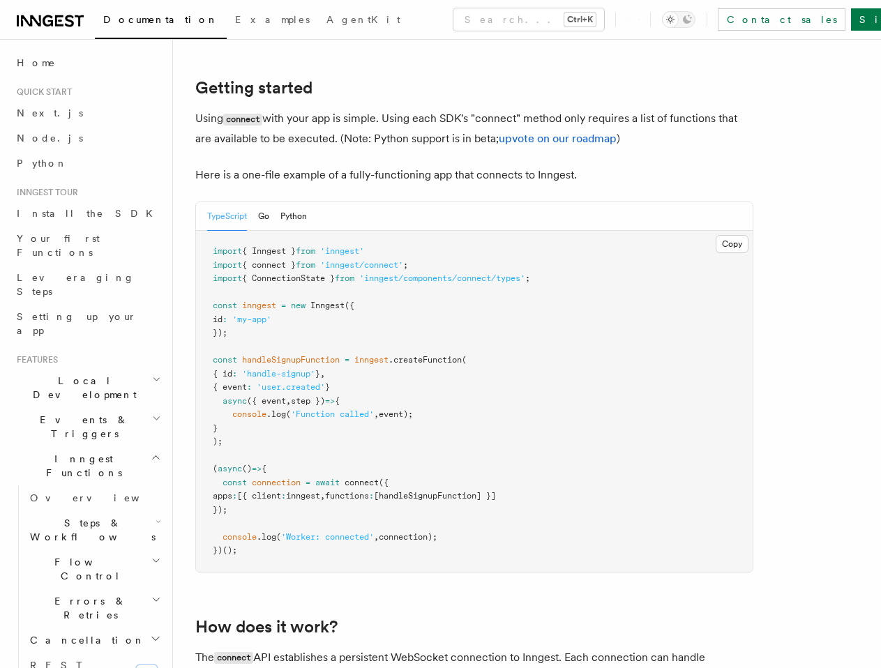
click at [369, 491] on span "functions" at bounding box center [347, 496] width 44 height 10
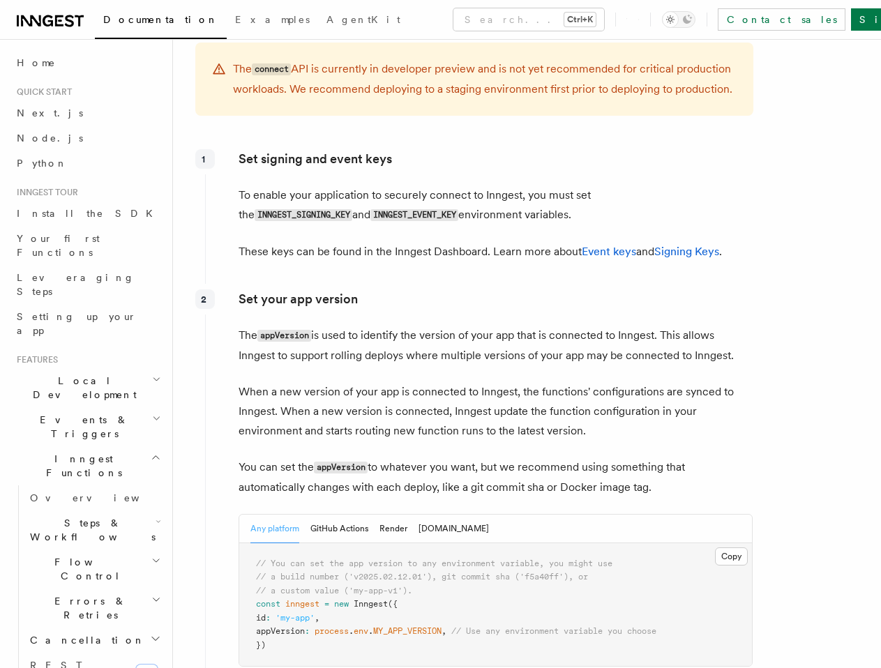
scroll to position [2162, 0]
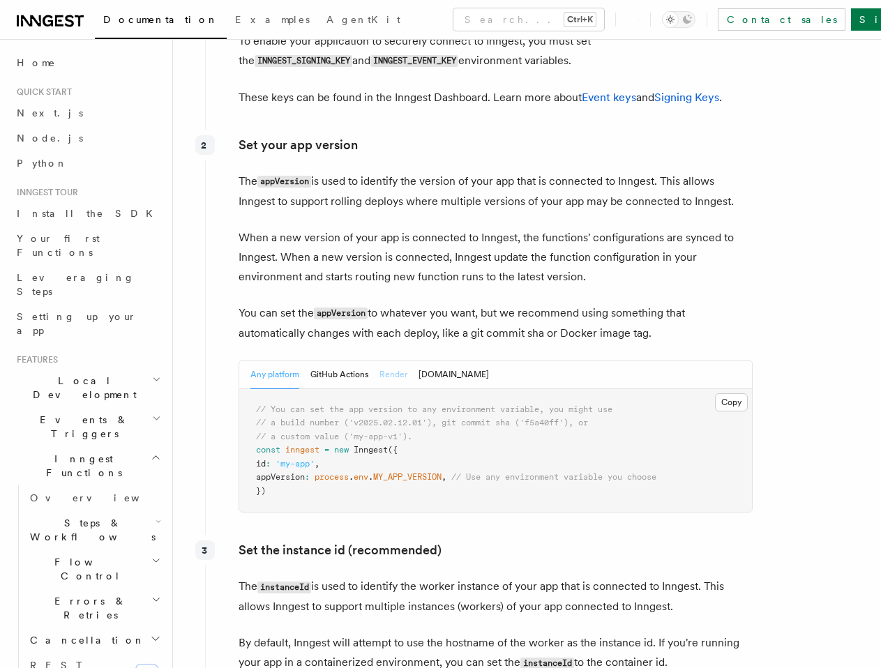
click at [390, 360] on button "Render" at bounding box center [393, 374] width 28 height 29
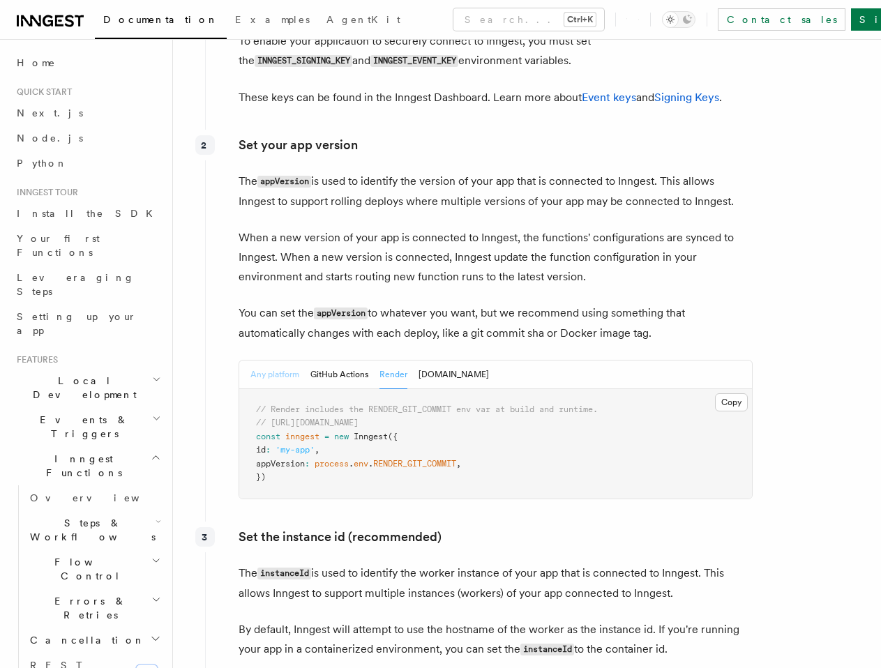
click at [275, 360] on button "Any platform" at bounding box center [274, 374] width 49 height 29
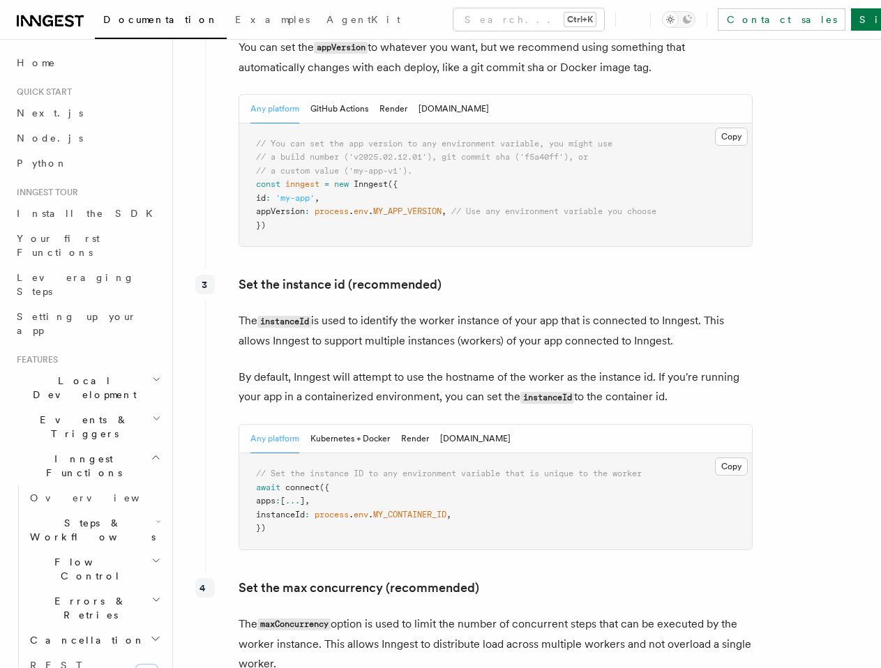
scroll to position [2650, 0]
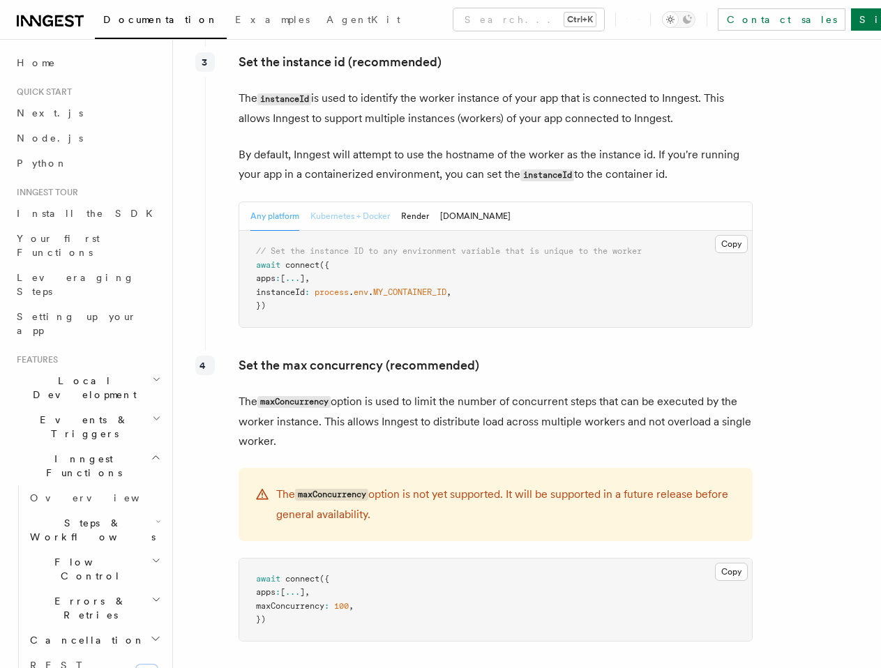
click at [333, 202] on button "Kubernetes + Docker" at bounding box center [349, 216] width 79 height 29
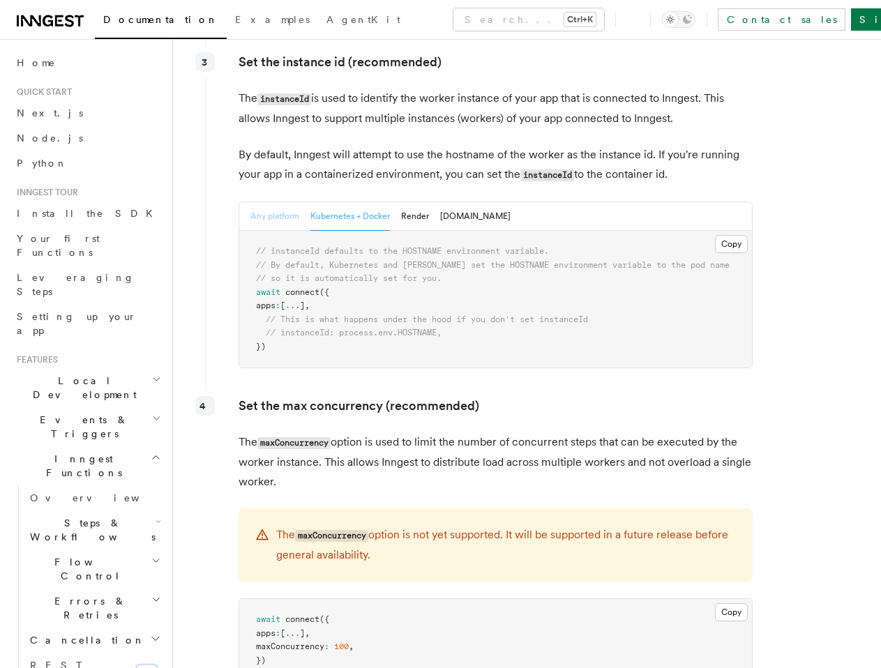
click at [263, 202] on button "Any platform" at bounding box center [274, 216] width 49 height 29
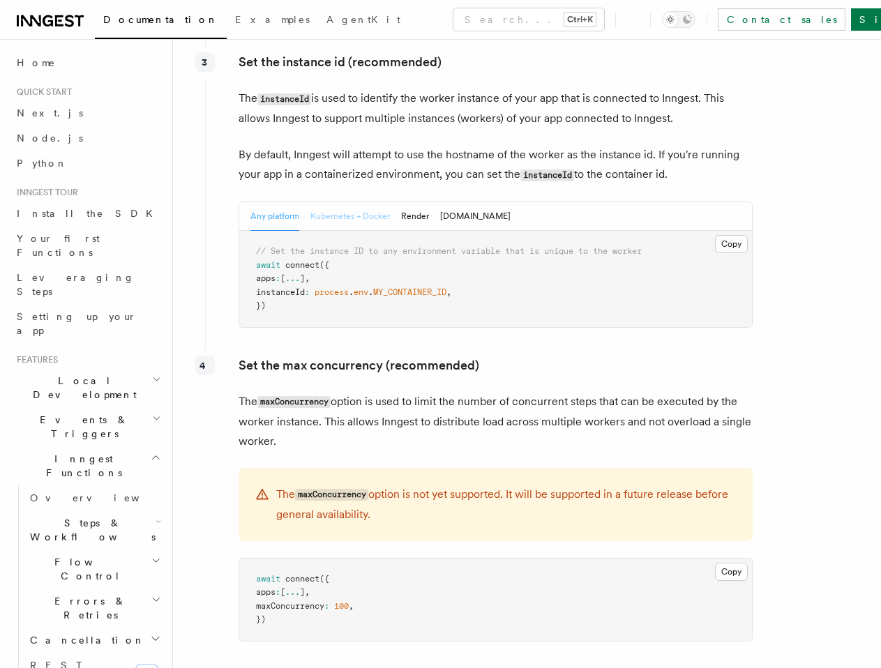
click at [326, 202] on button "Kubernetes + Docker" at bounding box center [349, 216] width 79 height 29
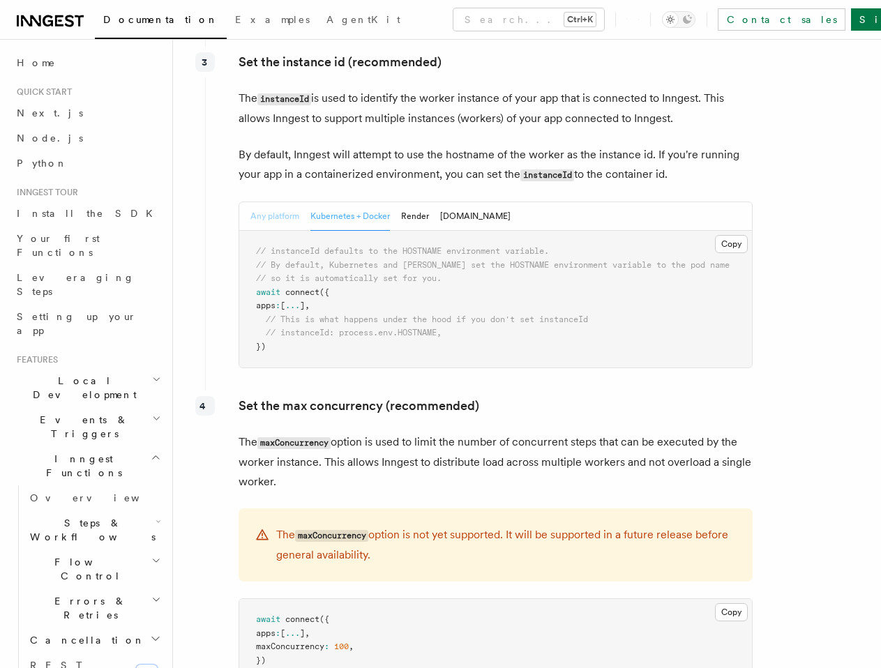
click at [259, 202] on button "Any platform" at bounding box center [274, 216] width 49 height 29
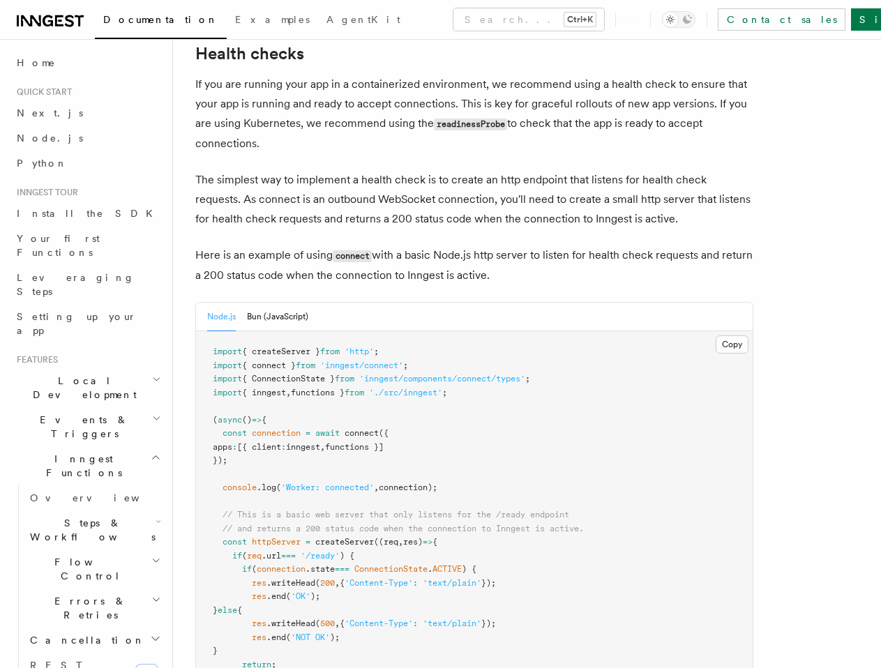
scroll to position [5578, 0]
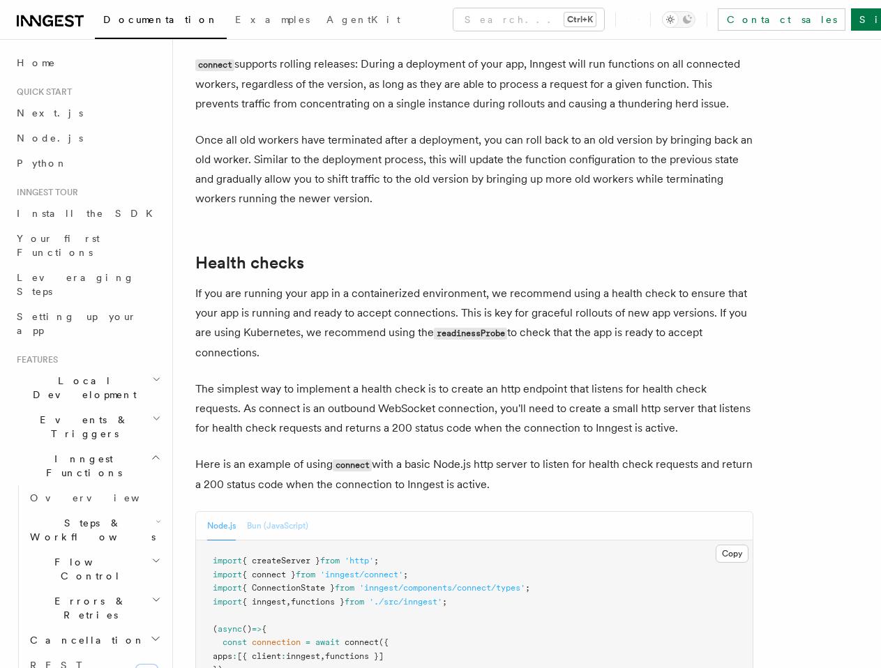
click at [270, 512] on button "Bun (JavaScript)" at bounding box center [277, 526] width 61 height 29
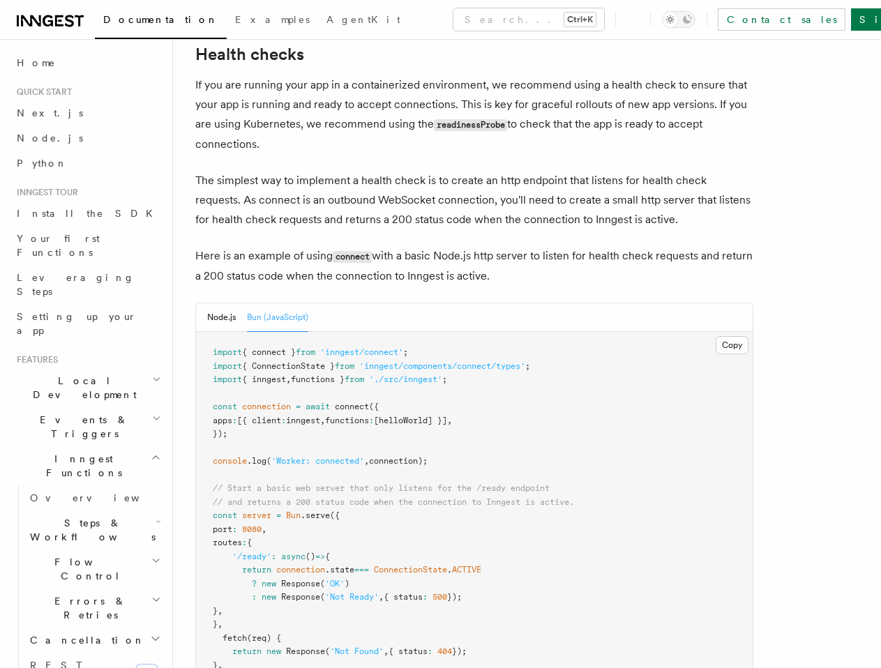
scroll to position [5788, 0]
click at [209, 303] on button "Node.js" at bounding box center [221, 317] width 29 height 29
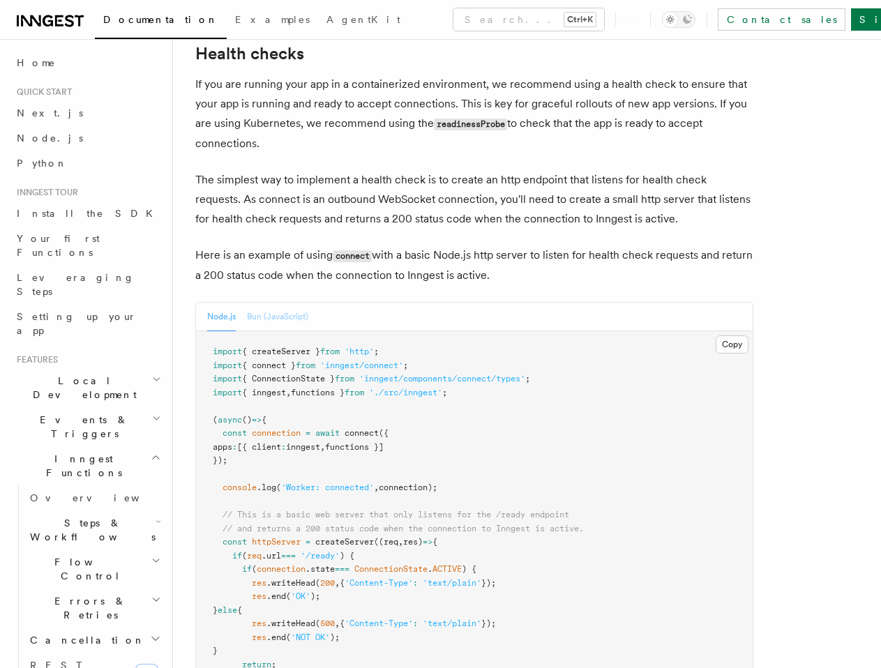
click at [264, 303] on button "Bun (JavaScript)" at bounding box center [277, 317] width 61 height 29
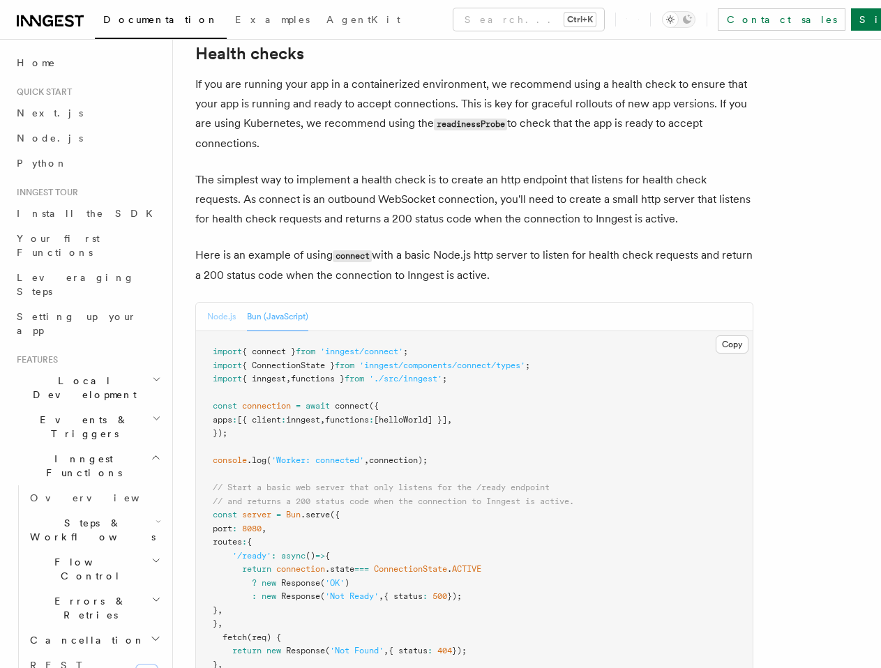
click at [208, 303] on button "Node.js" at bounding box center [221, 317] width 29 height 29
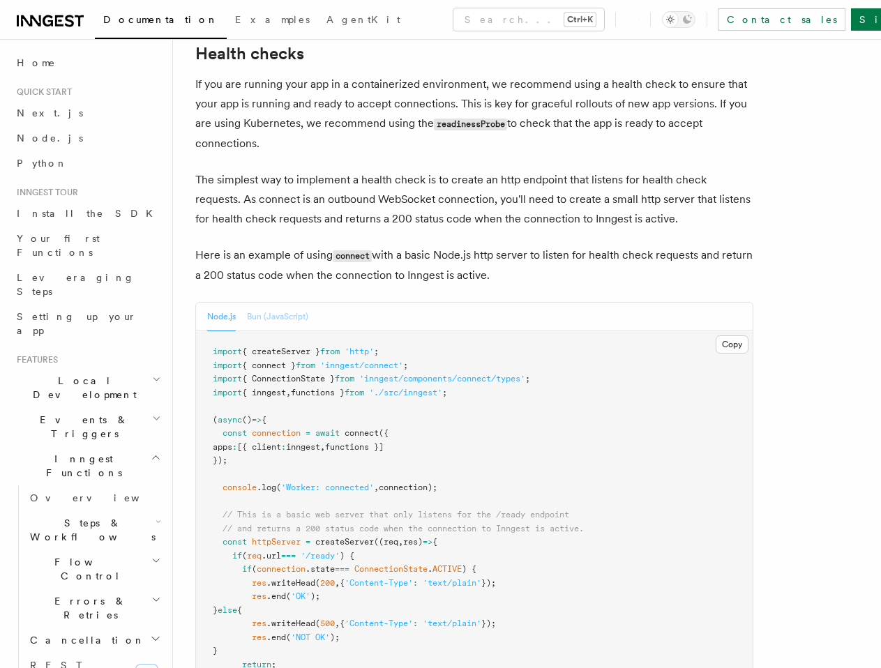
click at [271, 303] on button "Bun (JavaScript)" at bounding box center [277, 317] width 61 height 29
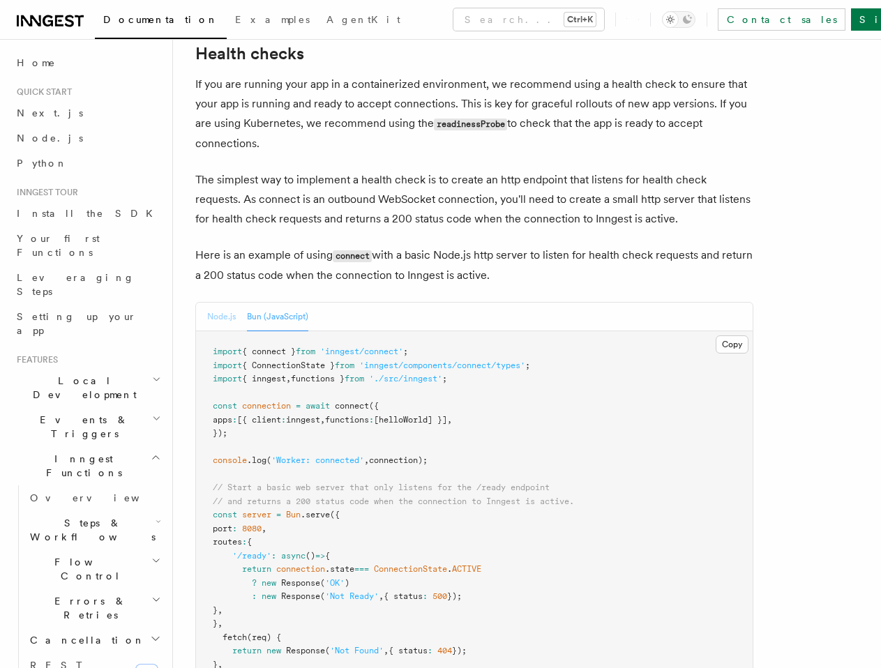
click at [214, 303] on button "Node.js" at bounding box center [221, 317] width 29 height 29
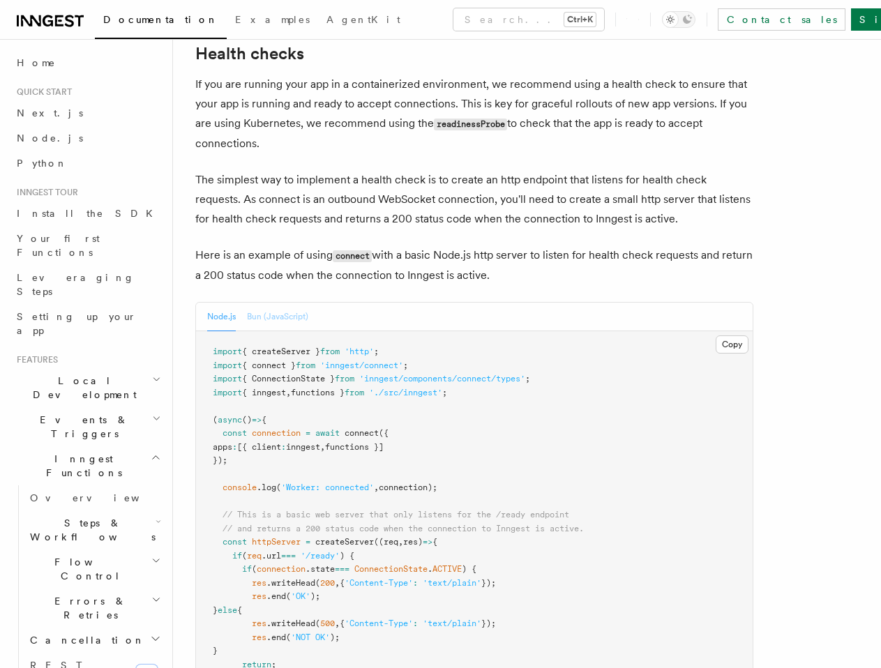
click at [271, 303] on button "Bun (JavaScript)" at bounding box center [277, 317] width 61 height 29
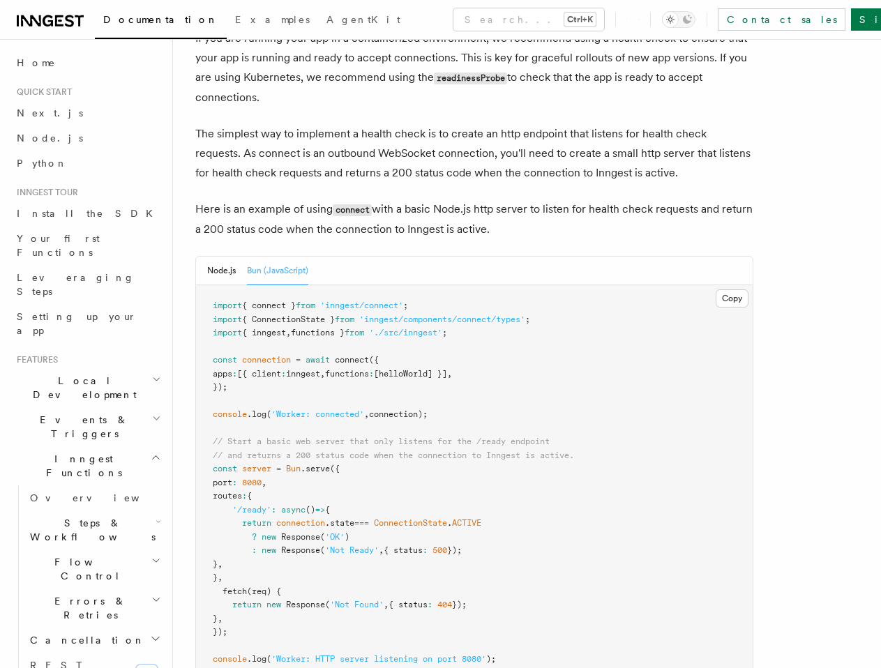
scroll to position [5857, 0]
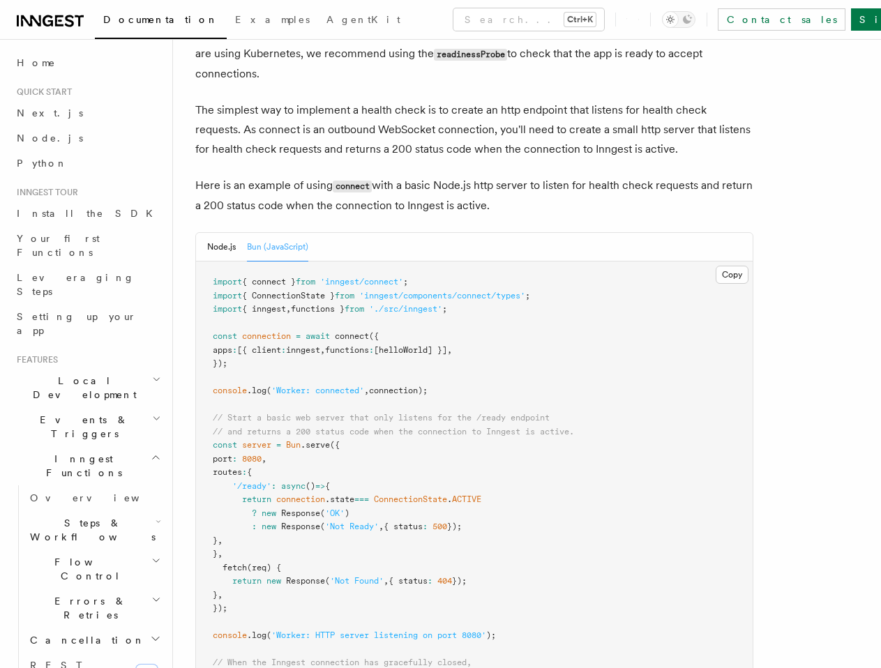
drag, startPoint x: 466, startPoint y: 296, endPoint x: 503, endPoint y: 294, distance: 37.7
click at [458, 282] on pre "import { connect } from 'inngest/connect' ; import { ConnectionState } from 'in…" at bounding box center [474, 513] width 556 height 504
click at [505, 295] on pre "import { connect } from 'inngest/connect' ; import { ConnectionState } from 'in…" at bounding box center [474, 513] width 556 height 504
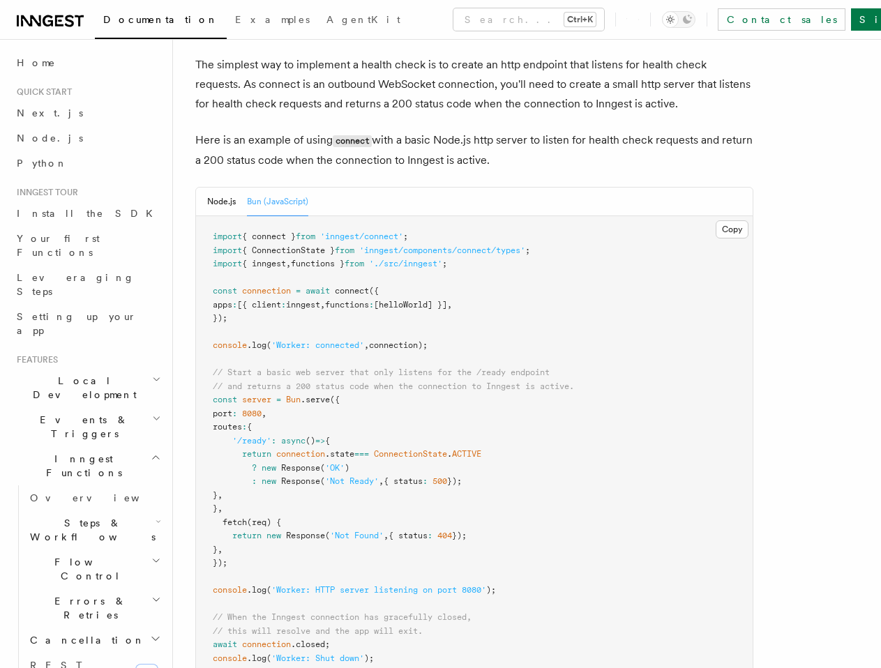
scroll to position [5927, 0]
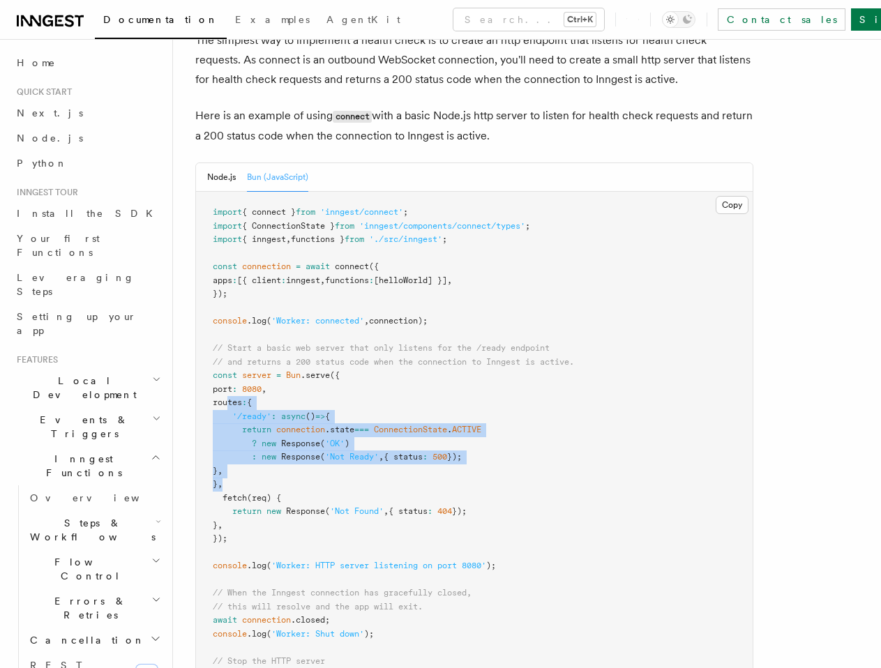
drag, startPoint x: 227, startPoint y: 305, endPoint x: 538, endPoint y: 383, distance: 320.5
click at [538, 383] on pre "import { connect } from 'inngest/connect' ; import { ConnectionState } from 'in…" at bounding box center [474, 444] width 556 height 504
click at [602, 379] on pre "import { connect } from 'inngest/connect' ; import { ConnectionState } from 'in…" at bounding box center [474, 444] width 556 height 504
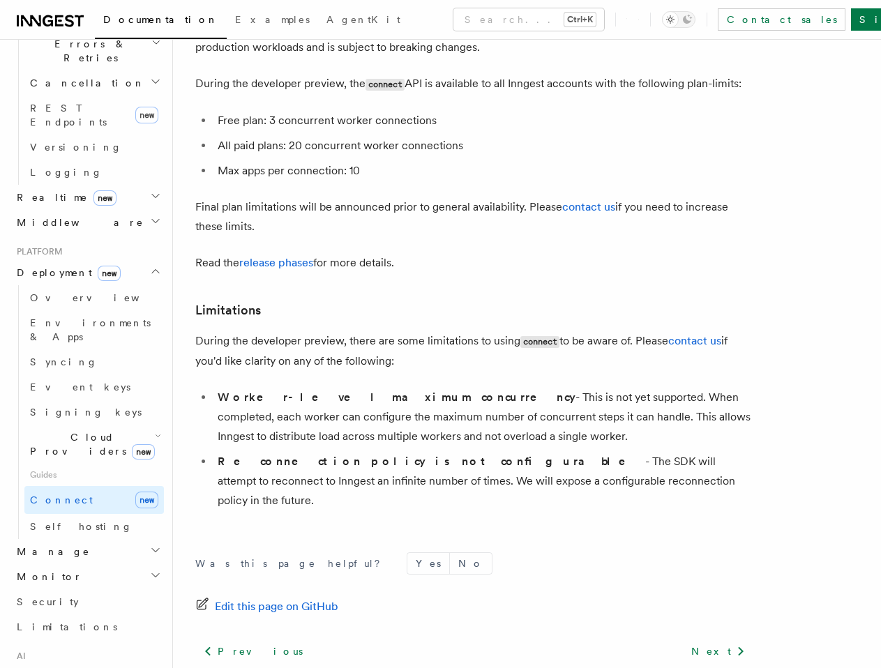
scroll to position [558, 0]
click at [61, 520] on span "Self hosting" at bounding box center [81, 525] width 103 height 11
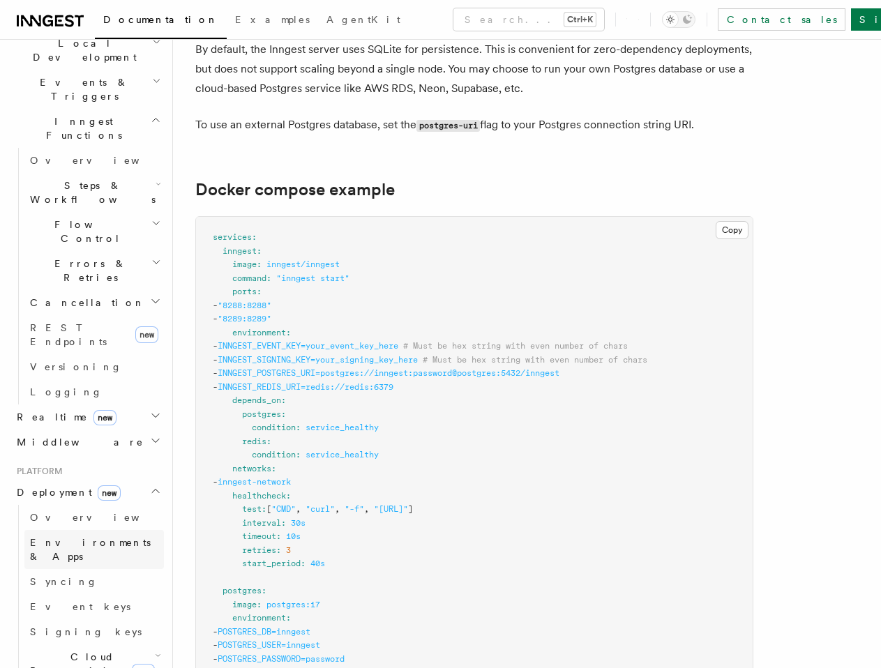
scroll to position [353, 0]
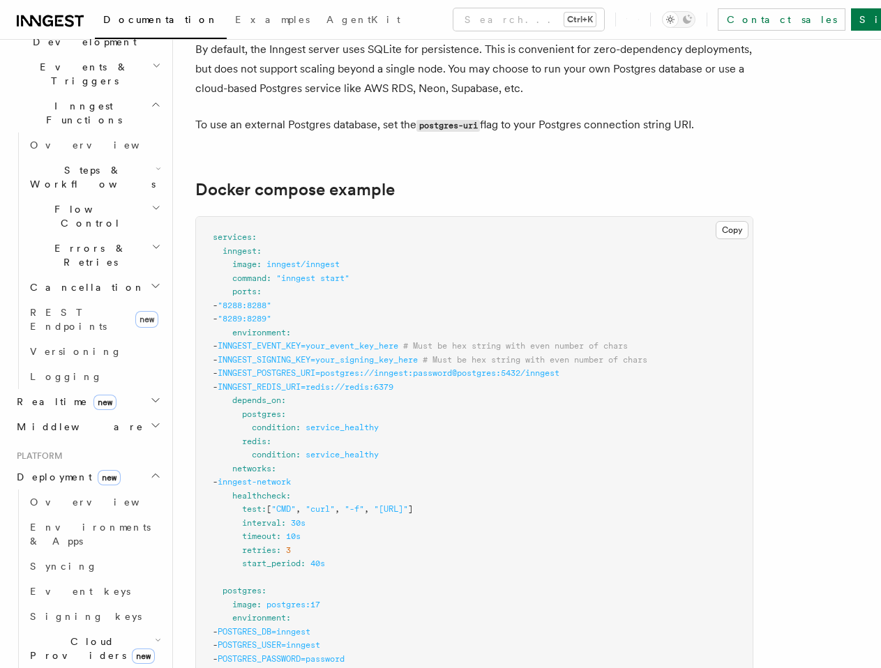
click at [45, 420] on span "Middleware" at bounding box center [77, 427] width 132 height 14
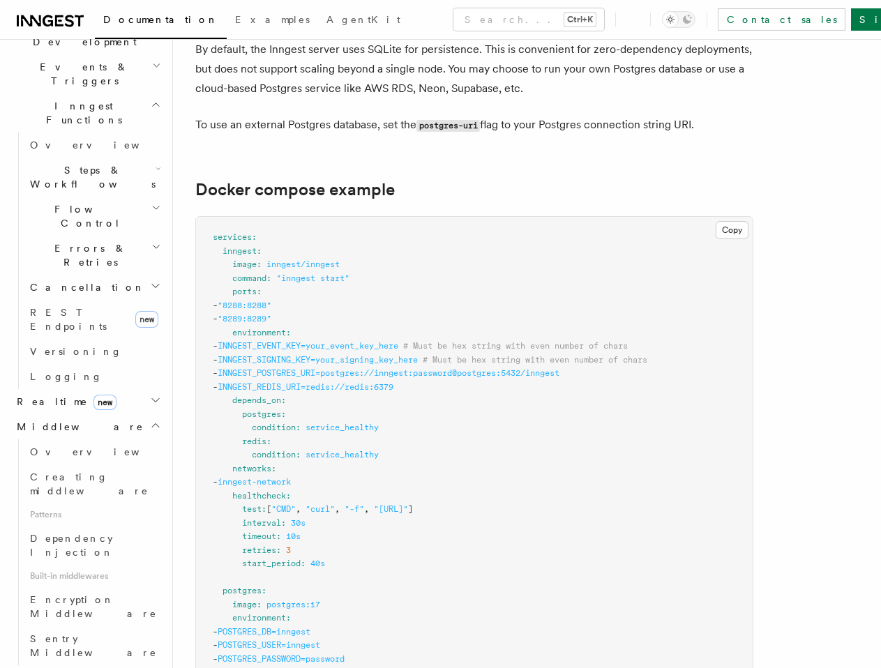
click at [53, 420] on span "Middleware" at bounding box center [77, 427] width 132 height 14
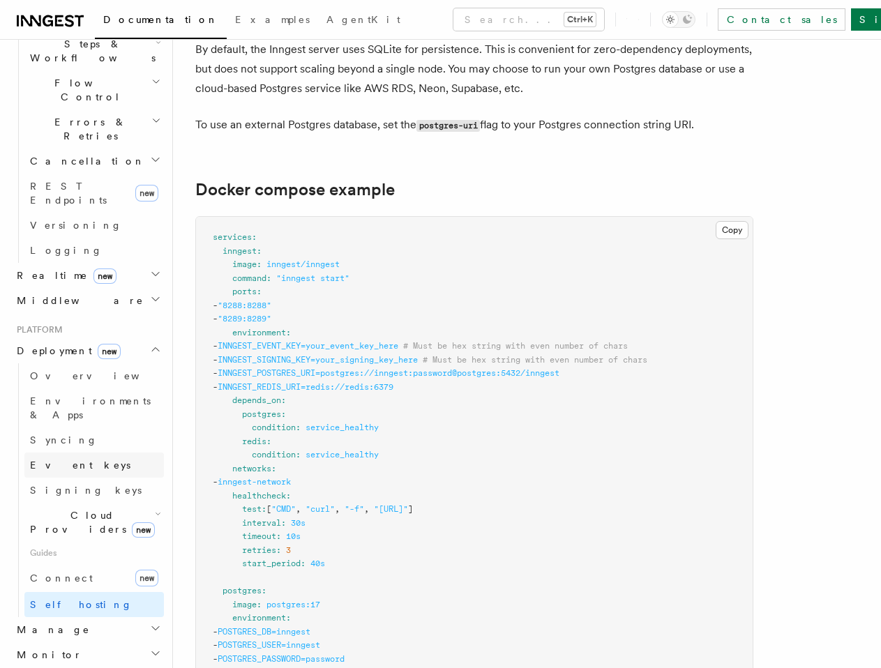
scroll to position [492, 0]
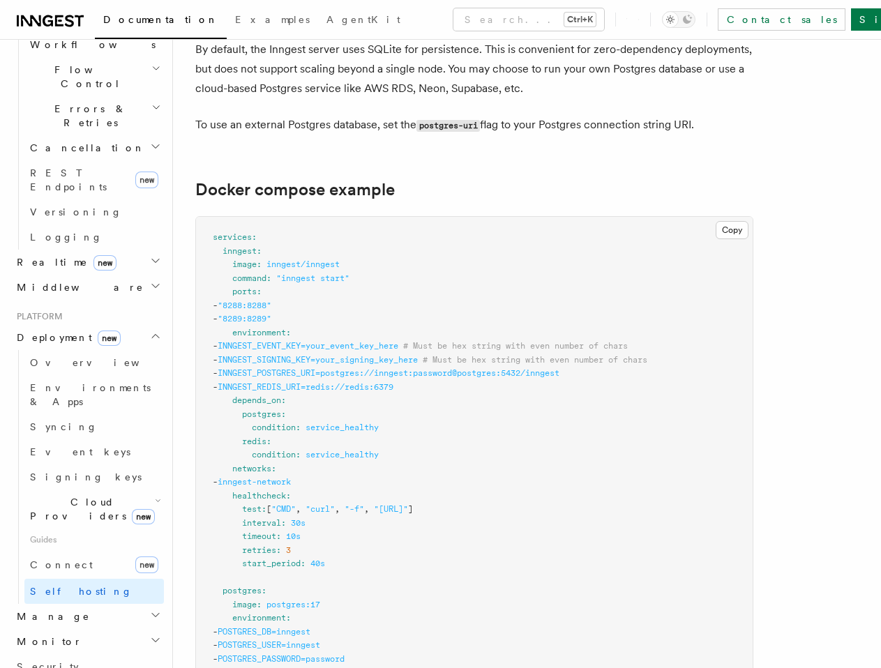
click at [64, 604] on h2 "Manage" at bounding box center [87, 616] width 153 height 25
click at [65, 604] on h2 "Manage" at bounding box center [87, 616] width 153 height 25
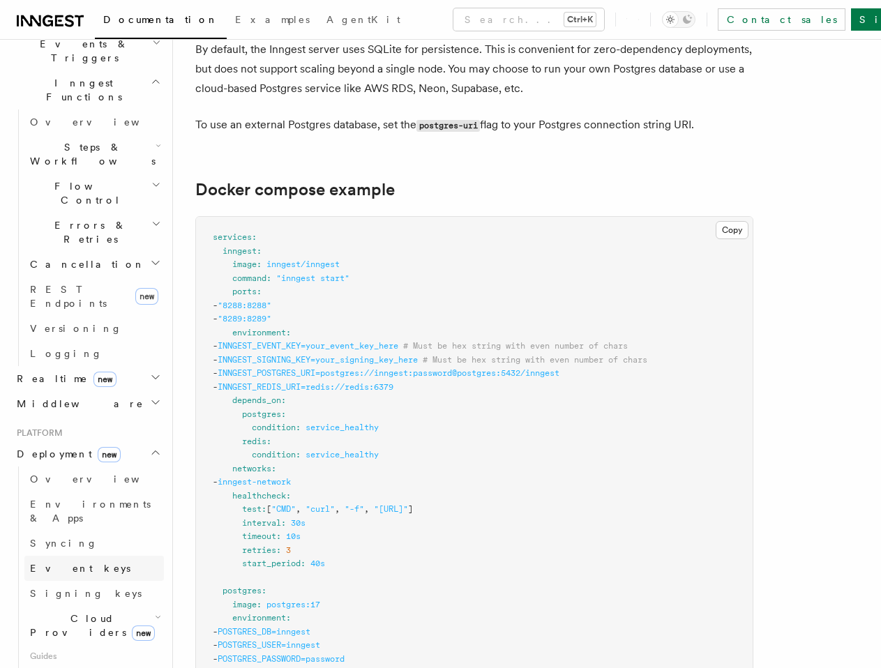
scroll to position [353, 0]
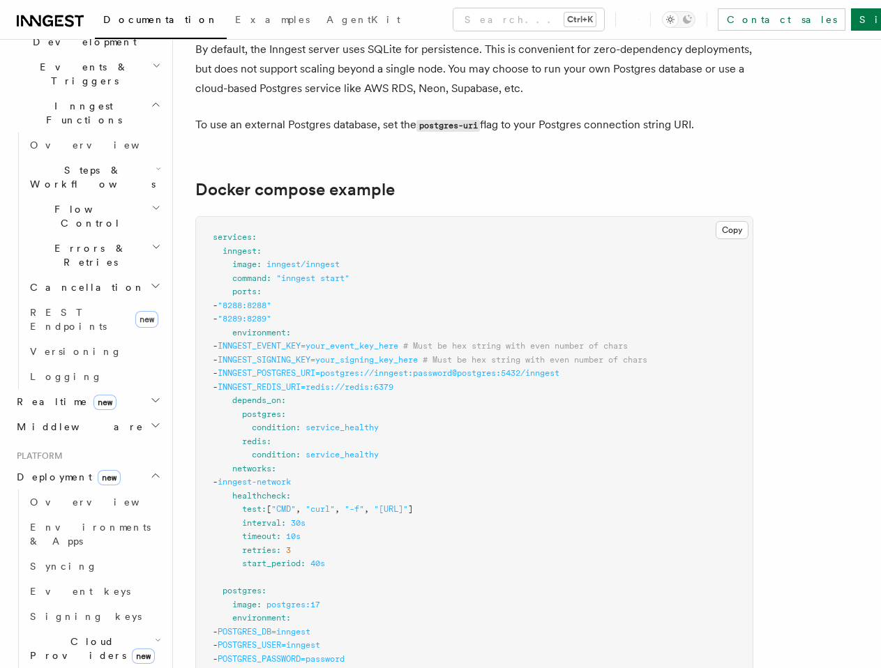
click at [52, 464] on h2 "Deployment new" at bounding box center [87, 476] width 153 height 25
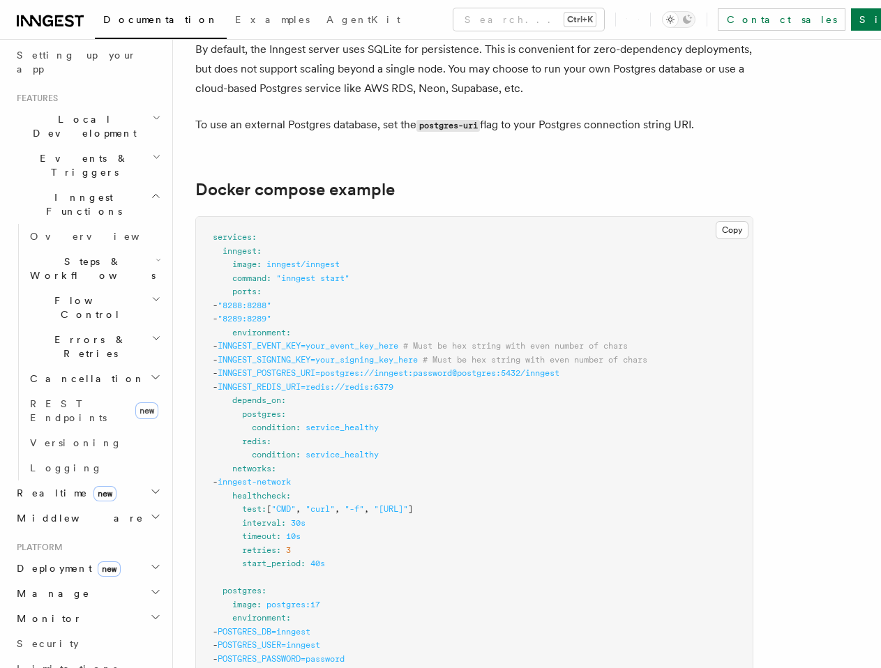
scroll to position [144, 0]
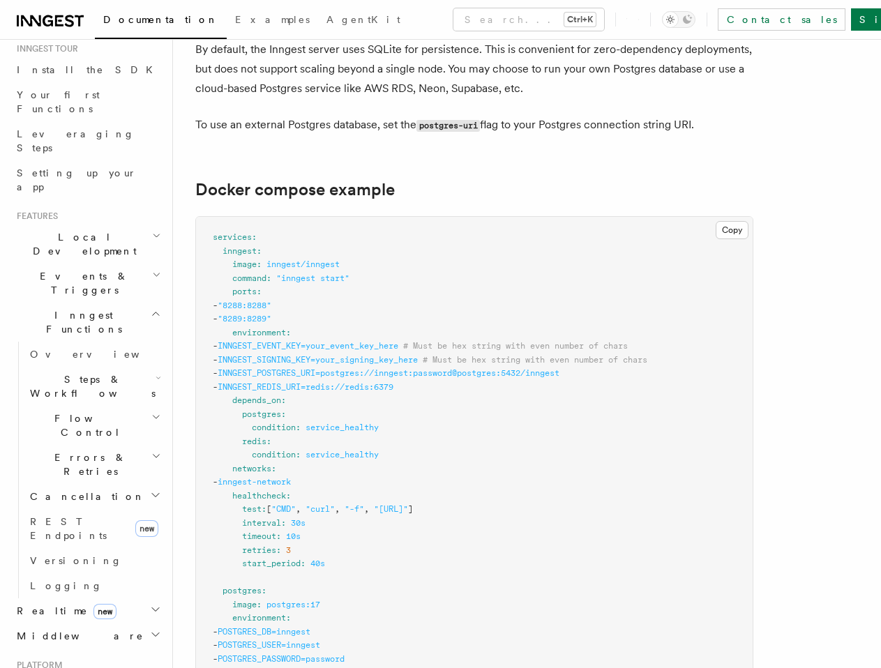
click at [115, 303] on h2 "Inngest Functions" at bounding box center [87, 322] width 153 height 39
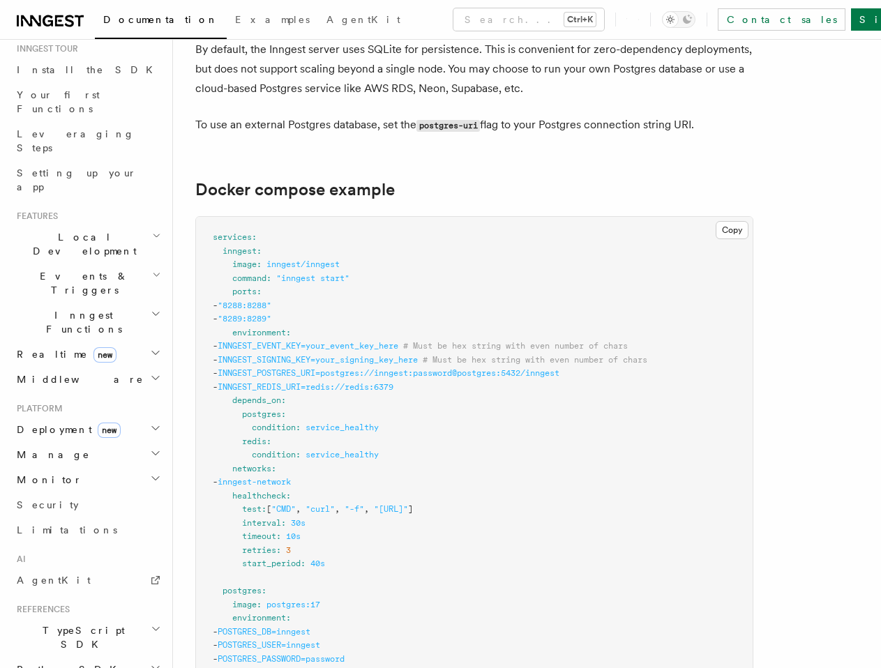
click at [134, 225] on h2 "Local Development" at bounding box center [87, 244] width 153 height 39
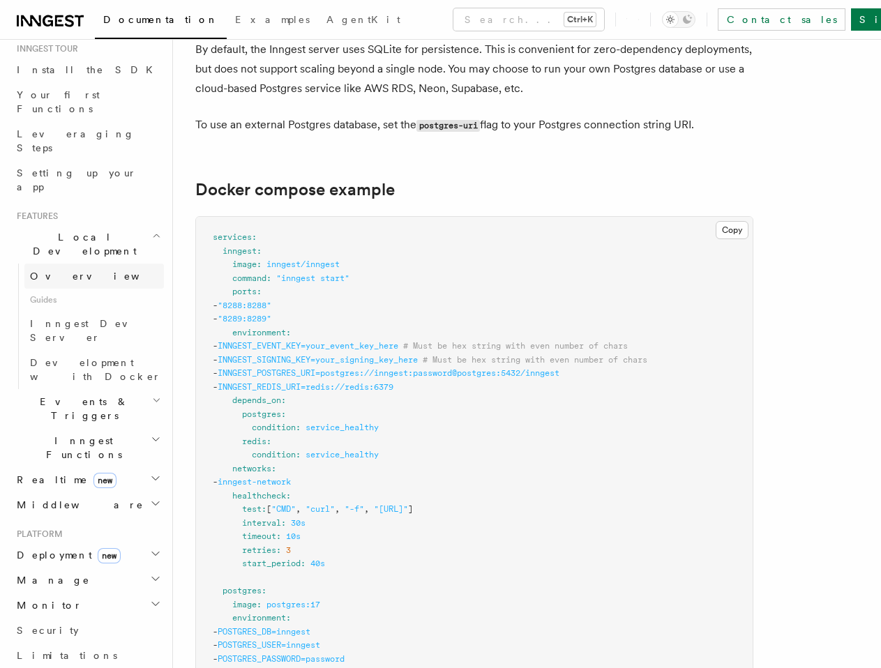
click at [59, 269] on span "Overview" at bounding box center [102, 276] width 144 height 14
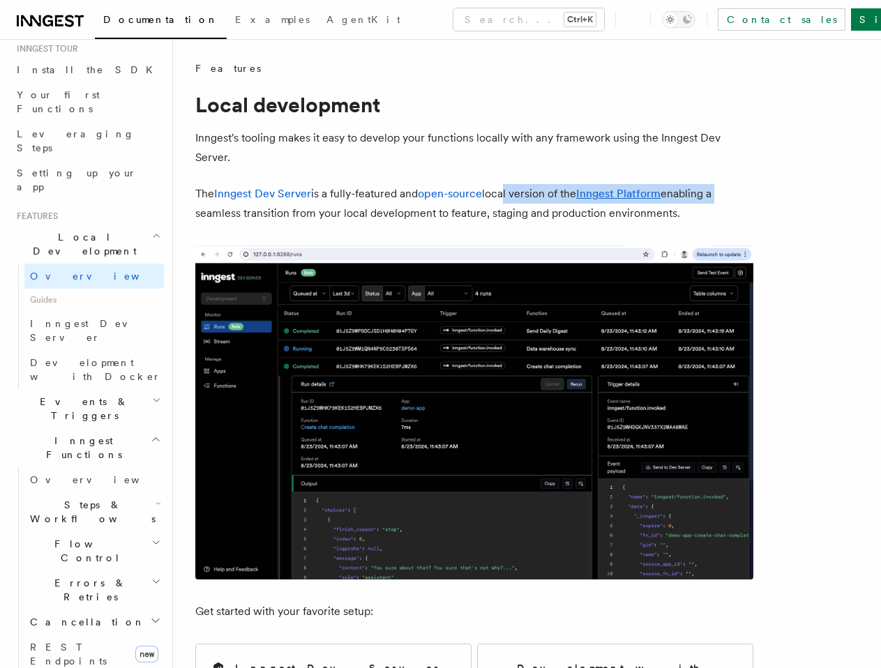
drag, startPoint x: 506, startPoint y: 195, endPoint x: 731, endPoint y: 202, distance: 225.4
click at [731, 202] on p "The Inngest Dev Server is a fully-featured and open-source local version of the…" at bounding box center [474, 203] width 558 height 39
click at [722, 201] on div at bounding box center [722, 201] width 0 height 0
click at [335, 213] on p "The Inngest Dev Server is a fully-featured and open-source local version of the…" at bounding box center [474, 203] width 558 height 39
drag, startPoint x: 692, startPoint y: 211, endPoint x: 195, endPoint y: 194, distance: 496.8
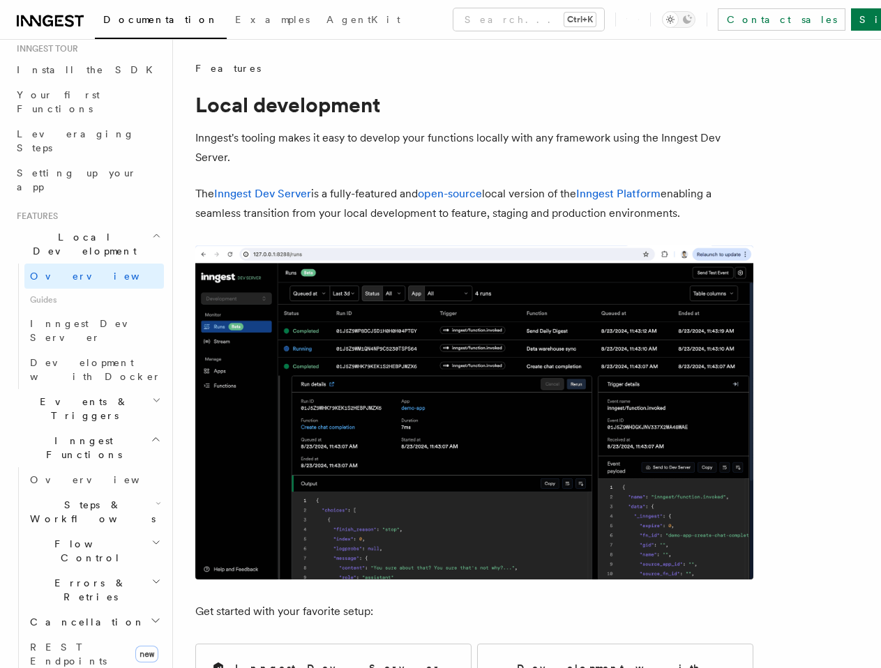
click at [195, 194] on p "The Inngest Dev Server is a fully-featured and open-source local version of the…" at bounding box center [474, 203] width 558 height 39
click at [186, 167] on div at bounding box center [186, 167] width 0 height 0
click at [454, 158] on p "Inngest's tooling makes it easy to develop your functions locally with any fram…" at bounding box center [474, 147] width 558 height 39
click at [506, 211] on p "The Inngest Dev Server is a fully-featured and open-source local version of the…" at bounding box center [474, 203] width 558 height 39
click at [568, 218] on p "The Inngest Dev Server is a fully-featured and open-source local version of the…" at bounding box center [474, 203] width 558 height 39
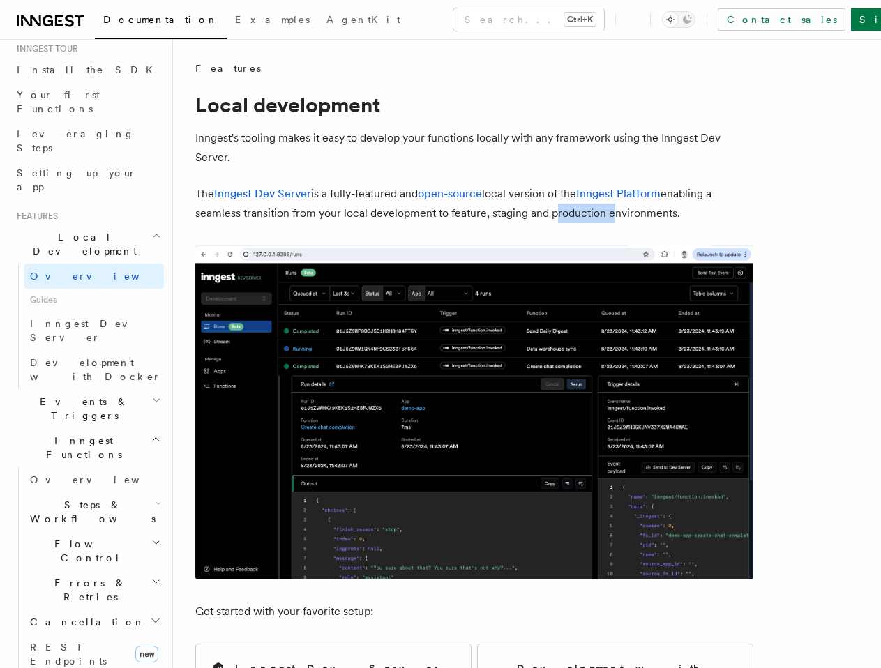
click at [568, 218] on p "The Inngest Dev Server is a fully-featured and open-source local version of the…" at bounding box center [474, 203] width 558 height 39
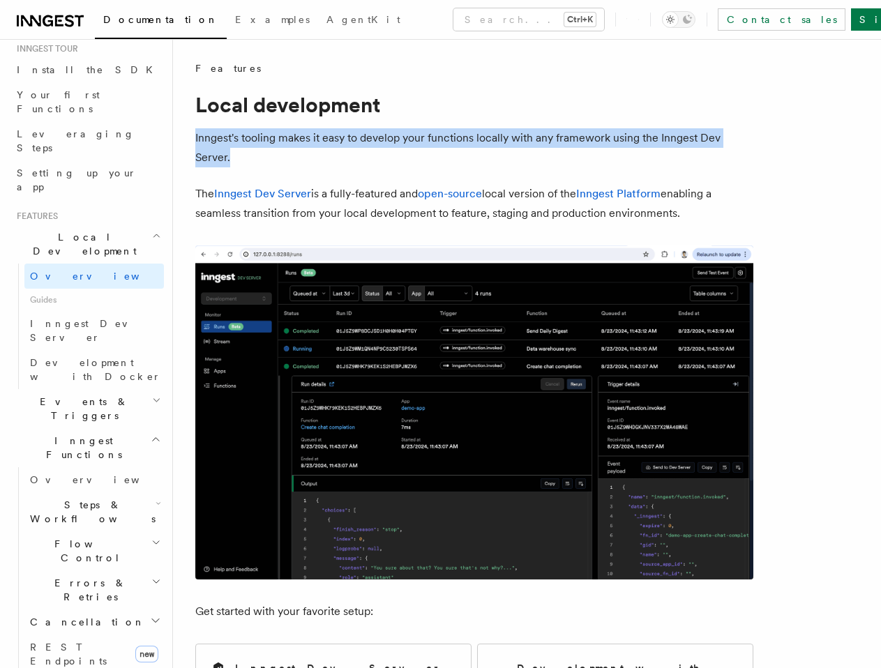
drag, startPoint x: 194, startPoint y: 136, endPoint x: 394, endPoint y: 145, distance: 200.3
click at [394, 145] on p "Inngest's tooling makes it easy to develop your functions locally with any fram…" at bounding box center [474, 147] width 558 height 39
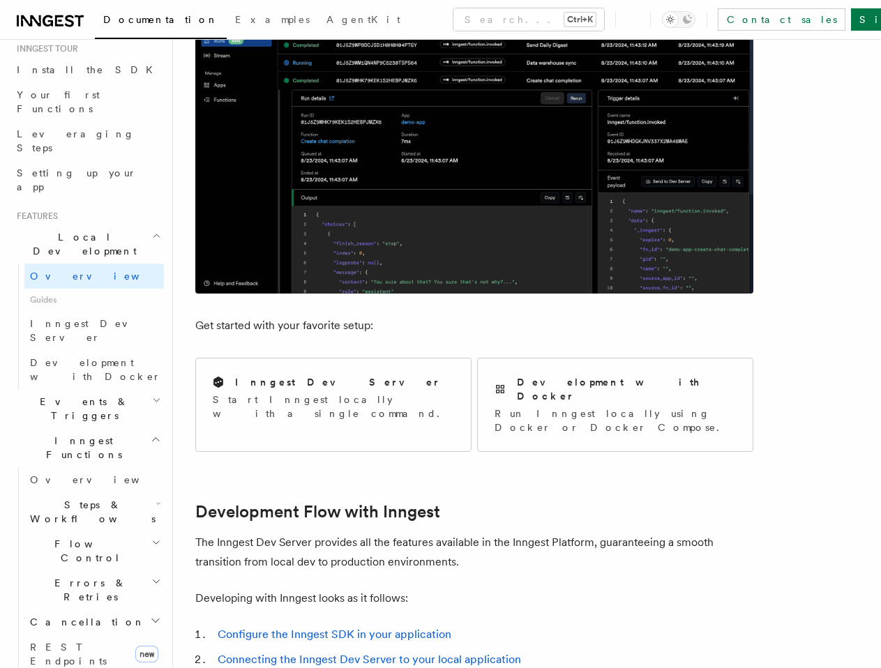
scroll to position [450, 0]
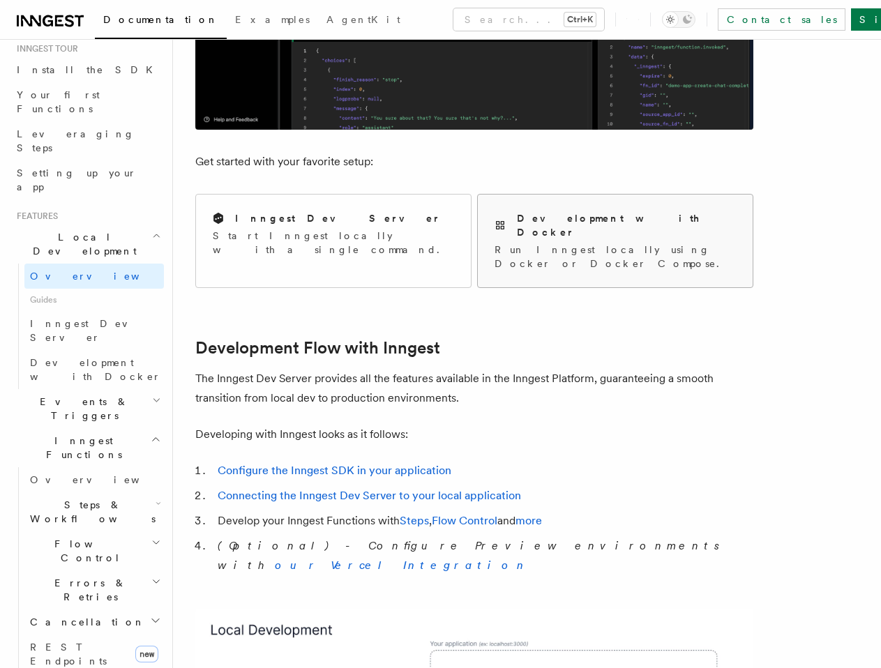
click at [560, 243] on p "Run Inngest locally using Docker or Docker Compose." at bounding box center [614, 257] width 241 height 28
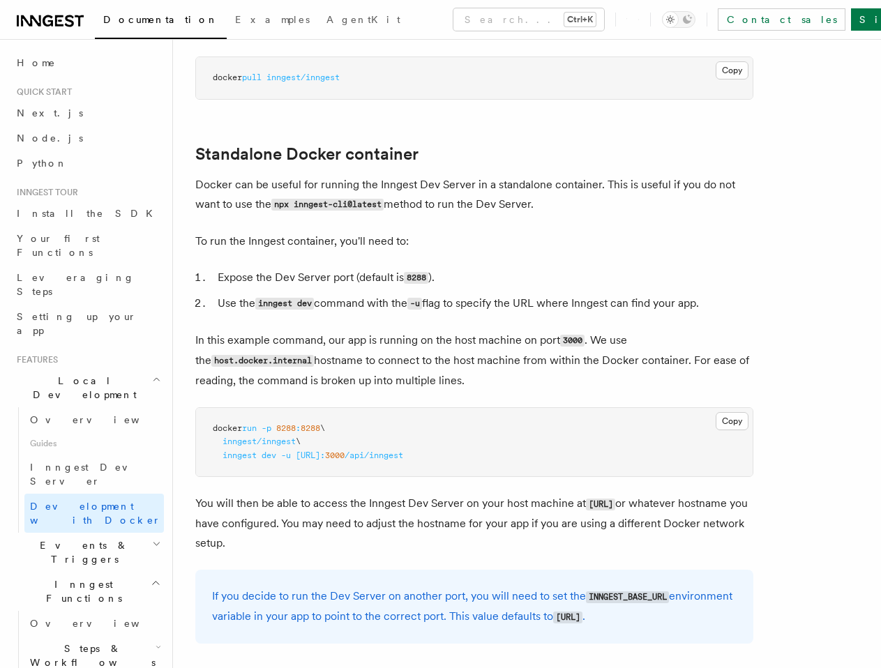
scroll to position [349, 0]
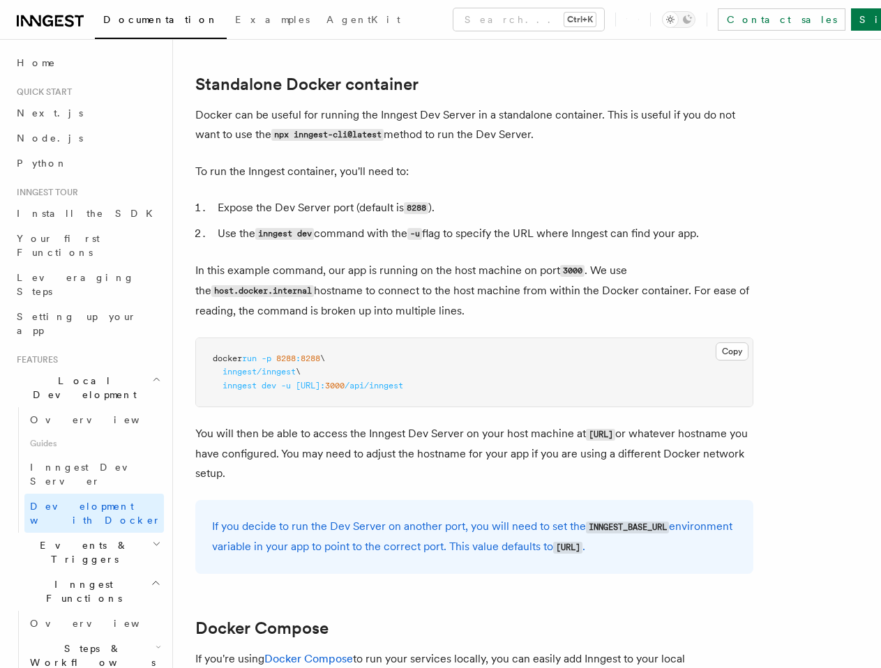
drag, startPoint x: 464, startPoint y: 237, endPoint x: 768, endPoint y: 232, distance: 303.4
drag, startPoint x: 741, startPoint y: 239, endPoint x: 186, endPoint y: 233, distance: 554.4
click at [186, 233] on div "Features Local Development Development with Docker Inngest provides a Docker im…" at bounding box center [527, 675] width 708 height 2048
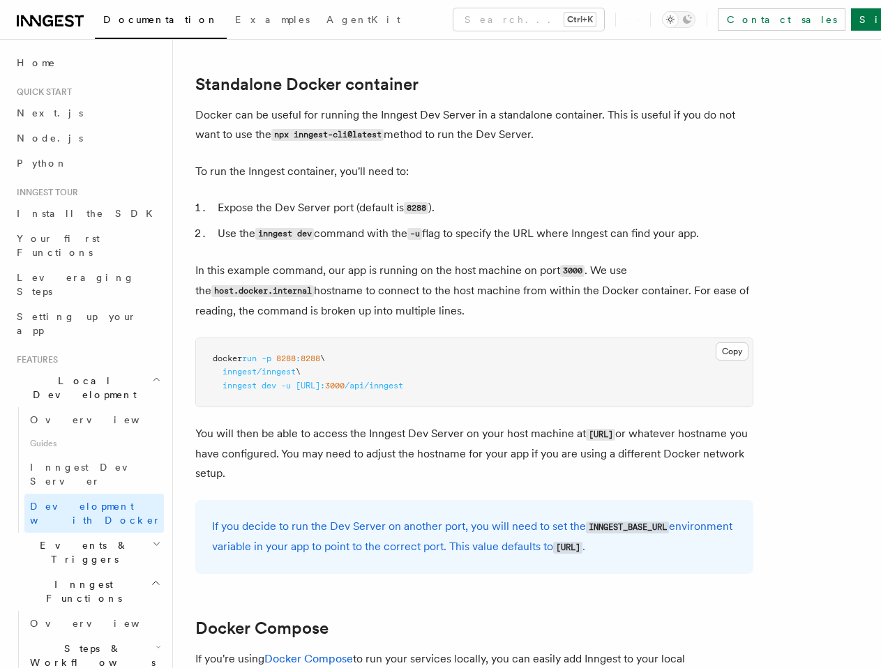
click at [177, 207] on div at bounding box center [177, 207] width 0 height 0
click at [727, 317] on p "In this example command, our app is running on the host machine on port 3000 . …" at bounding box center [474, 291] width 558 height 60
drag, startPoint x: 190, startPoint y: 268, endPoint x: 632, endPoint y: 316, distance: 444.6
click at [632, 316] on div "Features Local Development Development with Docker Inngest provides a Docker im…" at bounding box center [527, 675] width 708 height 2048
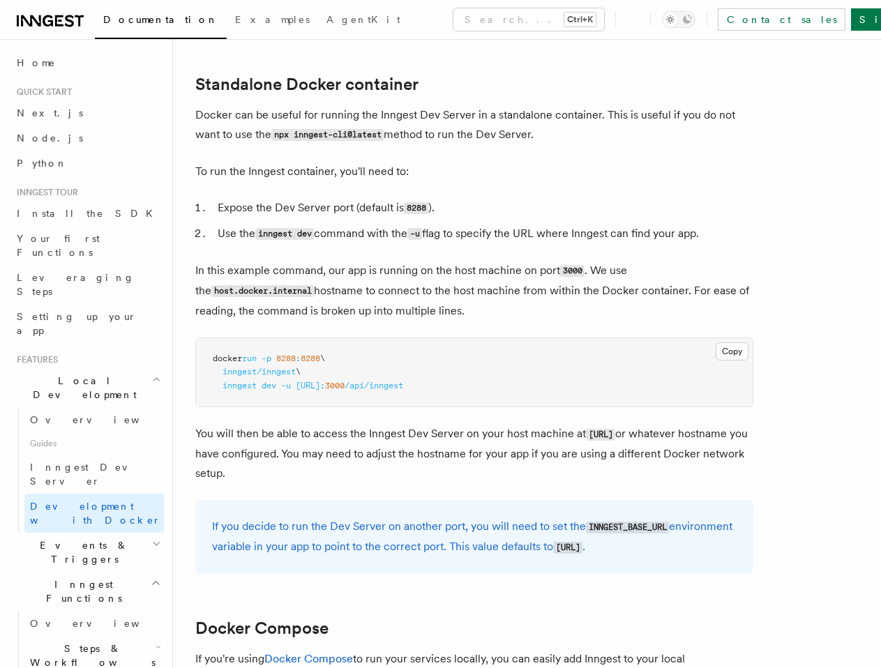
click at [325, 382] on span "http://host.docker.internal:" at bounding box center [310, 386] width 29 height 10
drag, startPoint x: 567, startPoint y: 379, endPoint x: 458, endPoint y: 387, distance: 109.1
click at [418, 382] on pre "docker run -p 8288 : 8288 \ inngest/inngest \ inngest dev -u http://host.docker…" at bounding box center [474, 372] width 556 height 69
click at [630, 392] on pre "docker run -p 8288 : 8288 \ inngest/inngest \ inngest dev -u http://host.docker…" at bounding box center [474, 372] width 556 height 69
drag, startPoint x: 307, startPoint y: 426, endPoint x: 474, endPoint y: 434, distance: 167.5
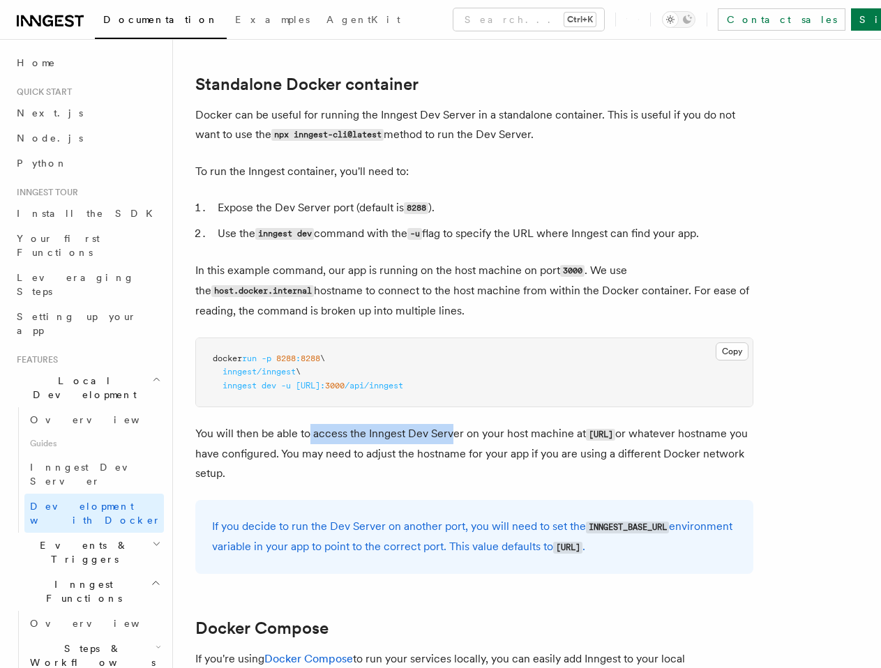
click at [466, 433] on p "You will then be able to access the Inngest Dev Server on your host machine at …" at bounding box center [474, 453] width 558 height 59
click at [474, 434] on p "You will then be able to access the Inngest Dev Server on your host machine at …" at bounding box center [474, 453] width 558 height 59
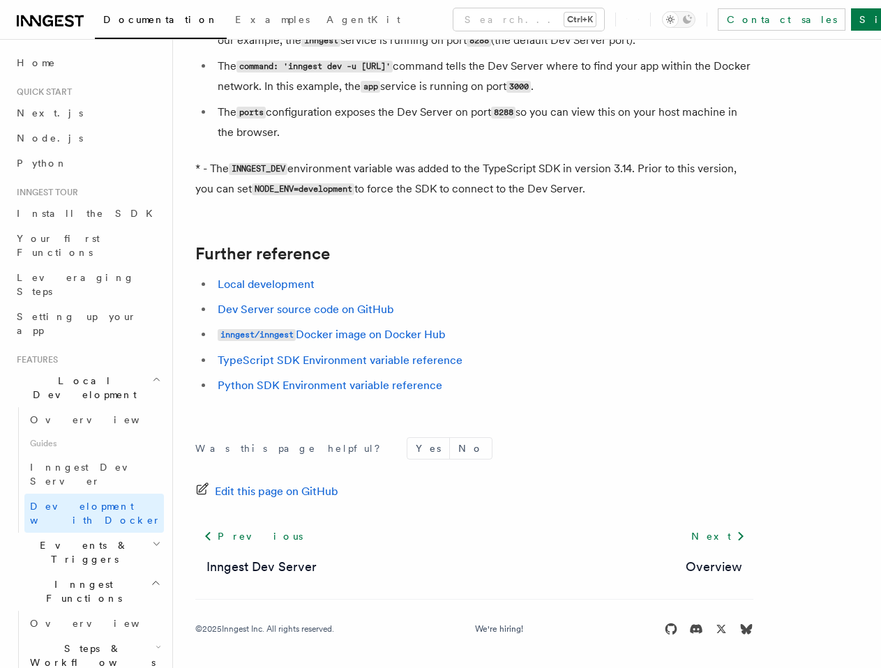
scroll to position [1379, 0]
click at [137, 572] on h2 "Inngest Functions" at bounding box center [87, 591] width 153 height 39
click at [128, 533] on h2 "Events & Triggers" at bounding box center [87, 552] width 153 height 39
click at [50, 579] on span "Overview" at bounding box center [102, 584] width 144 height 11
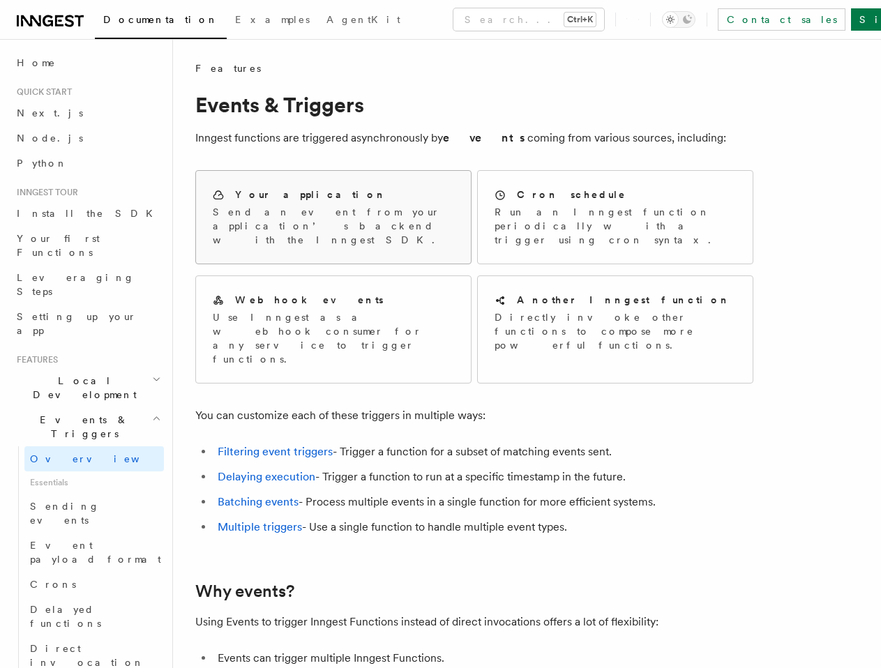
click at [312, 208] on p "Send an event from your application’s backend with the Inngest SDK." at bounding box center [333, 226] width 241 height 42
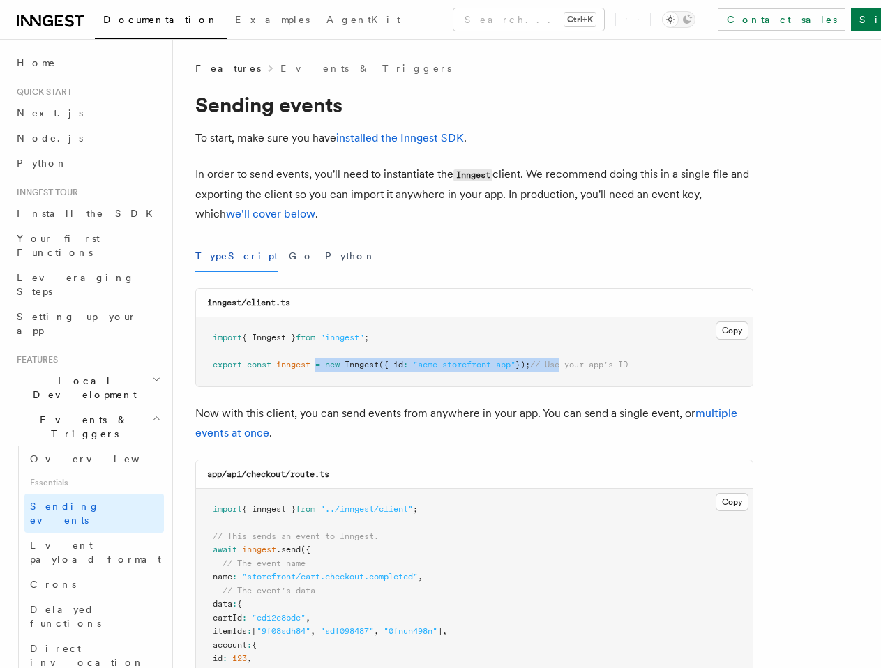
drag, startPoint x: 319, startPoint y: 365, endPoint x: 613, endPoint y: 371, distance: 293.6
click at [592, 369] on span "export const inngest = new Inngest ({ id : "acme-storefront-app" }); // Use you…" at bounding box center [420, 365] width 415 height 10
click at [613, 371] on pre "import { Inngest } from "inngest" ; export const inngest = new Inngest ({ id : …" at bounding box center [474, 351] width 556 height 69
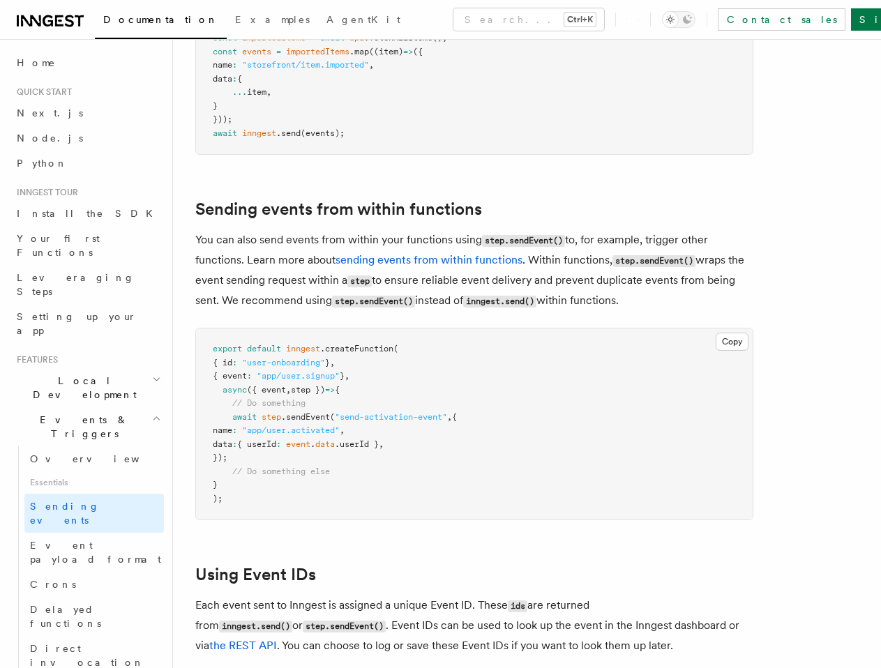
scroll to position [2022, 0]
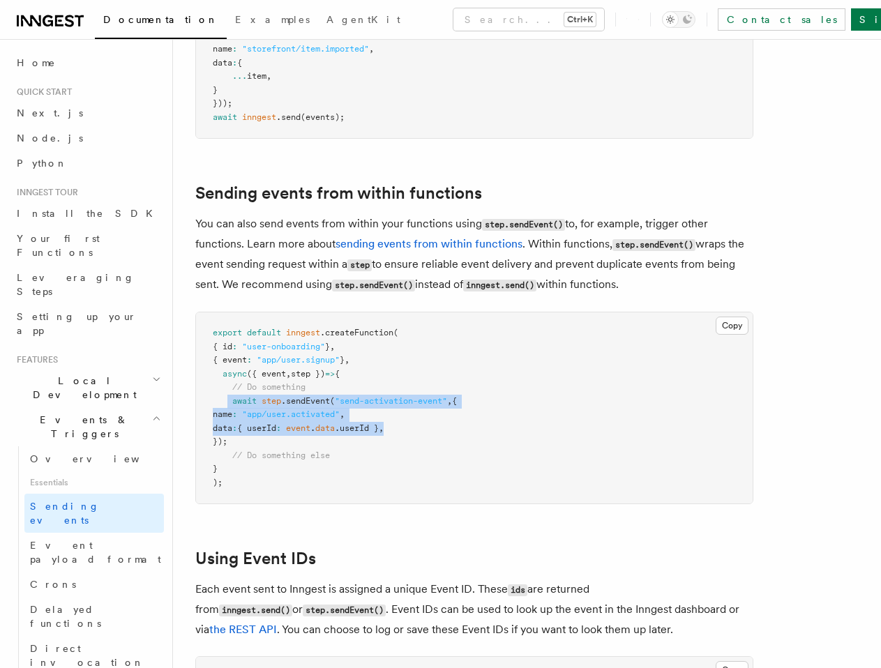
drag, startPoint x: 225, startPoint y: 381, endPoint x: 467, endPoint y: 408, distance: 243.4
click at [464, 406] on pre "export default inngest .createFunction ( { id : "user-onboarding" } , { event :…" at bounding box center [474, 407] width 556 height 191
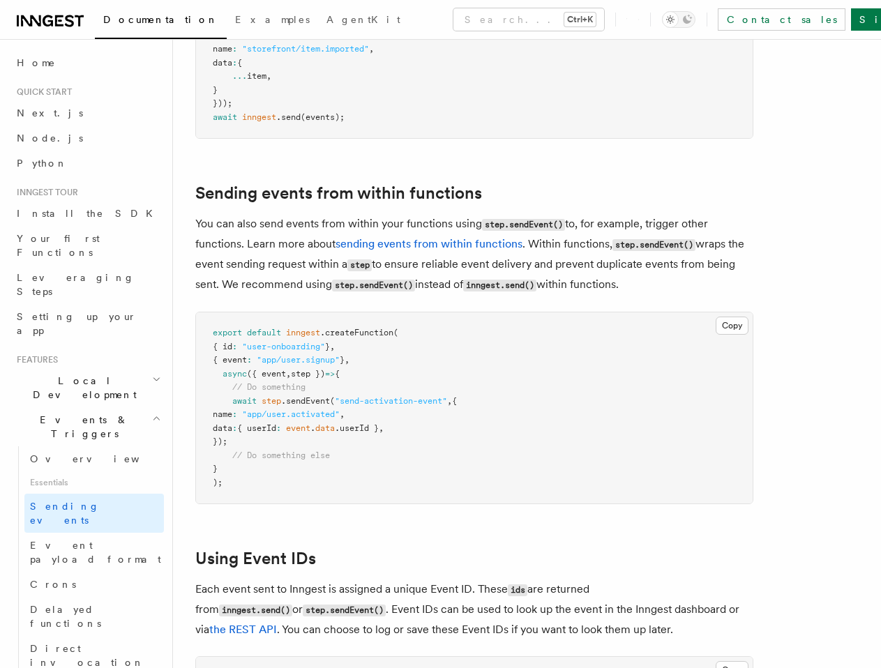
click at [495, 416] on pre "export default inngest .createFunction ( { id : "user-onboarding" } , { event :…" at bounding box center [474, 407] width 556 height 191
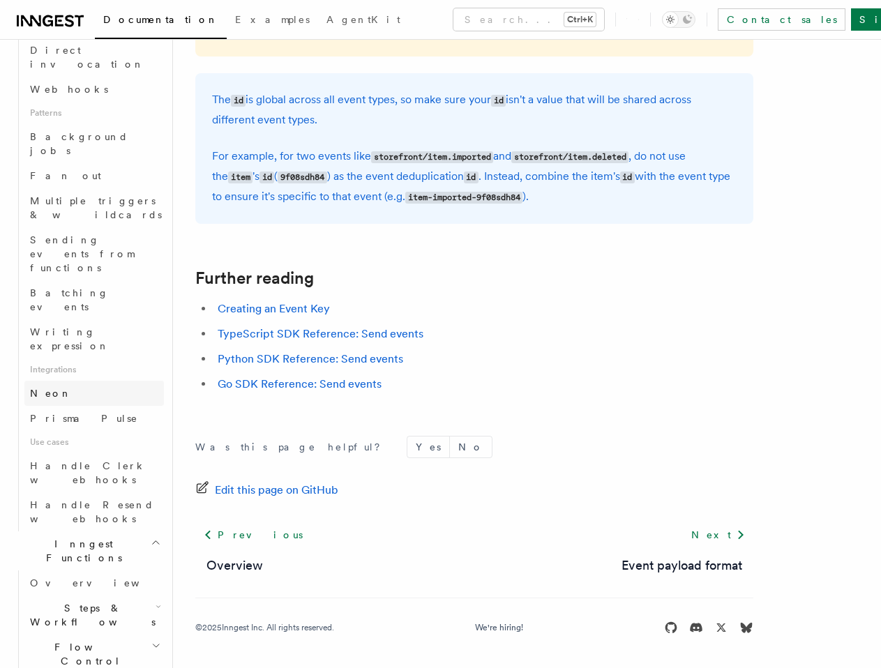
scroll to position [628, 0]
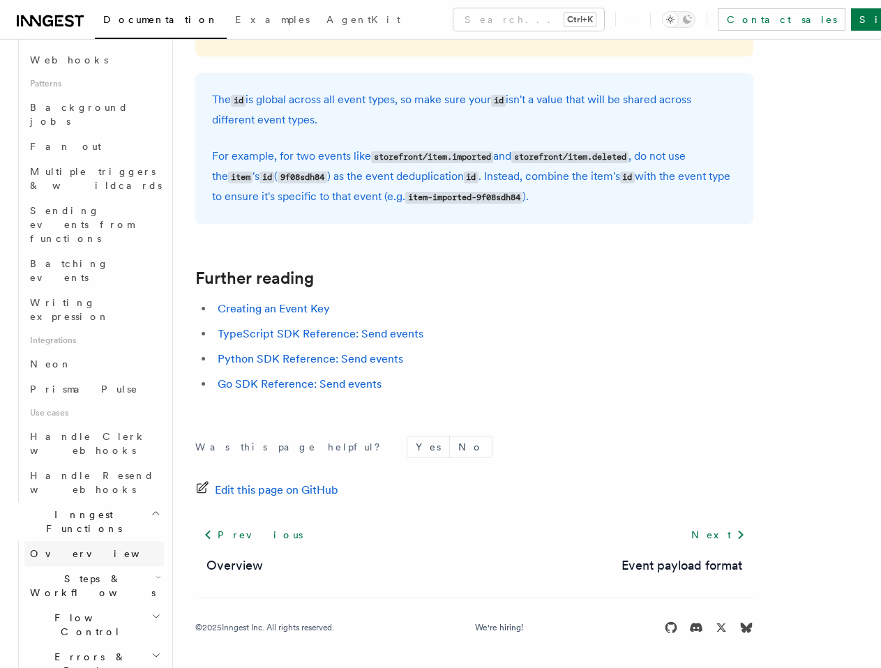
click at [54, 548] on span "Overview" at bounding box center [102, 553] width 144 height 11
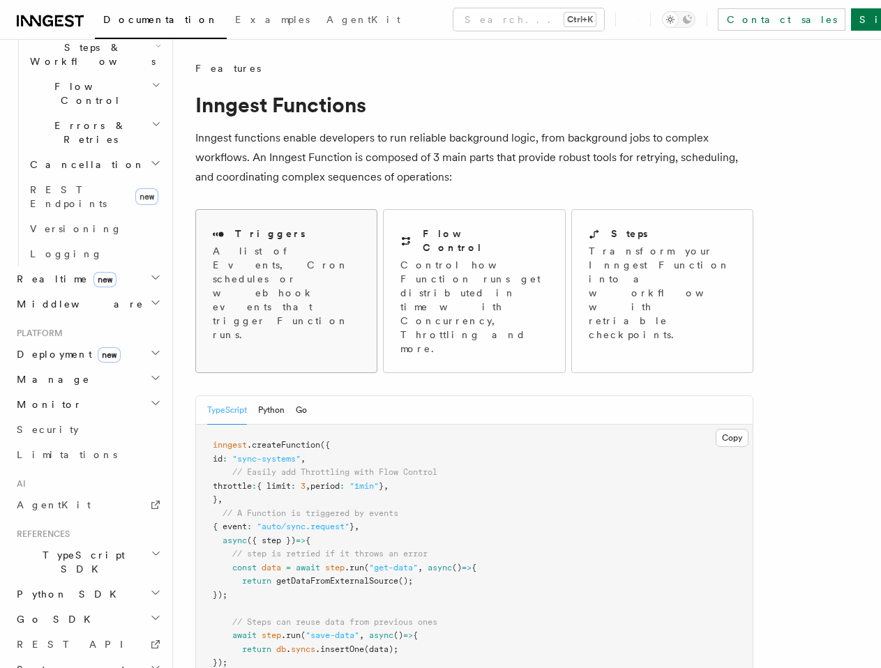
click at [245, 269] on p "A list of Events, Cron schedules or webhook events that trigger Function runs." at bounding box center [286, 293] width 147 height 98
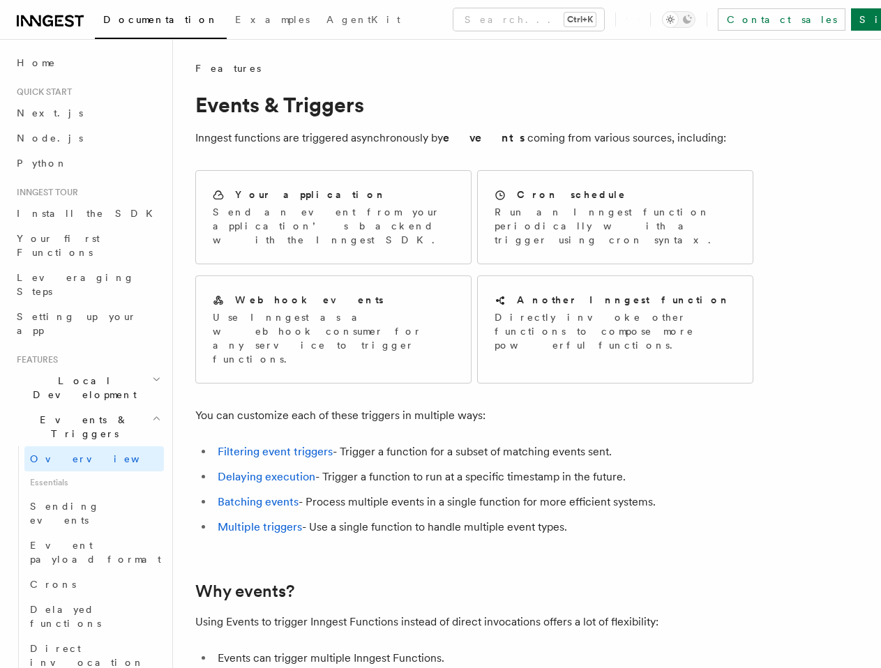
click at [139, 407] on h2 "Events & Triggers" at bounding box center [87, 426] width 153 height 39
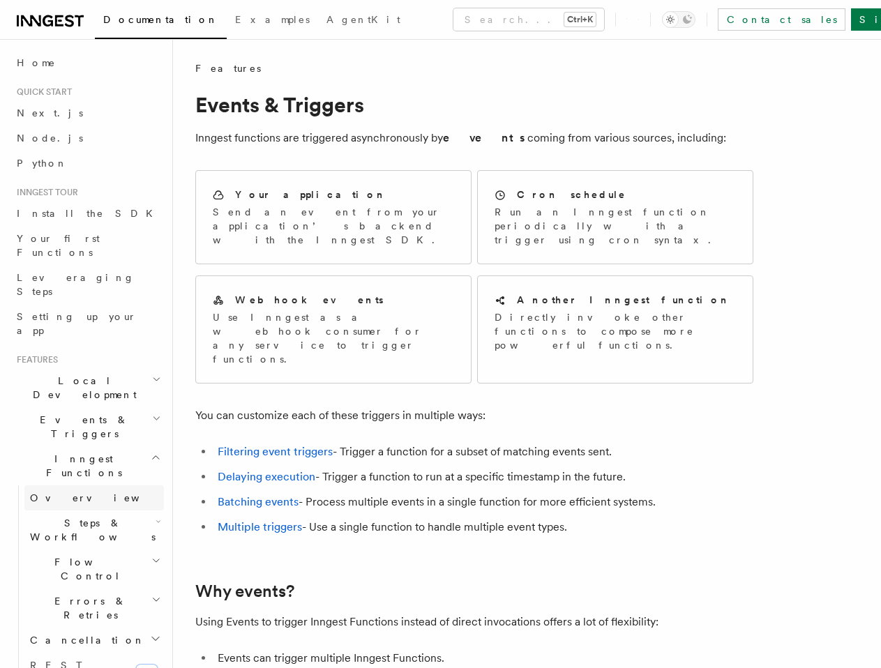
click at [63, 492] on span "Overview" at bounding box center [102, 497] width 144 height 11
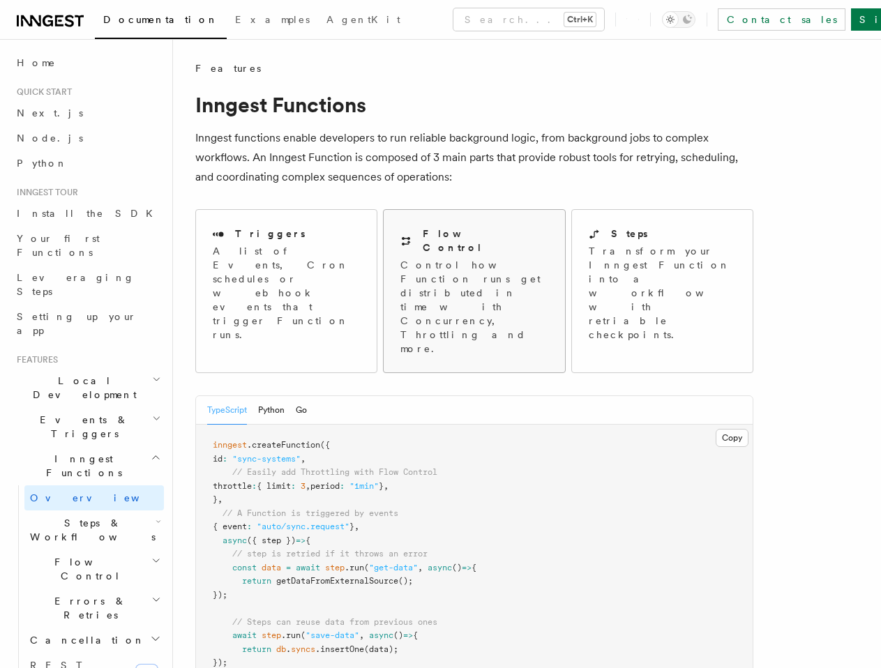
click at [422, 274] on p "Control how Function runs get distributed in time with Concurrency, Throttling …" at bounding box center [473, 307] width 147 height 98
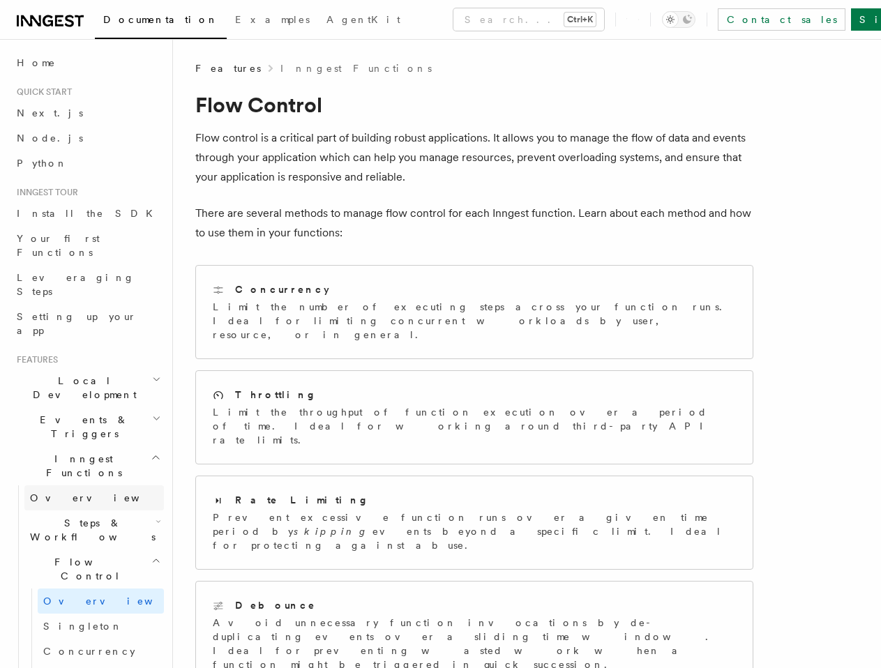
click at [67, 492] on span "Overview" at bounding box center [102, 497] width 144 height 11
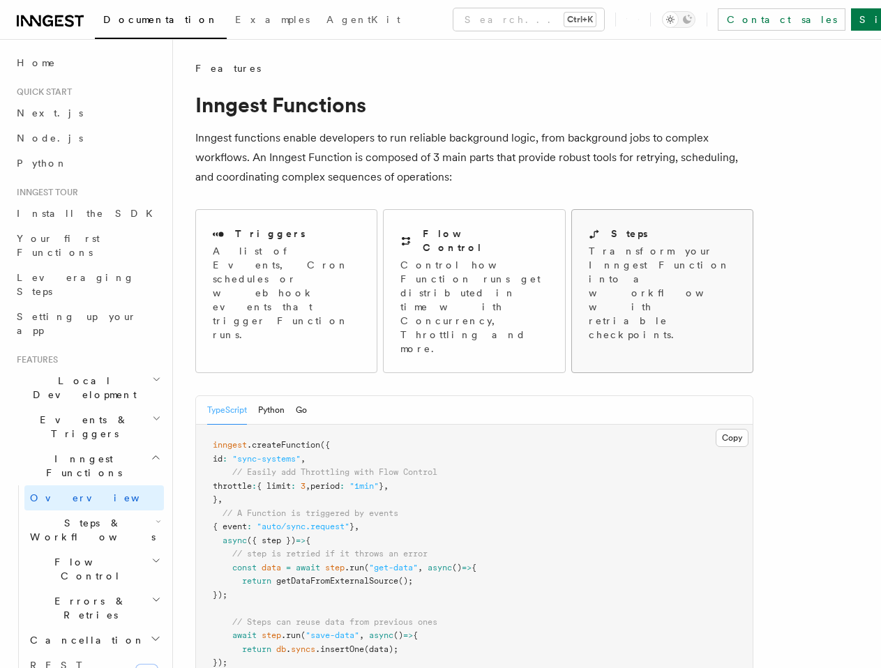
click at [653, 258] on p "Transform your Inngest Function into a workflow with retriable checkpoints." at bounding box center [663, 293] width 149 height 98
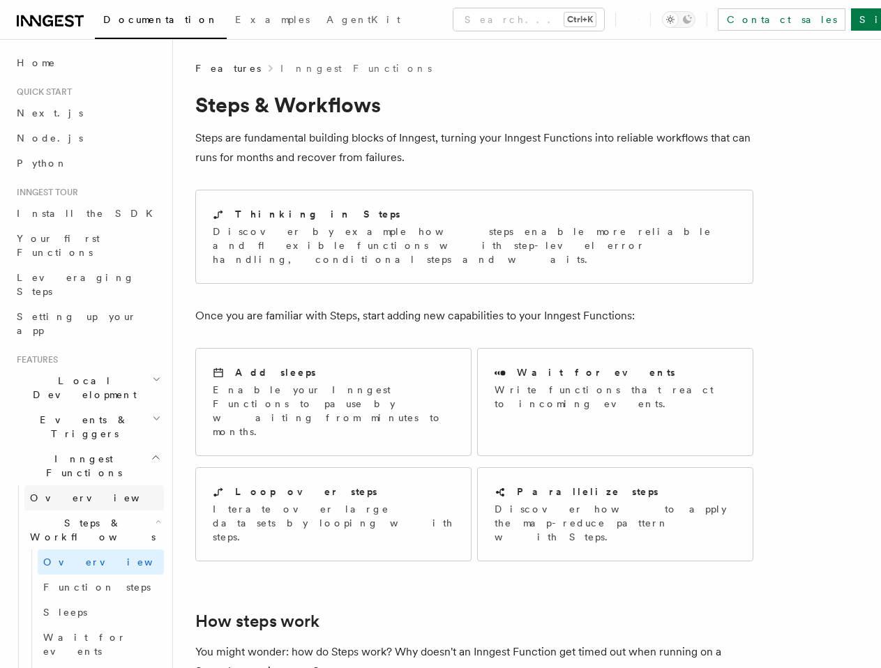
click at [61, 492] on span "Overview" at bounding box center [102, 497] width 144 height 11
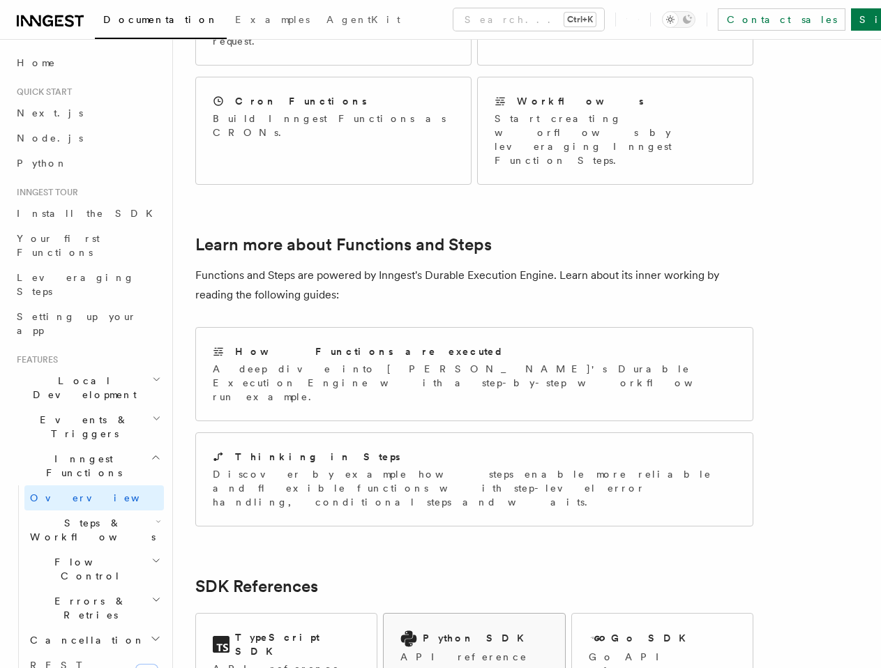
scroll to position [997, 0]
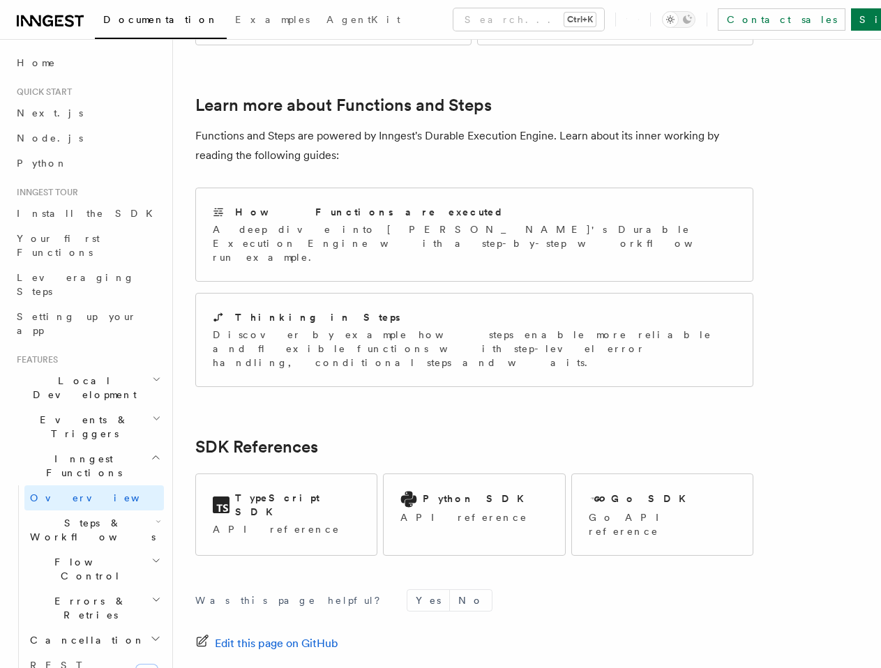
click at [128, 510] on h2 "Steps & Workflows" at bounding box center [93, 529] width 139 height 39
click at [75, 556] on span "Overview" at bounding box center [115, 561] width 144 height 11
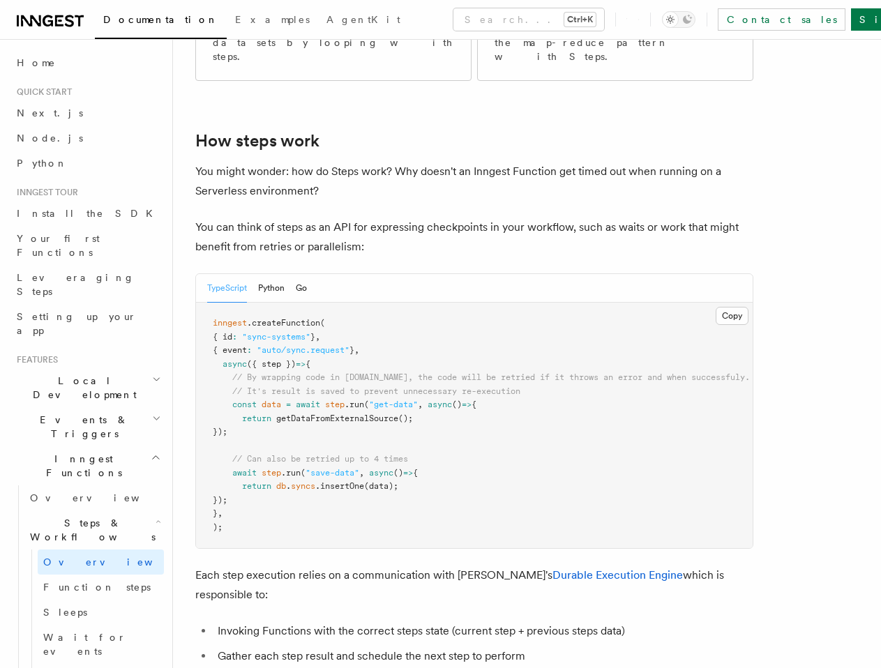
scroll to position [488, 0]
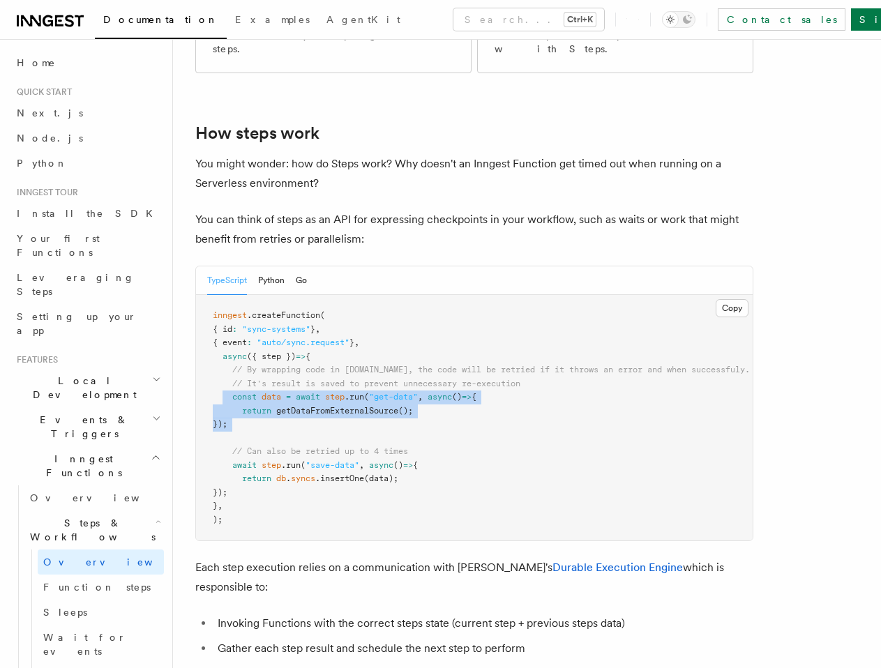
drag, startPoint x: 223, startPoint y: 340, endPoint x: 452, endPoint y: 376, distance: 231.5
click at [452, 376] on pre "inngest .createFunction ( { id : "sync-systems" } , { event : "auto/sync.reques…" at bounding box center [474, 417] width 556 height 245
click at [554, 390] on pre "inngest .createFunction ( { id : "sync-systems" } , { event : "auto/sync.reques…" at bounding box center [474, 417] width 556 height 245
